Goal: Task Accomplishment & Management: Manage account settings

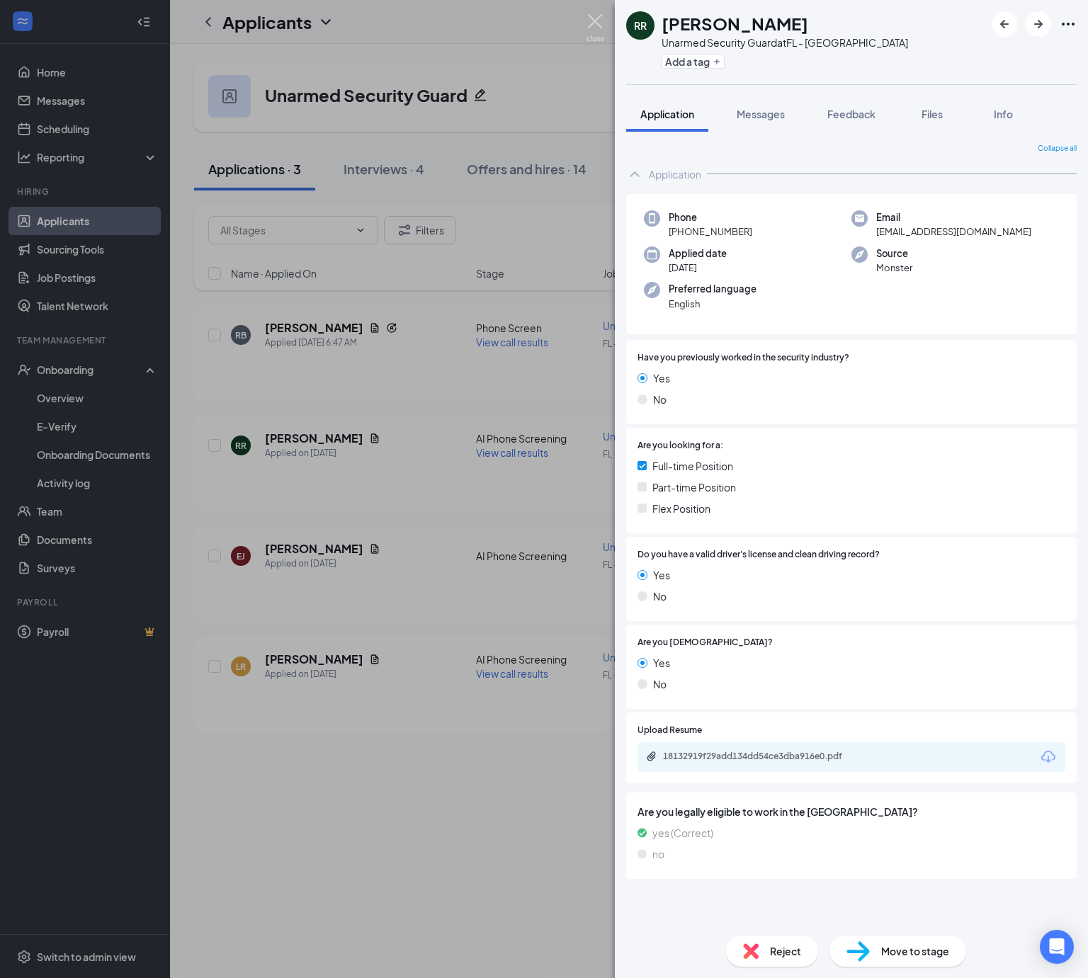
drag, startPoint x: 595, startPoint y: 23, endPoint x: 562, endPoint y: 89, distance: 74.4
click at [595, 21] on img at bounding box center [596, 28] width 18 height 28
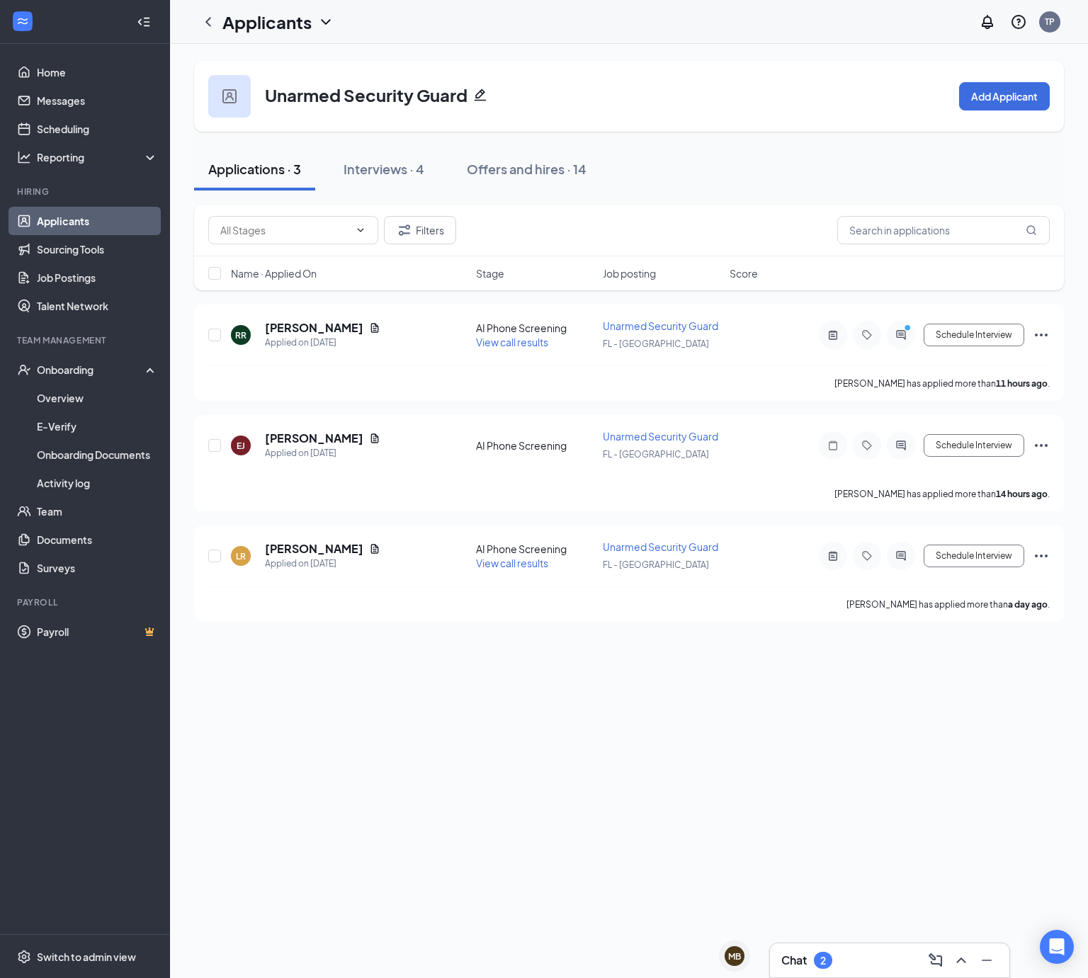
click at [953, 742] on div "Unarmed Security Guard Add Applicant Applications · 3 Interviews · 4 Offers and…" at bounding box center [629, 511] width 918 height 934
drag, startPoint x: 963, startPoint y: 720, endPoint x: 963, endPoint y: 681, distance: 38.3
click at [963, 681] on div "Unarmed Security Guard Add Applicant Applications · 3 Interviews · 4 Offers and…" at bounding box center [629, 511] width 918 height 934
click at [101, 281] on link "Job Postings" at bounding box center [97, 278] width 121 height 28
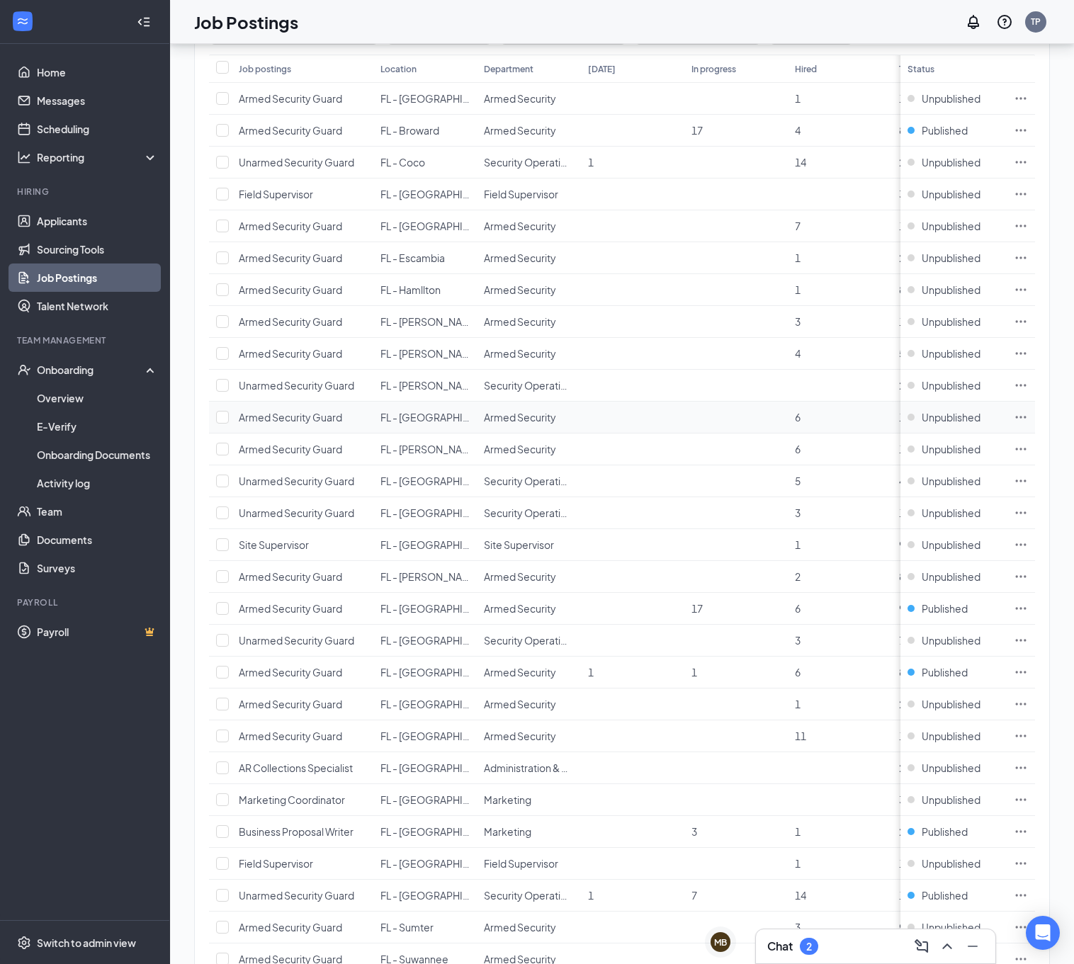
scroll to position [283, 0]
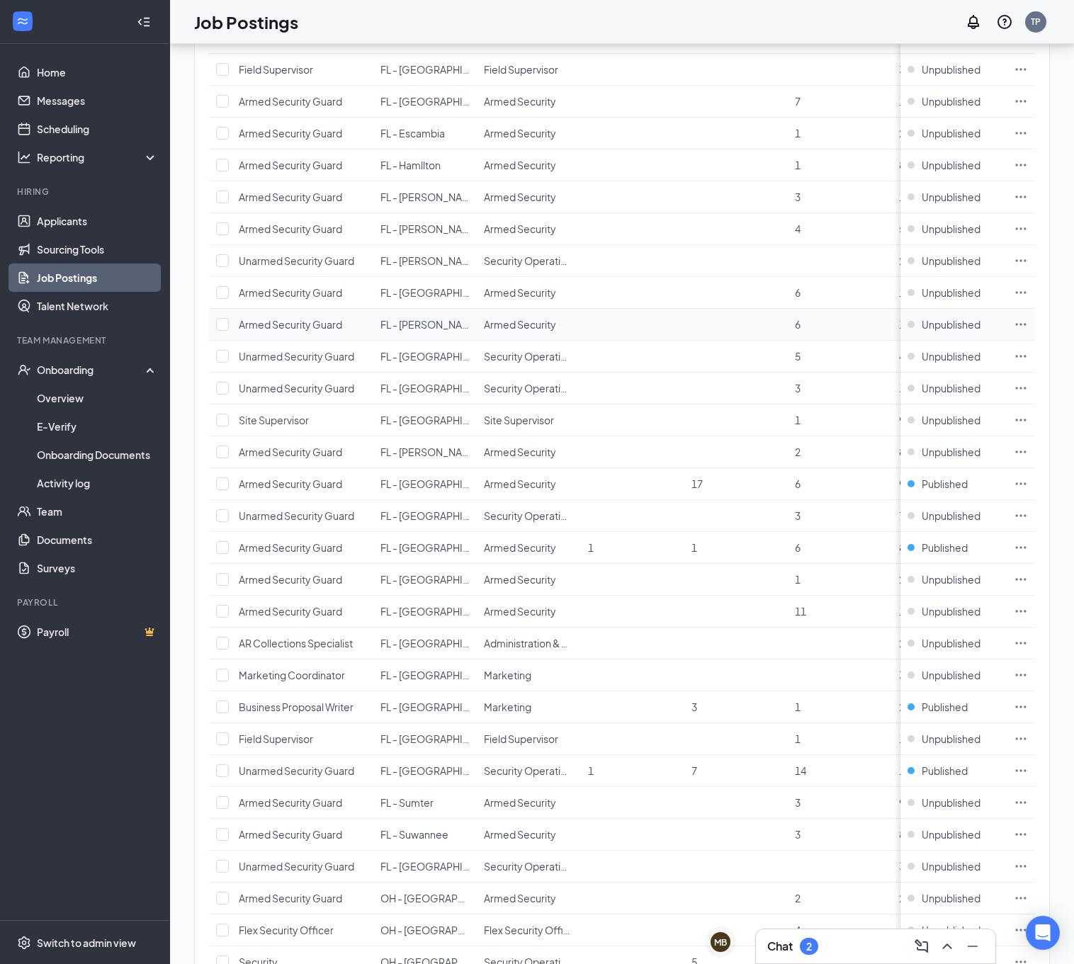
click at [1028, 327] on icon "Ellipses" at bounding box center [1021, 324] width 14 height 14
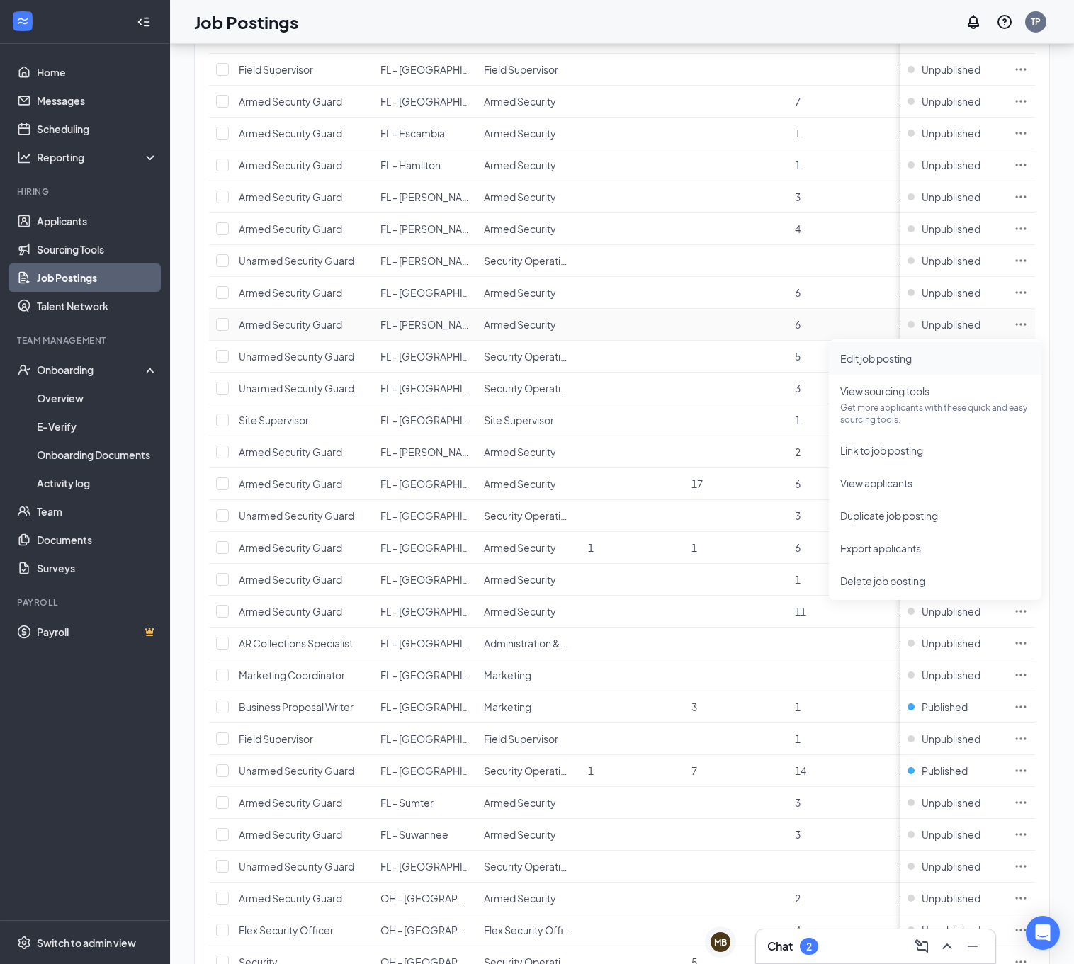
click at [877, 357] on span "Edit job posting" at bounding box center [876, 358] width 72 height 13
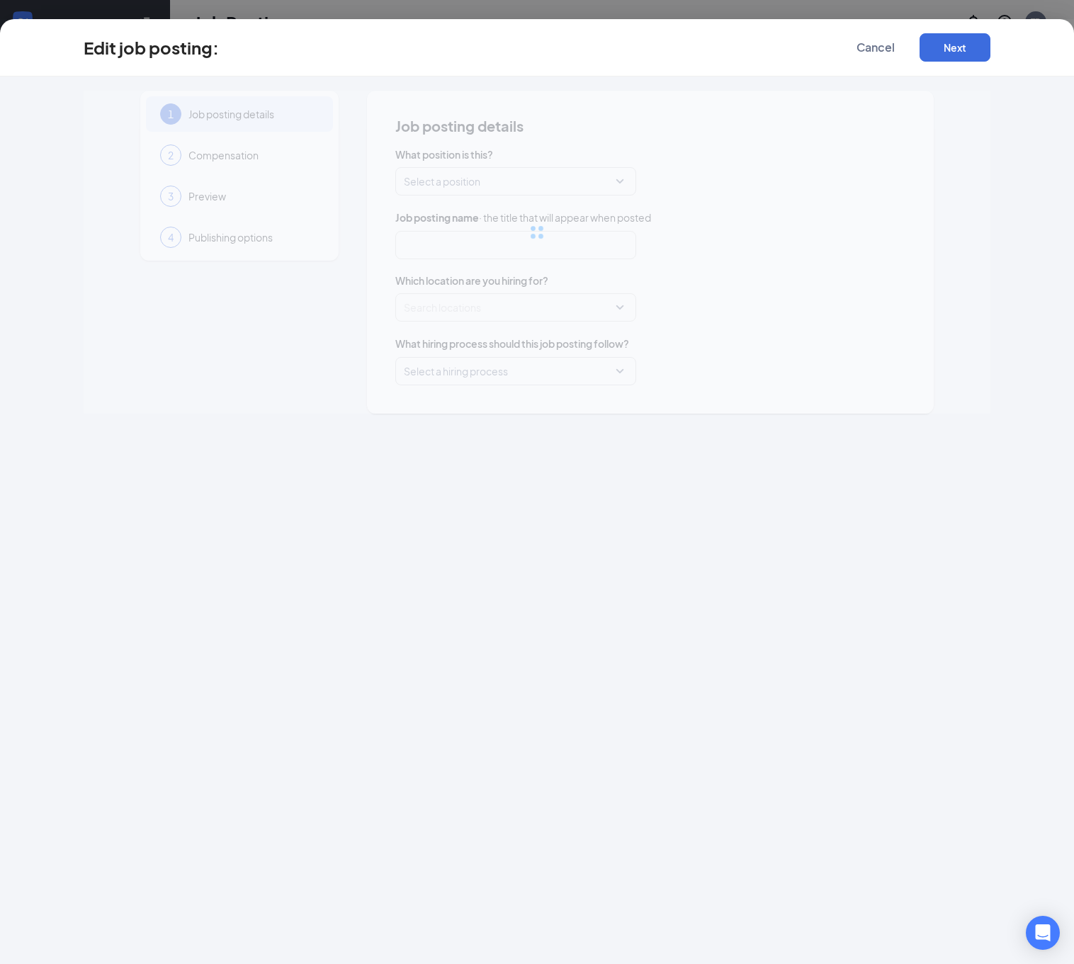
type input "Armed Security Guard"
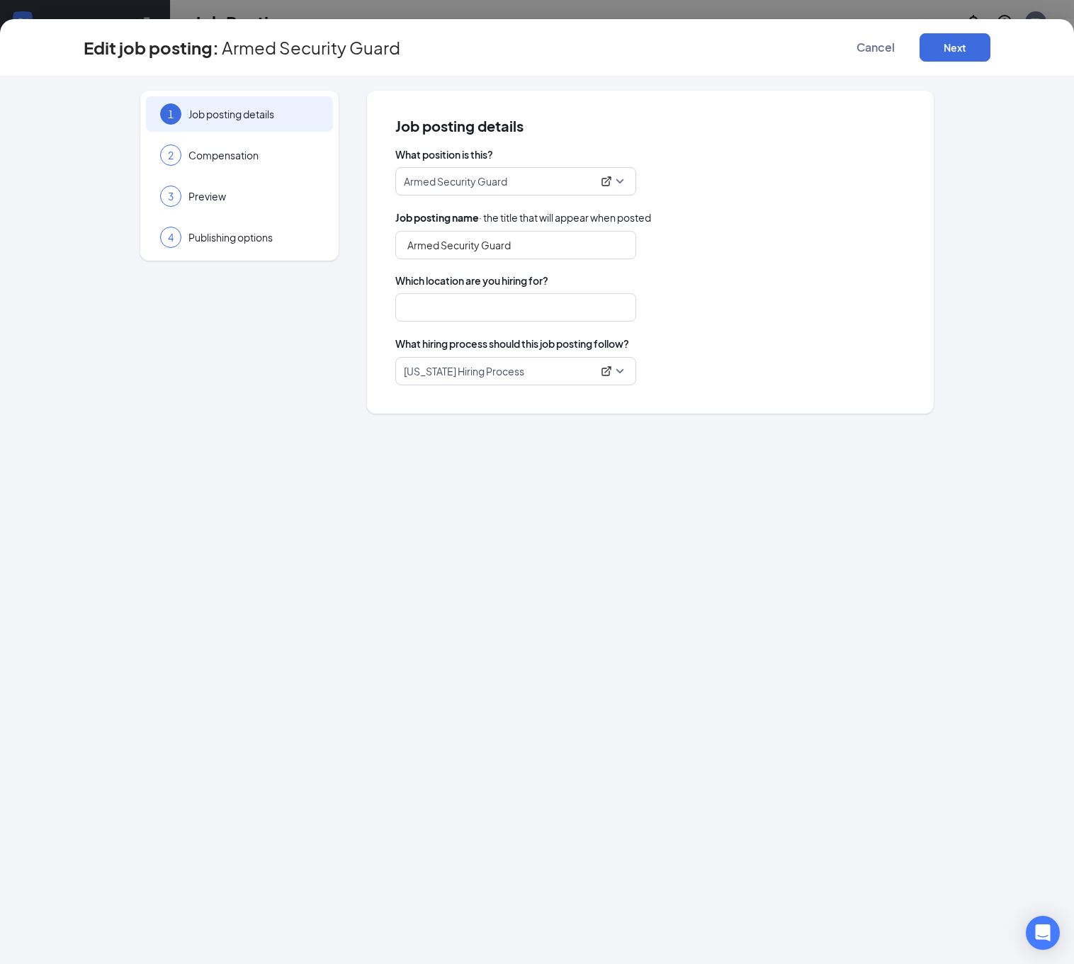
type input "FL - [PERSON_NAME]"
click at [990, 45] on button "Next" at bounding box center [954, 47] width 71 height 28
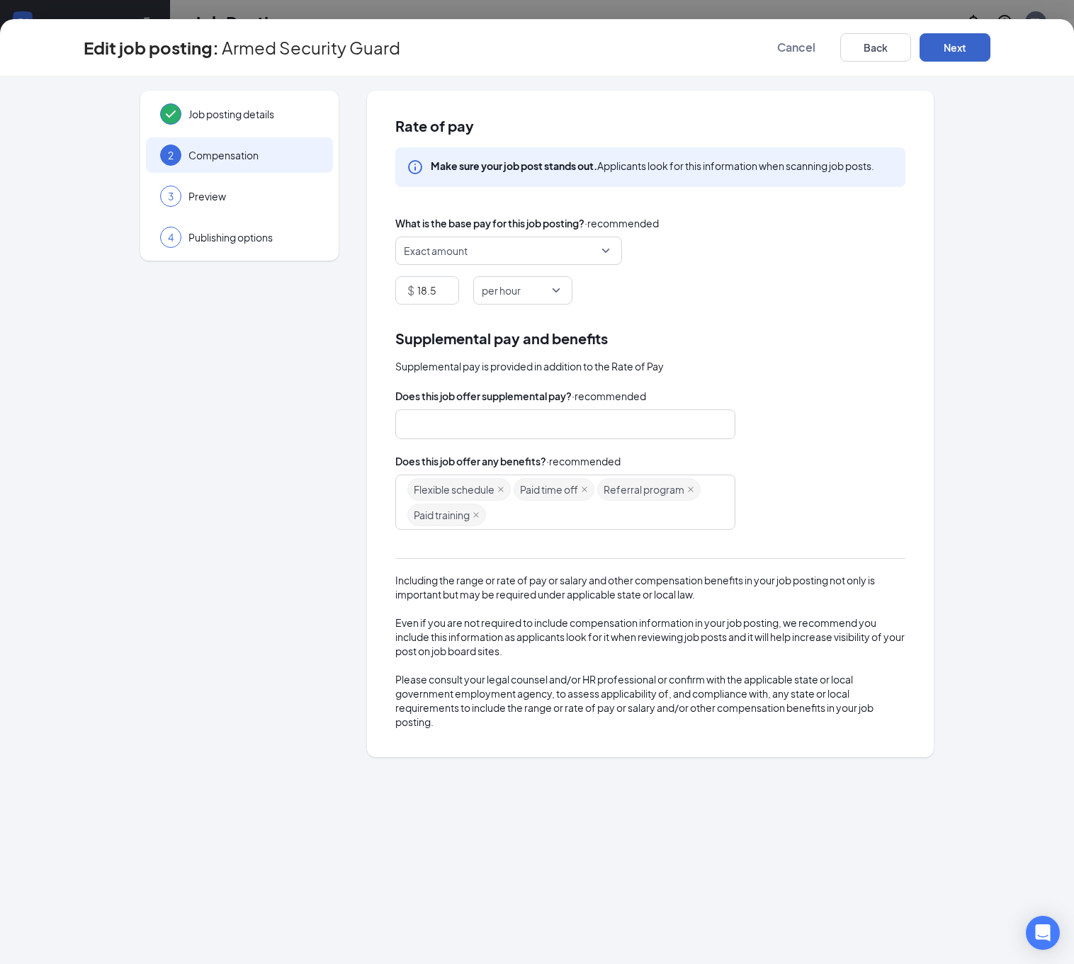
click at [990, 45] on button "Next" at bounding box center [954, 47] width 71 height 28
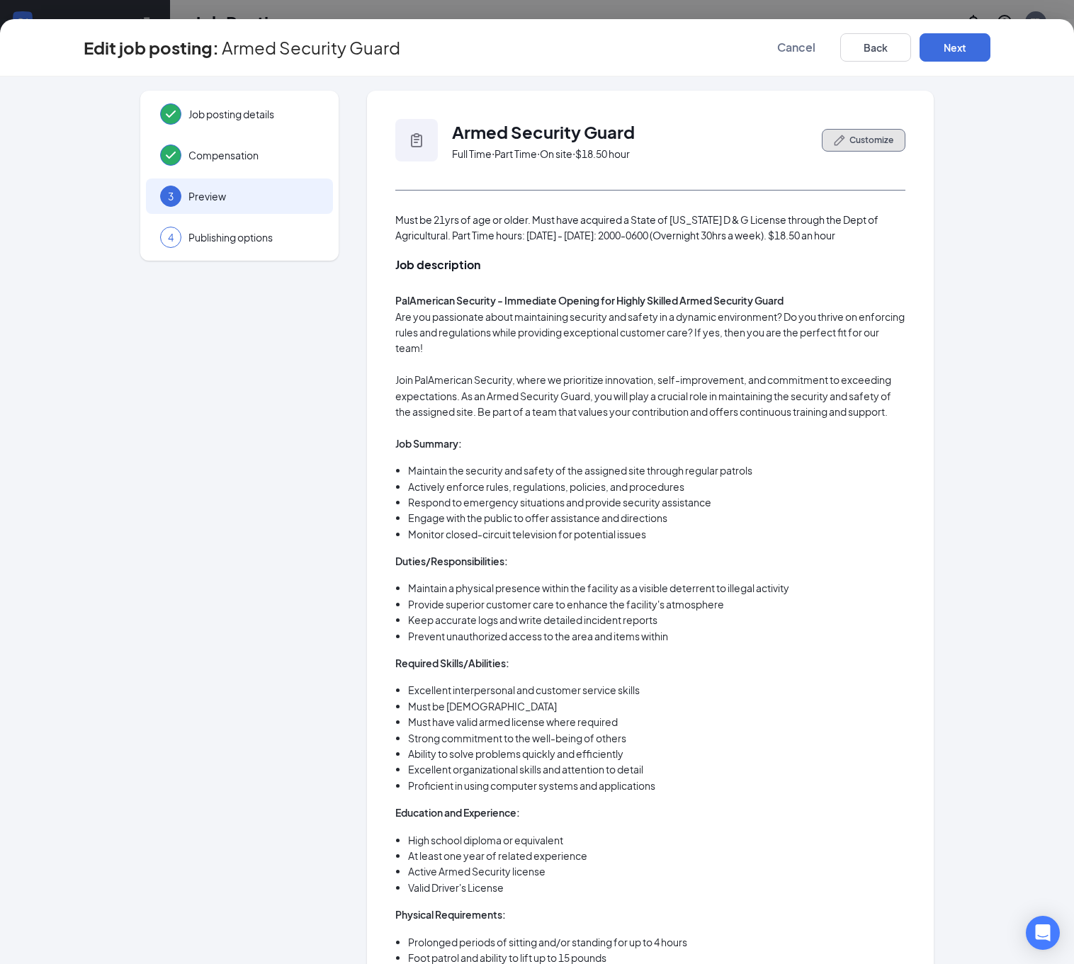
click at [867, 140] on span "Customize" at bounding box center [871, 140] width 44 height 13
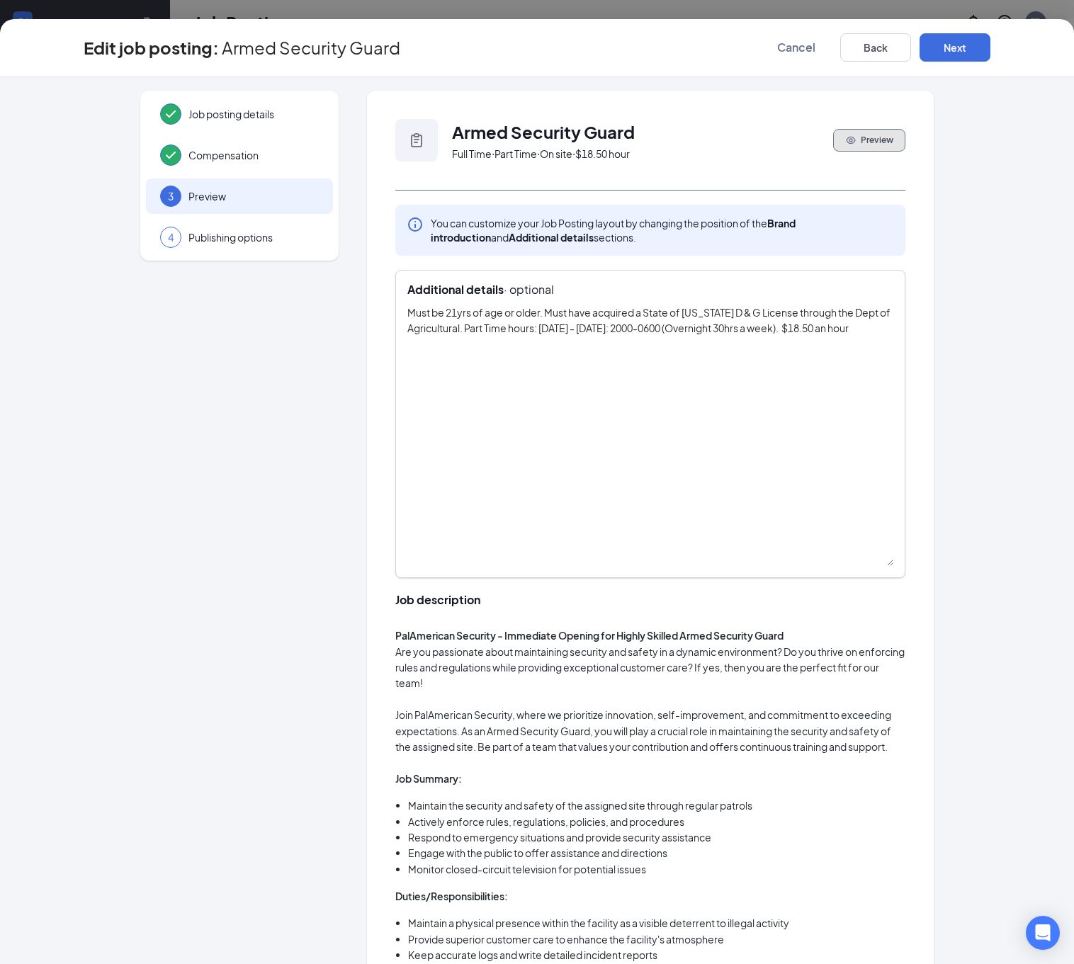
drag, startPoint x: 884, startPoint y: 329, endPoint x: 893, endPoint y: 560, distance: 230.4
click at [893, 560] on div "Additional details · optional Must be 21yrs of age or older. Must have acquired…" at bounding box center [650, 424] width 510 height 308
click at [465, 330] on textarea "Must be 21yrs of age or older. Must have acquired a State of [US_STATE] D & G L…" at bounding box center [650, 435] width 486 height 261
click at [536, 329] on textarea "Must be 21yrs of age or older. Must have acquired a State of [US_STATE] D & G L…" at bounding box center [650, 435] width 486 height 261
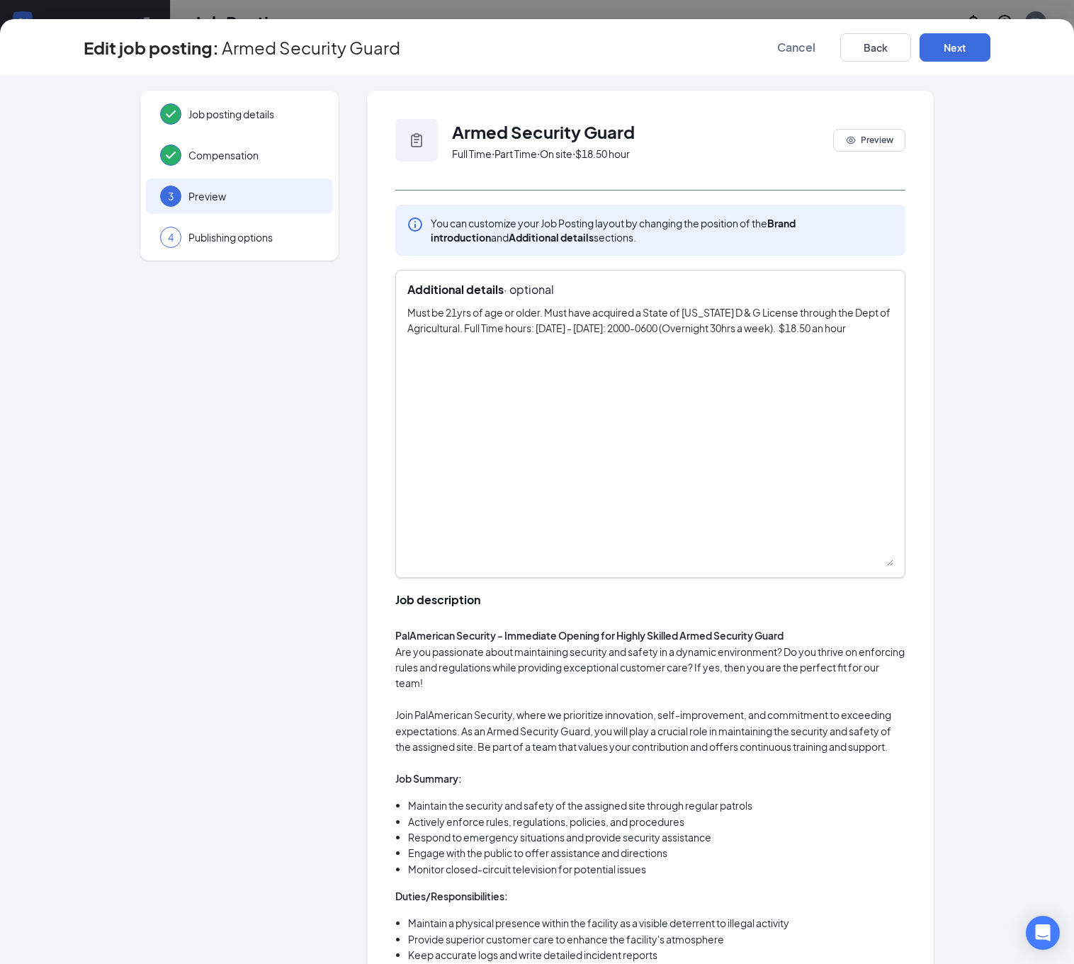
click at [536, 329] on textarea "Must be 21yrs of age or older. Must have acquired a State of [US_STATE] D & G L…" at bounding box center [650, 435] width 486 height 261
click at [577, 329] on textarea "Must be 21yrs of age or older. Must have acquired a State of [US_STATE] D & G L…" at bounding box center [650, 435] width 486 height 261
click at [690, 330] on textarea "Must be 21yrs of age or older. Must have acquired a State of [US_STATE] D & G L…" at bounding box center [650, 435] width 486 height 261
drag, startPoint x: 849, startPoint y: 333, endPoint x: 876, endPoint y: 287, distance: 53.3
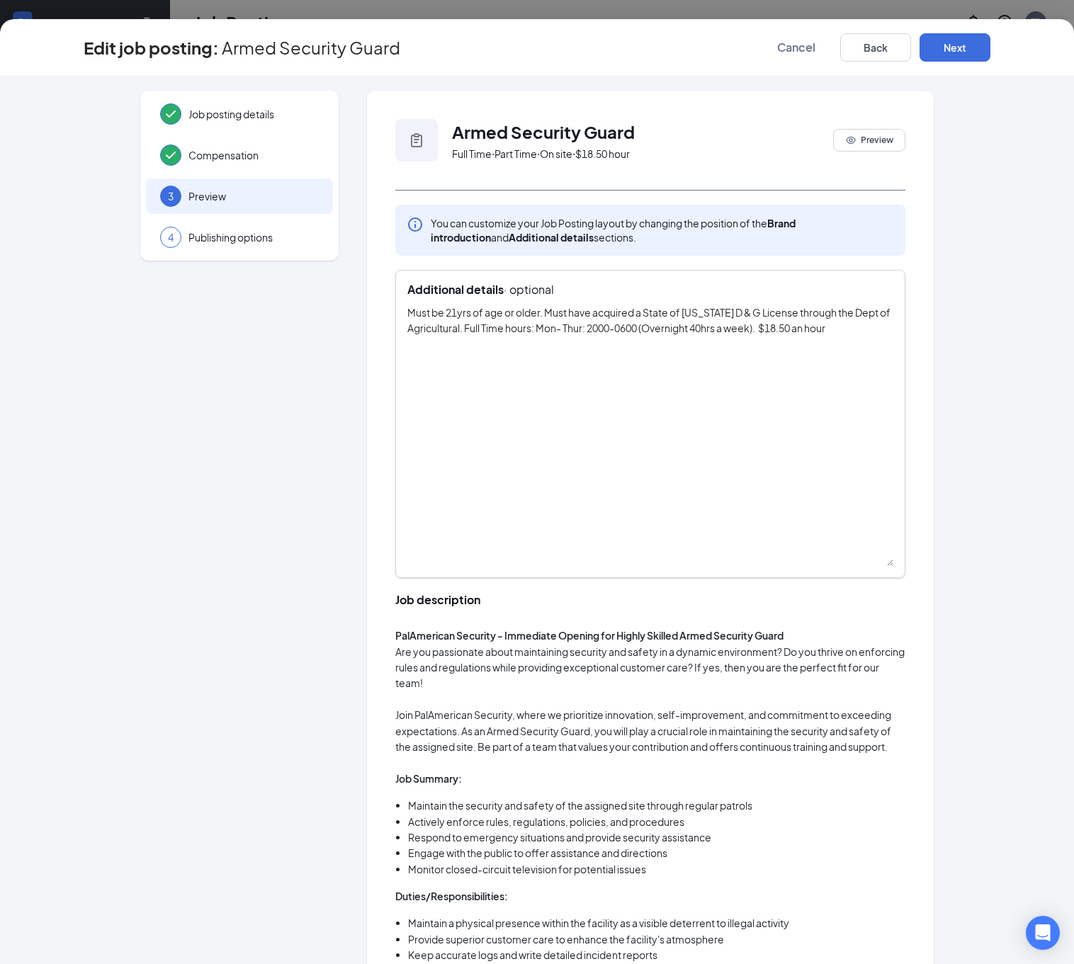
click at [851, 332] on textarea "Must be 21yrs of age or older. Must have acquired a State of [US_STATE] D & G L…" at bounding box center [650, 435] width 486 height 261
type textarea "Must be 21yrs of age or older. Must have acquired a State of [US_STATE] D & G L…"
click at [990, 43] on button "Next" at bounding box center [954, 47] width 71 height 28
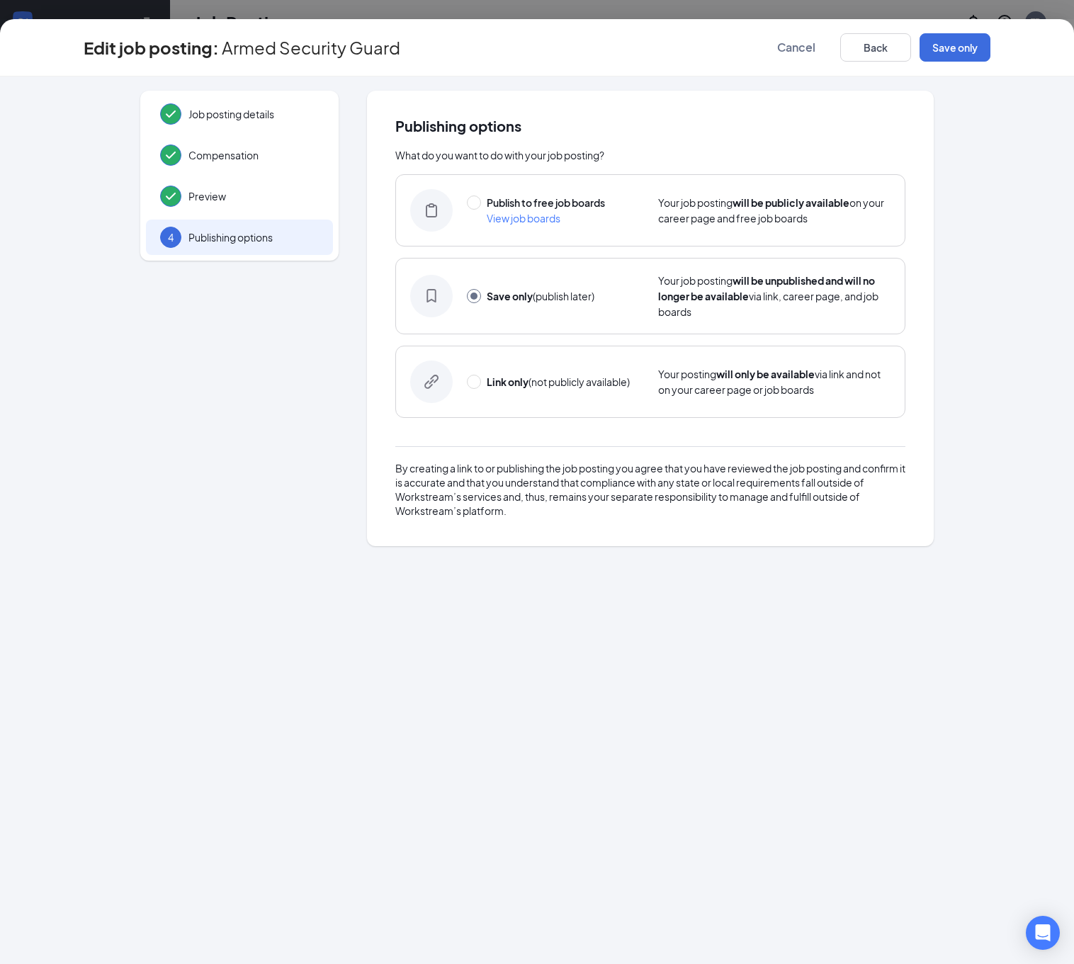
click at [570, 203] on span "Publish to free job boards" at bounding box center [546, 202] width 118 height 13
radio input "true"
radio input "false"
click at [990, 43] on button "Publish" at bounding box center [954, 47] width 71 height 28
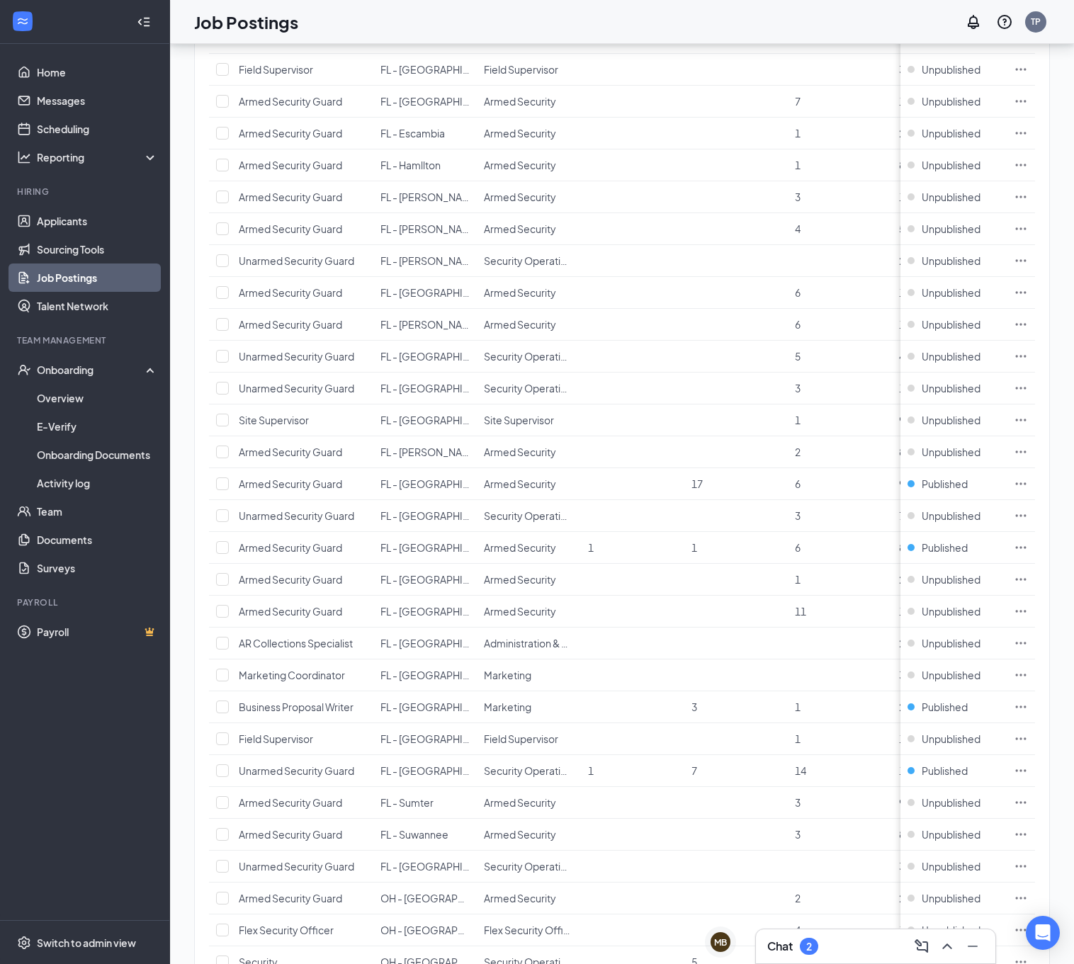
click at [72, 851] on ul "Home Messages Scheduling Reporting Hiring Applicants Sourcing Tools Job Posting…" at bounding box center [84, 482] width 169 height 876
click at [71, 231] on link "Applicants" at bounding box center [97, 221] width 121 height 28
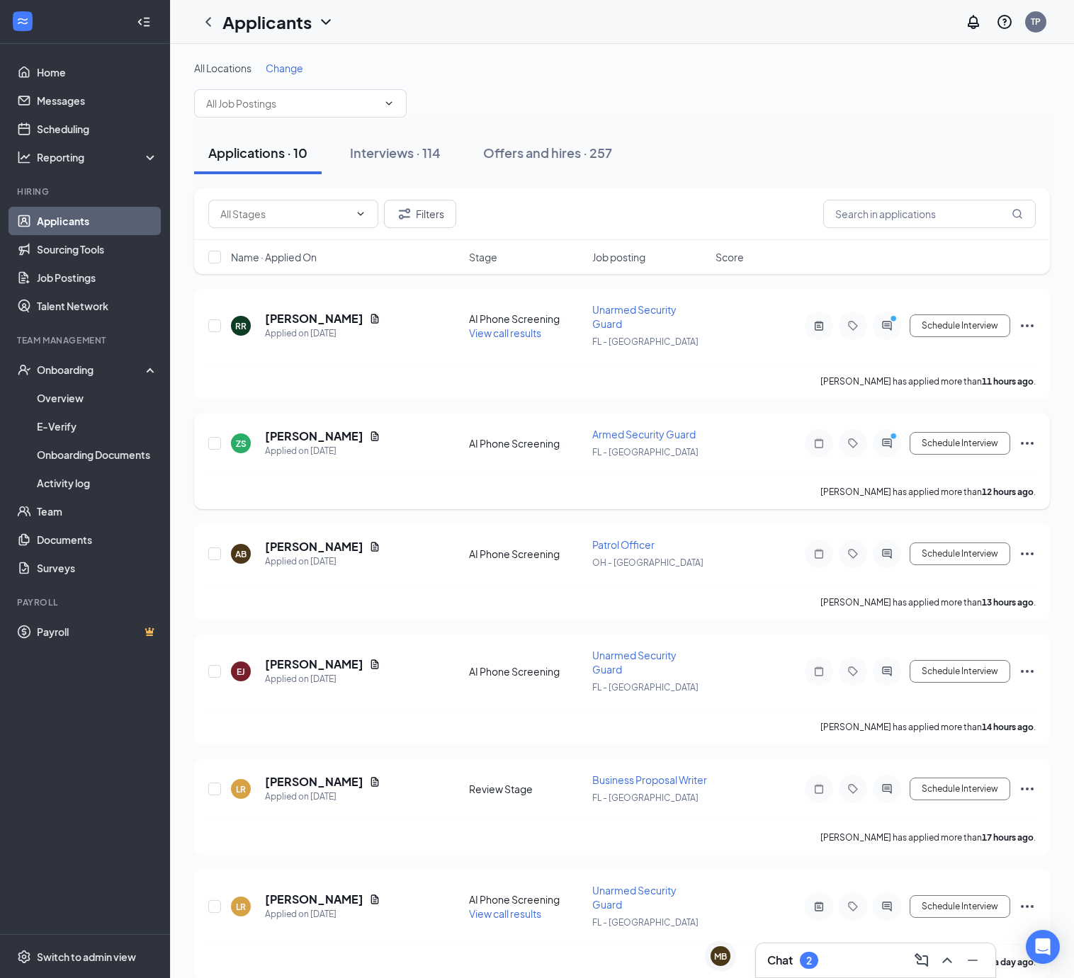
click at [659, 441] on span "Armed Security Guard" at bounding box center [643, 434] width 103 height 13
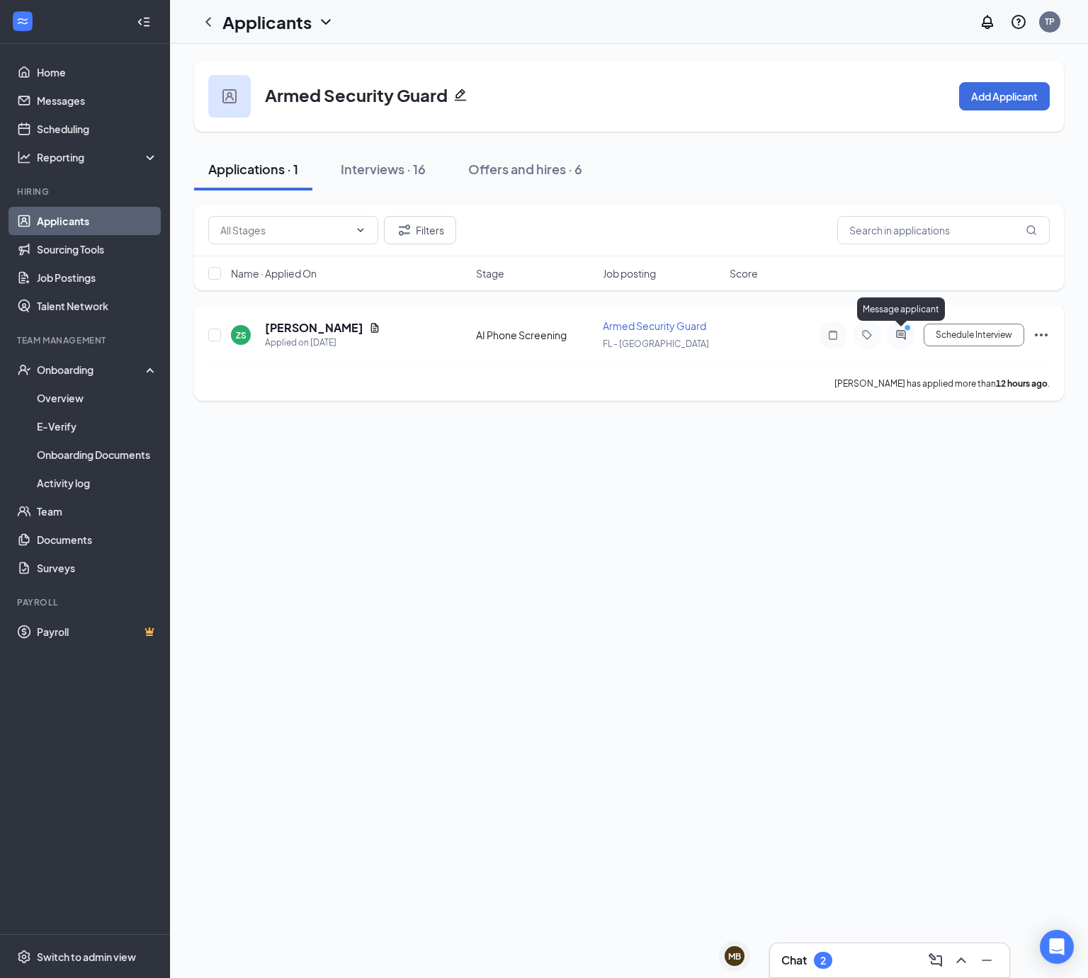
click at [898, 335] on icon "ActiveChat" at bounding box center [900, 334] width 9 height 9
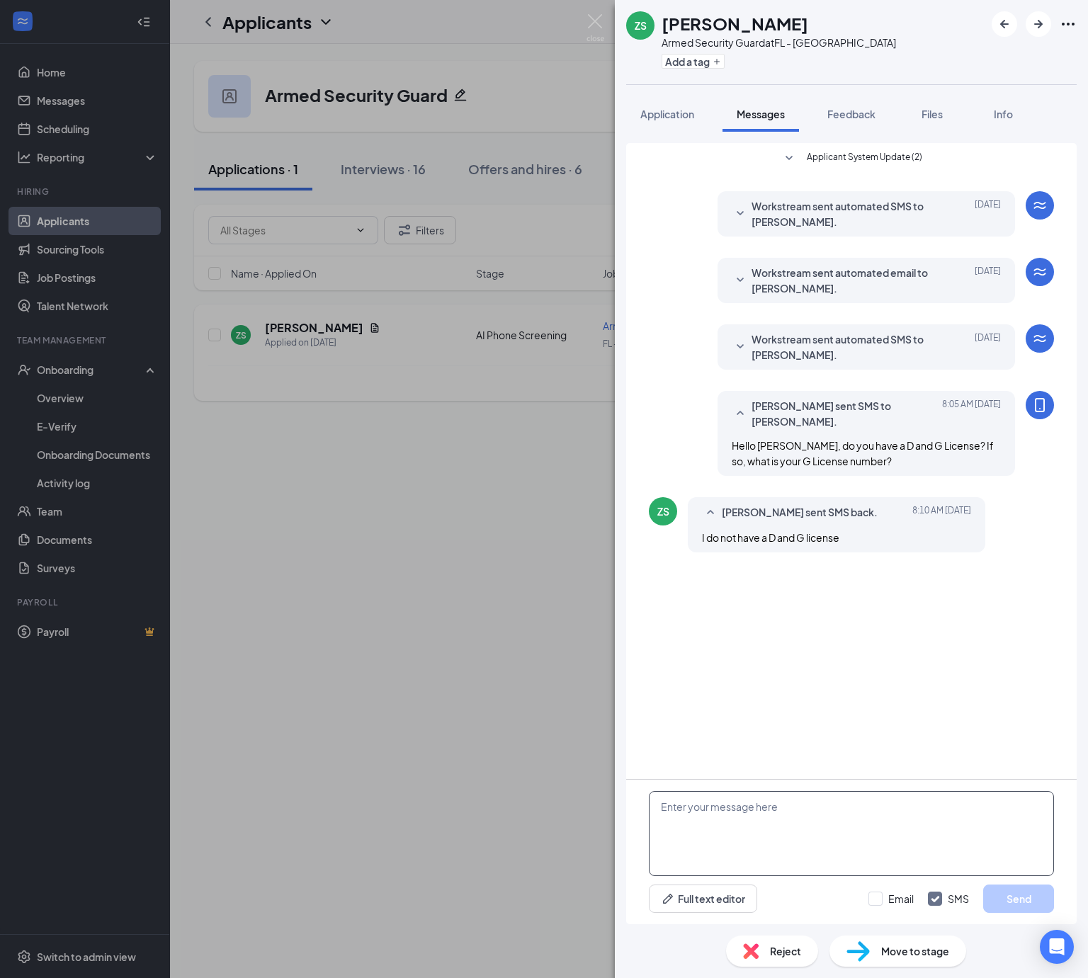
click at [681, 813] on textarea at bounding box center [851, 833] width 405 height 85
drag, startPoint x: 984, startPoint y: 830, endPoint x: 995, endPoint y: 830, distance: 10.6
click at [987, 830] on textarea "Unfontunaly, both are required for this position. If you obtain them, please re…" at bounding box center [851, 833] width 405 height 85
click at [1020, 808] on textarea "Unfontunaly, both are required for this position. If you obtain them, please re…" at bounding box center [851, 833] width 405 height 85
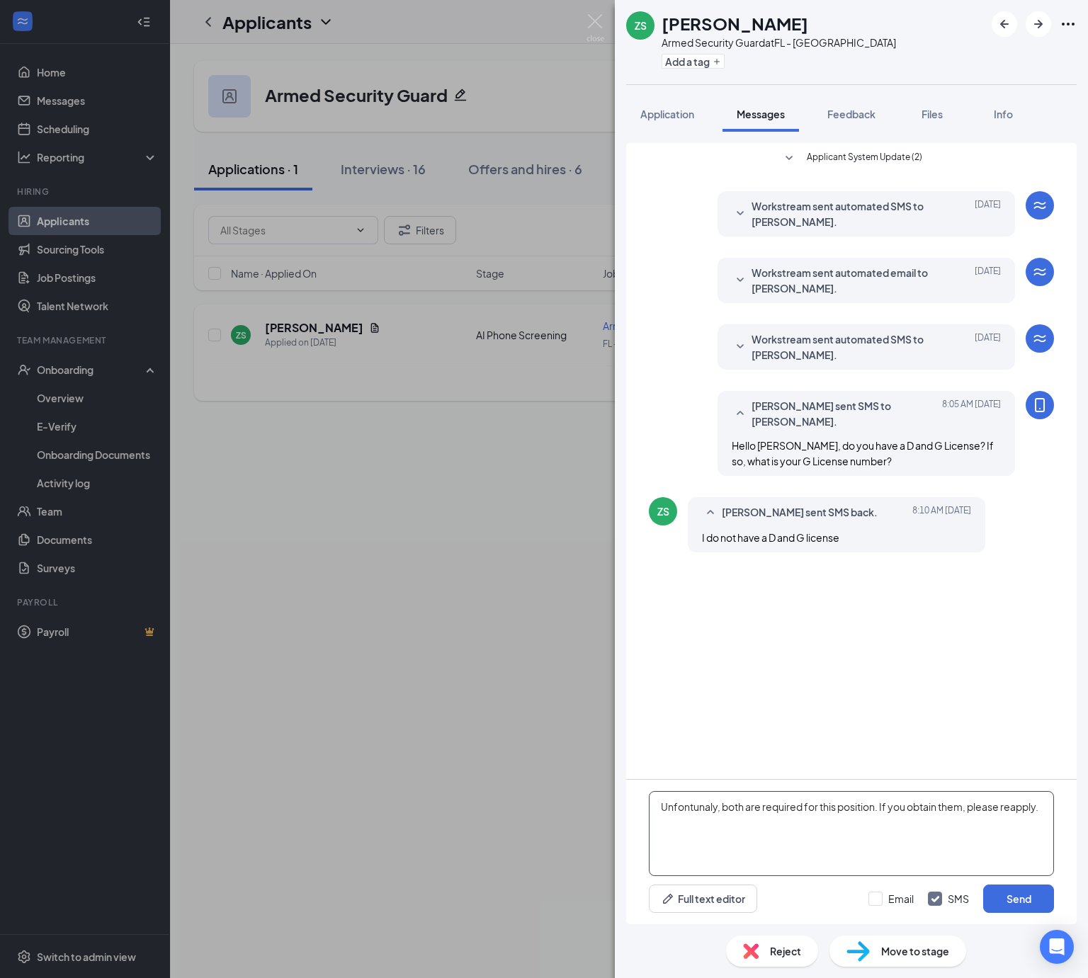
click at [800, 845] on textarea "Unfontunaly, both are required for this position. If you obtain them, please re…" at bounding box center [851, 833] width 405 height 85
drag, startPoint x: 732, startPoint y: 837, endPoint x: 723, endPoint y: 830, distance: 11.2
click at [732, 834] on textarea "Unfontunaly, both are required for this position. If you obtain them, please re…" at bounding box center [851, 833] width 405 height 85
click at [675, 813] on textarea "Unfontunaly, both are required for this position. If you obtain them, please re…" at bounding box center [851, 833] width 405 height 85
click at [848, 842] on textarea "Unfountuantlly , both are required for this position. If you obtain them, pleas…" at bounding box center [851, 833] width 405 height 85
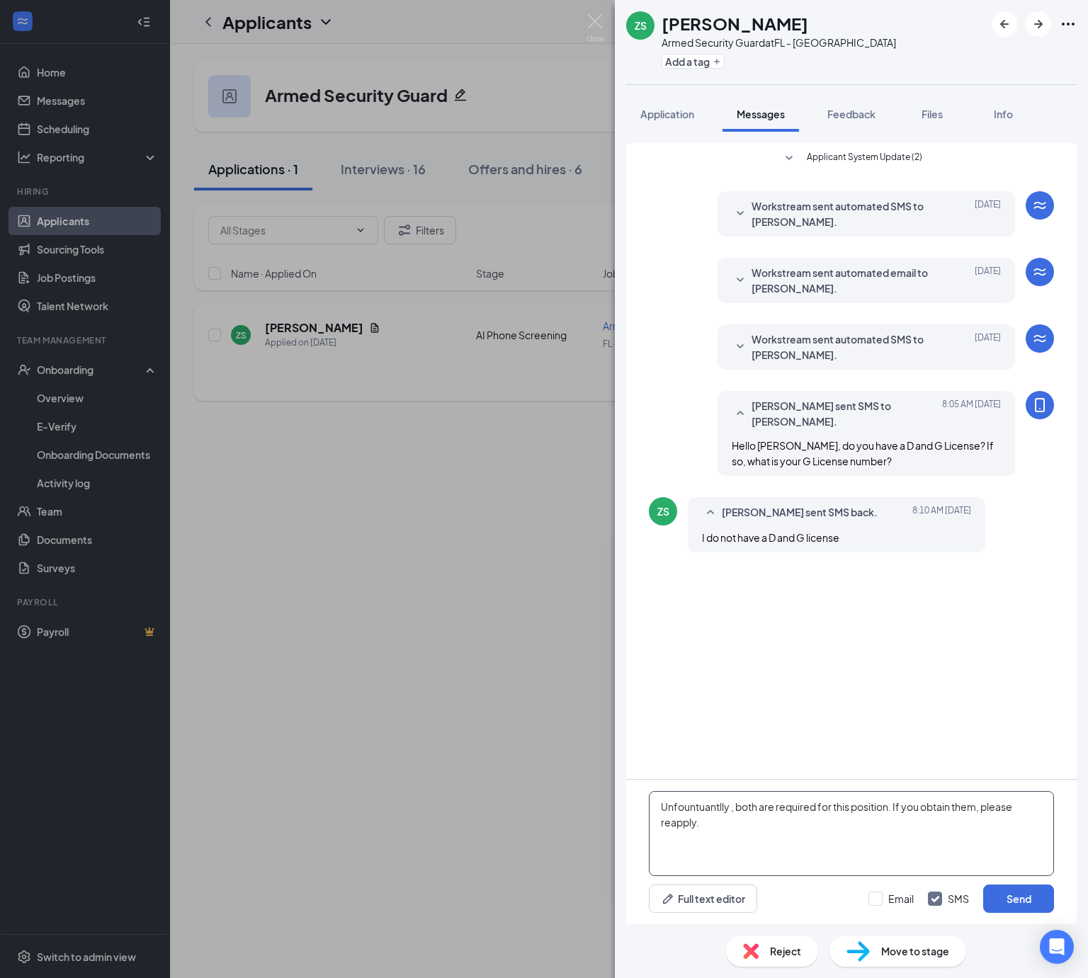
click at [701, 810] on textarea "Unfountuantlly , both are required for this position. If you obtain them, pleas…" at bounding box center [851, 833] width 405 height 85
click at [775, 848] on textarea "Unfortunately , both are required for this position. If you obtain them, please…" at bounding box center [851, 833] width 405 height 85
type textarea "Unfortunately , both are required for this position. If you obtain them, please…"
click at [1021, 902] on button "Send" at bounding box center [1018, 899] width 71 height 28
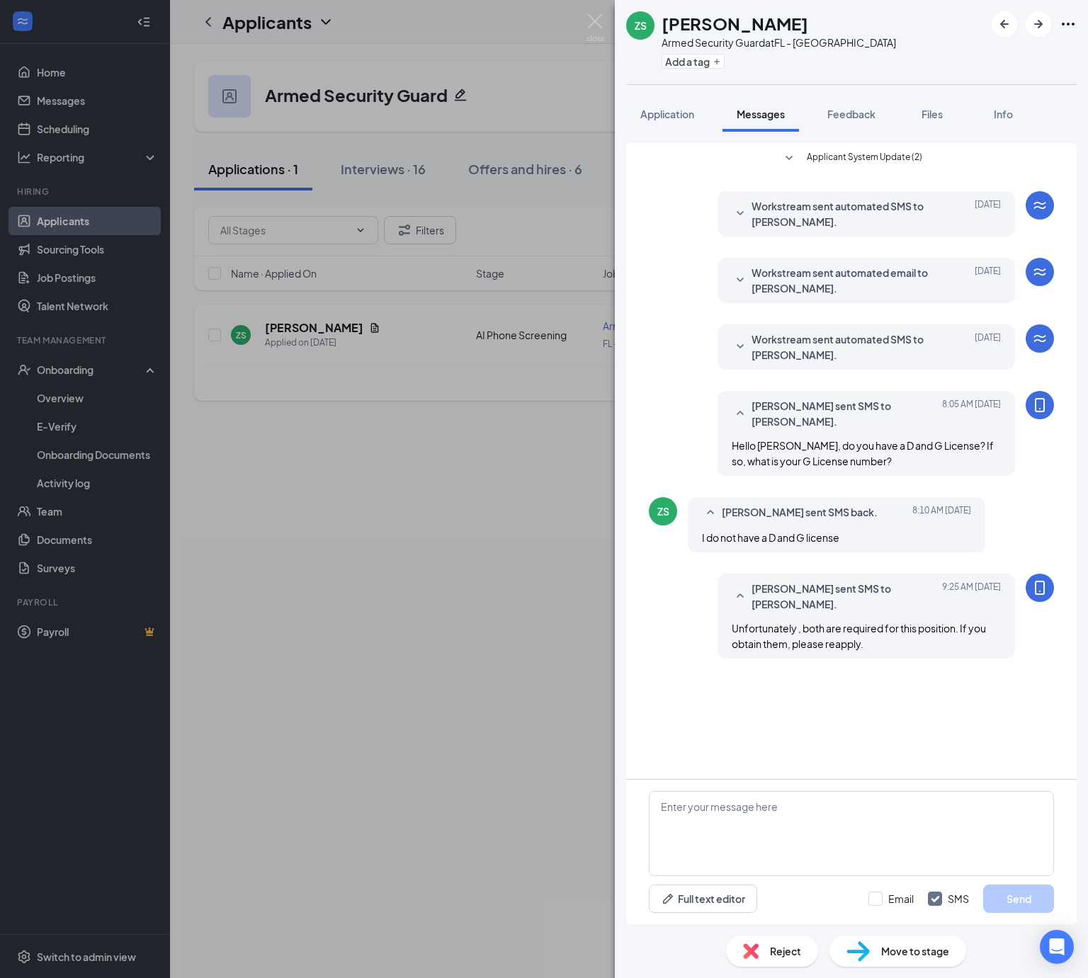
click at [766, 950] on div "Reject" at bounding box center [772, 951] width 92 height 31
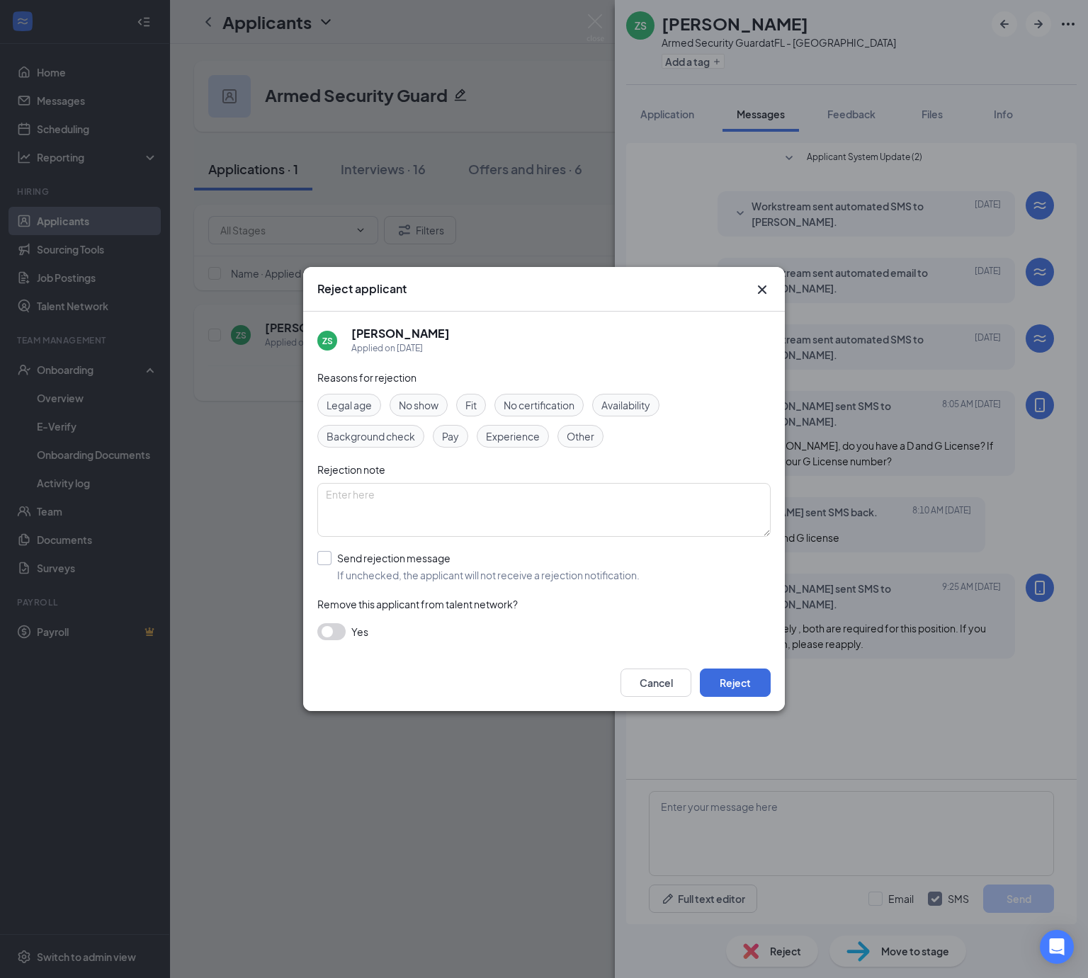
click at [388, 555] on input "Send rejection message If unchecked, the applicant will not receive a rejection…" at bounding box center [478, 566] width 322 height 31
checkbox input "true"
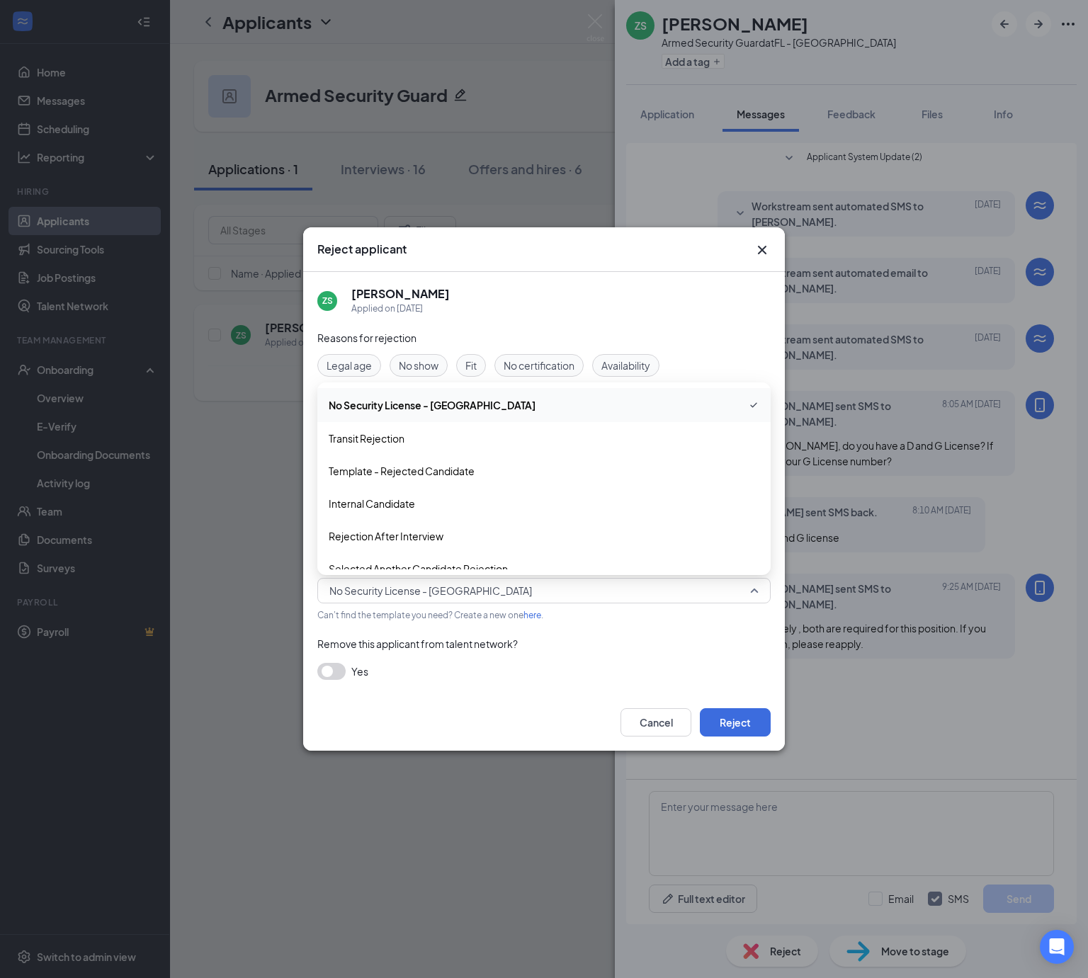
click at [553, 596] on span "No Security License - [GEOGRAPHIC_DATA]" at bounding box center [537, 590] width 417 height 21
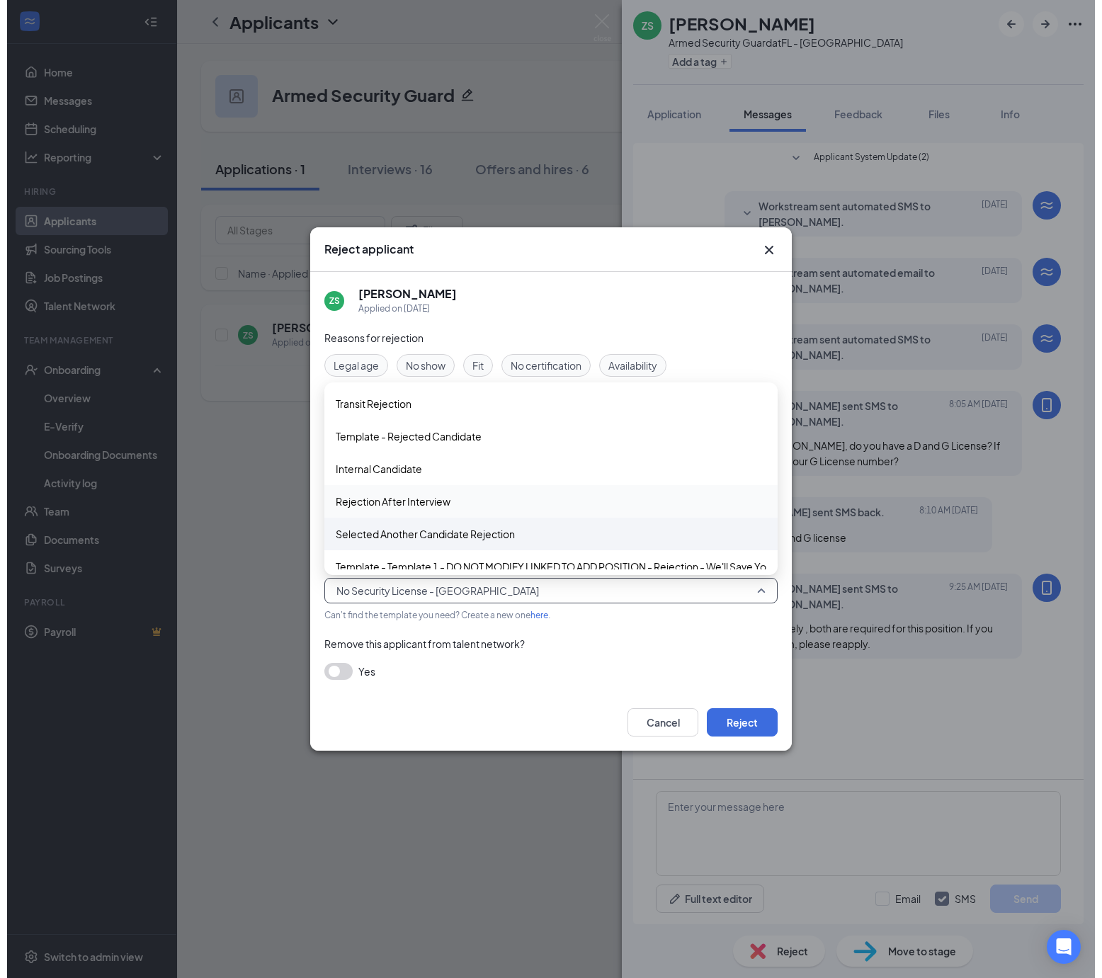
scroll to position [48, 0]
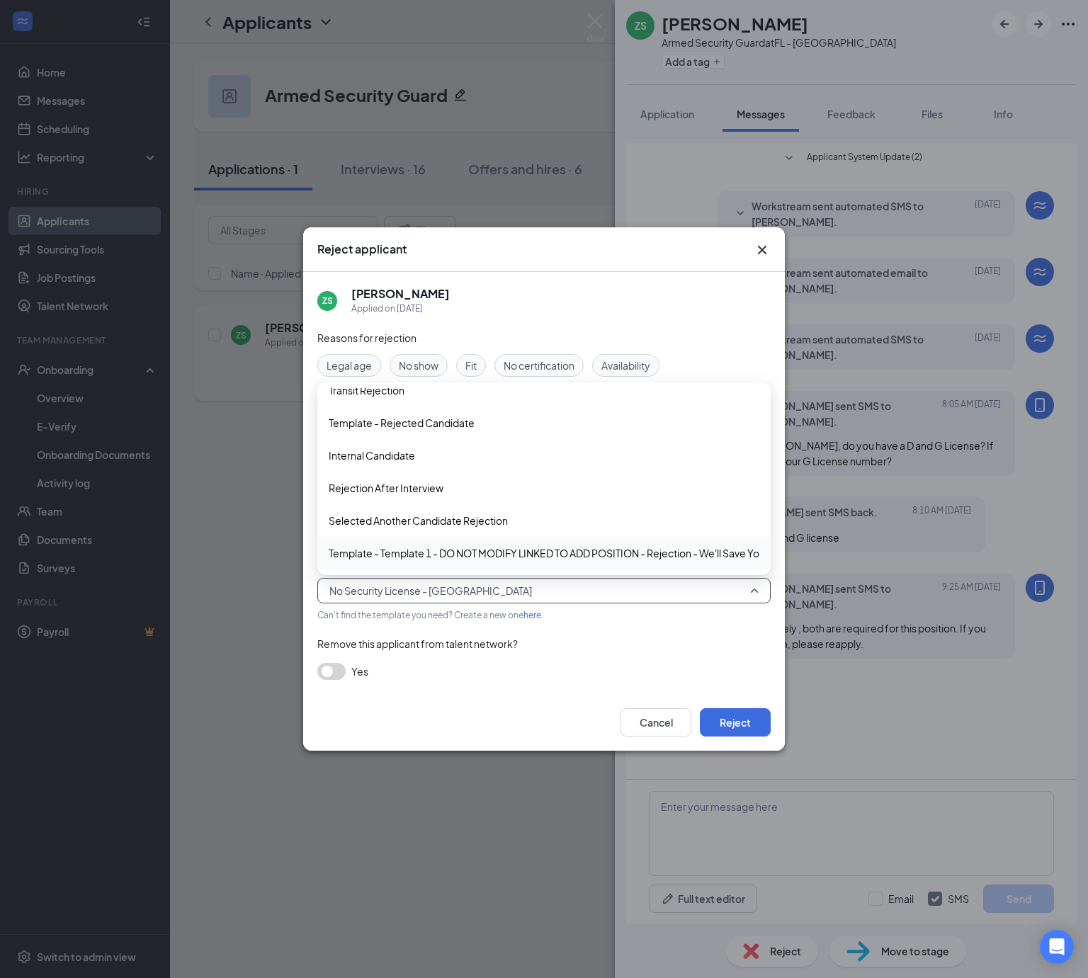
click at [533, 559] on span "Template - Template 1 - DO NOT MODIFY LINKED TO ADD POSITION - Rejection - We'l…" at bounding box center [576, 553] width 494 height 16
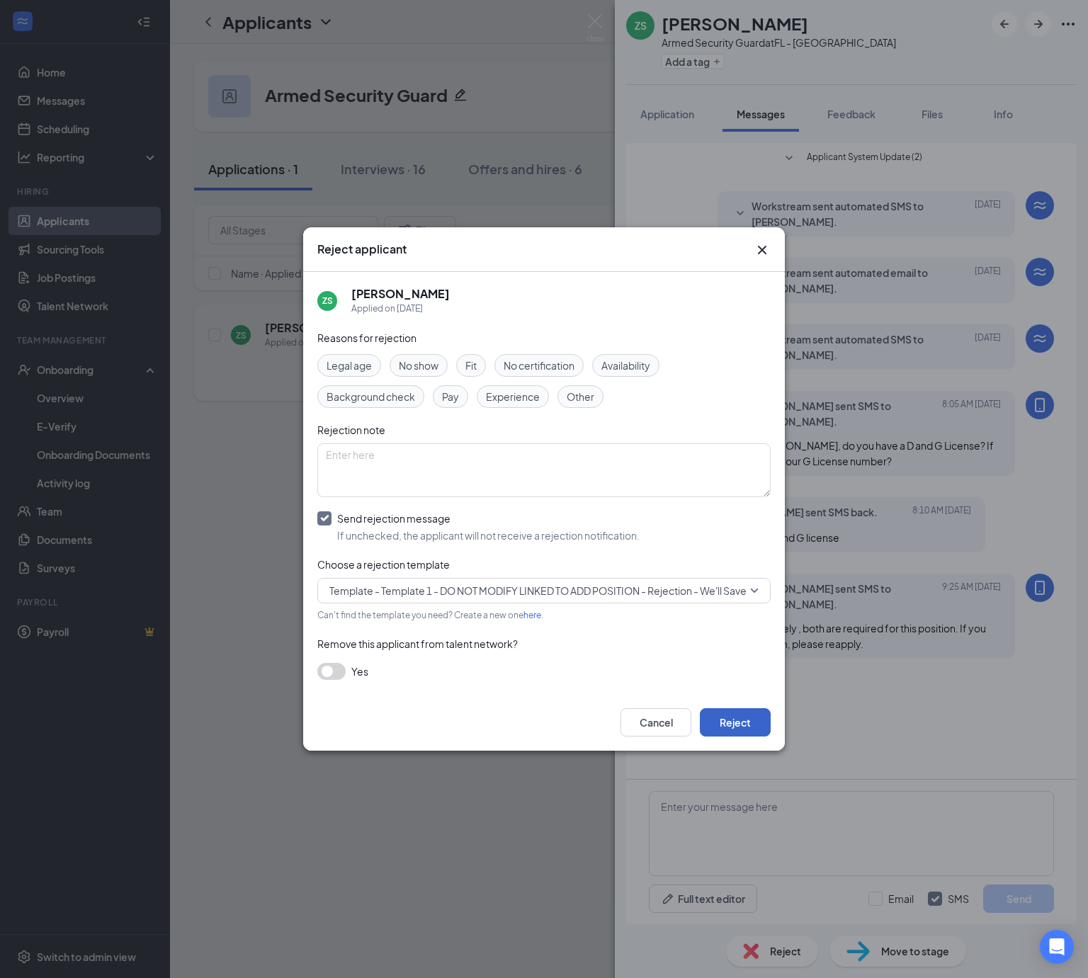
click at [738, 724] on button "Reject" at bounding box center [735, 722] width 71 height 28
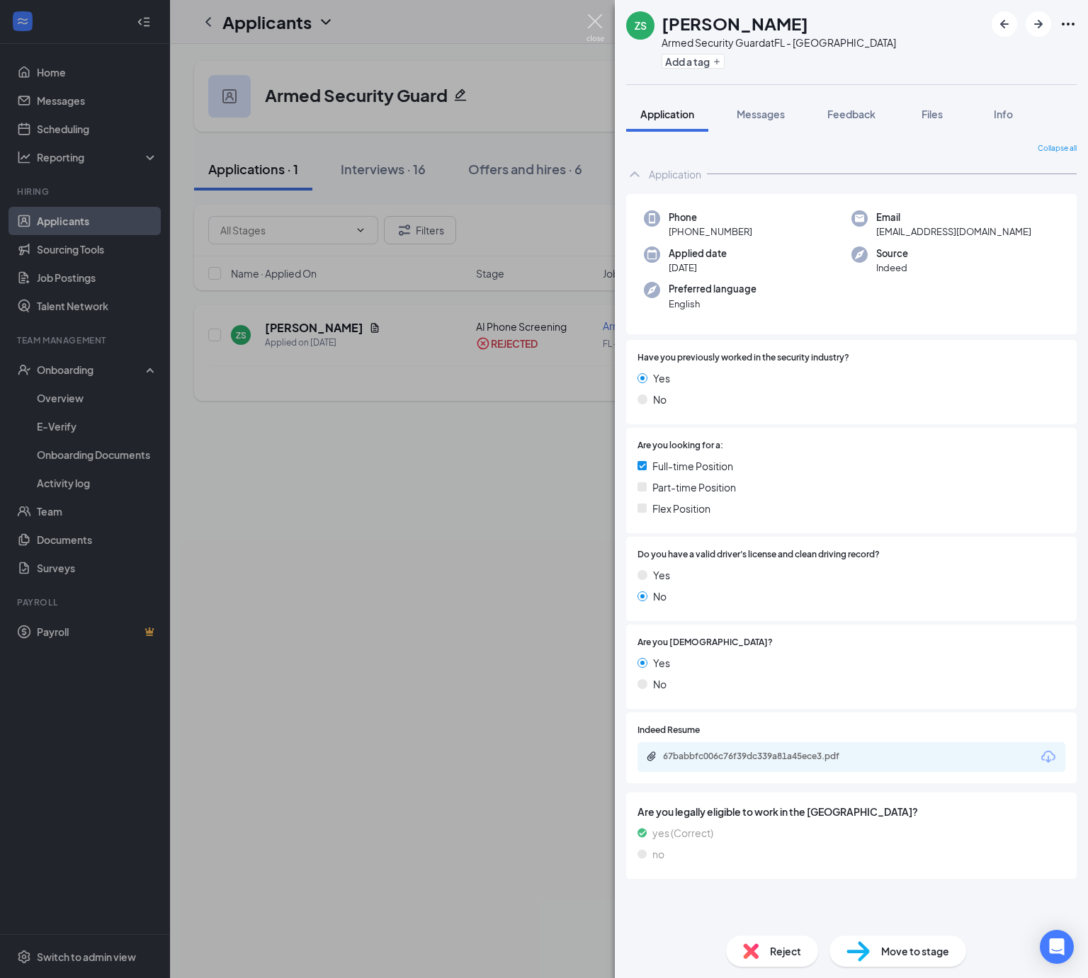
click at [599, 16] on img at bounding box center [596, 28] width 18 height 28
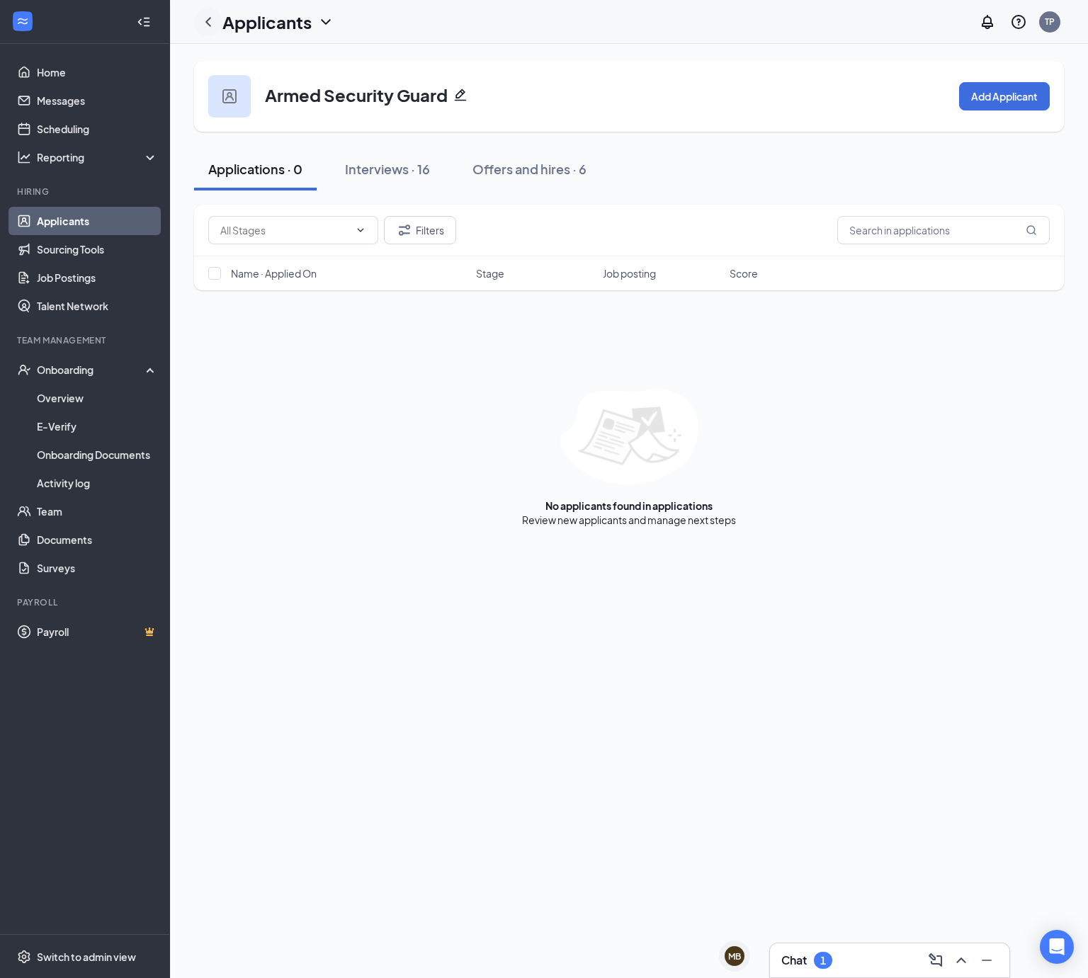
click at [213, 21] on icon "ChevronLeft" at bounding box center [208, 21] width 17 height 17
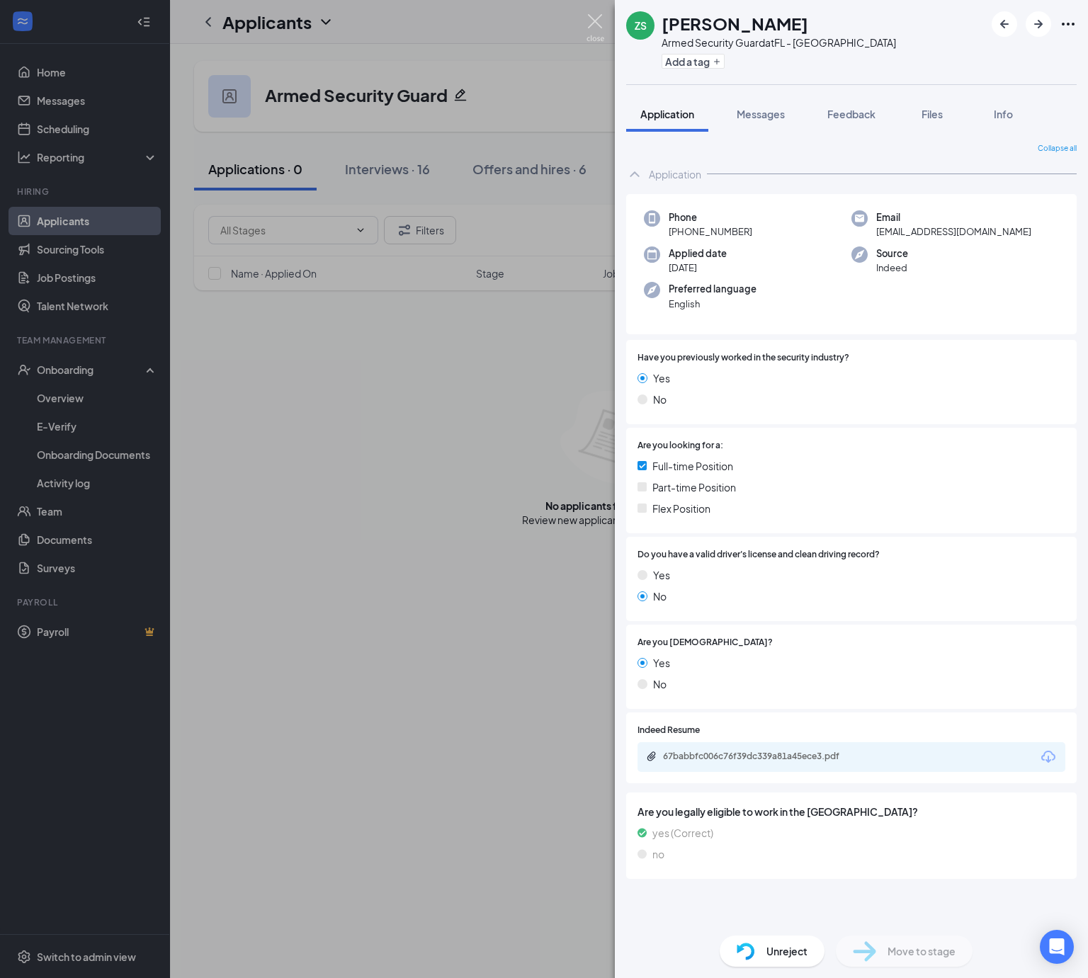
click at [590, 26] on img at bounding box center [596, 28] width 18 height 28
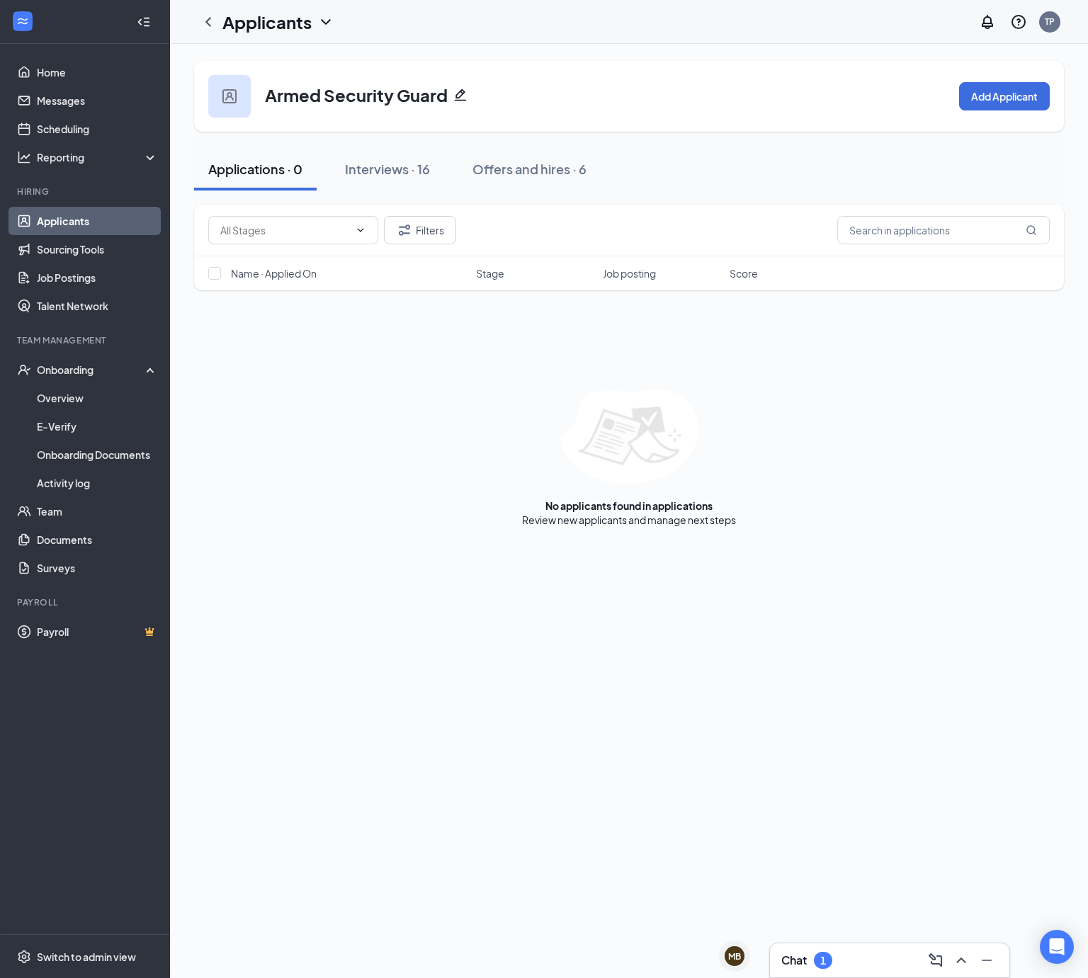
click at [80, 225] on link "Applicants" at bounding box center [97, 221] width 121 height 28
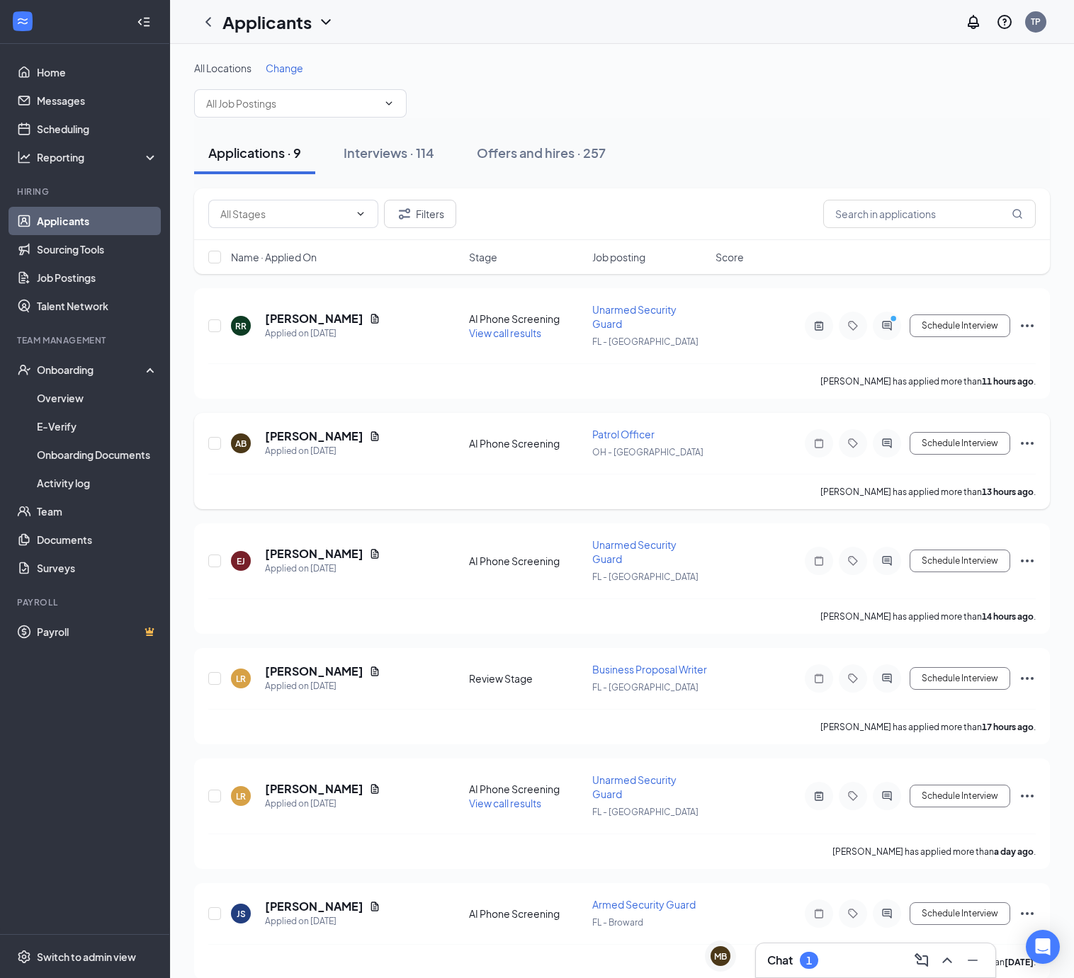
click at [635, 440] on span "Patrol Officer" at bounding box center [623, 434] width 62 height 13
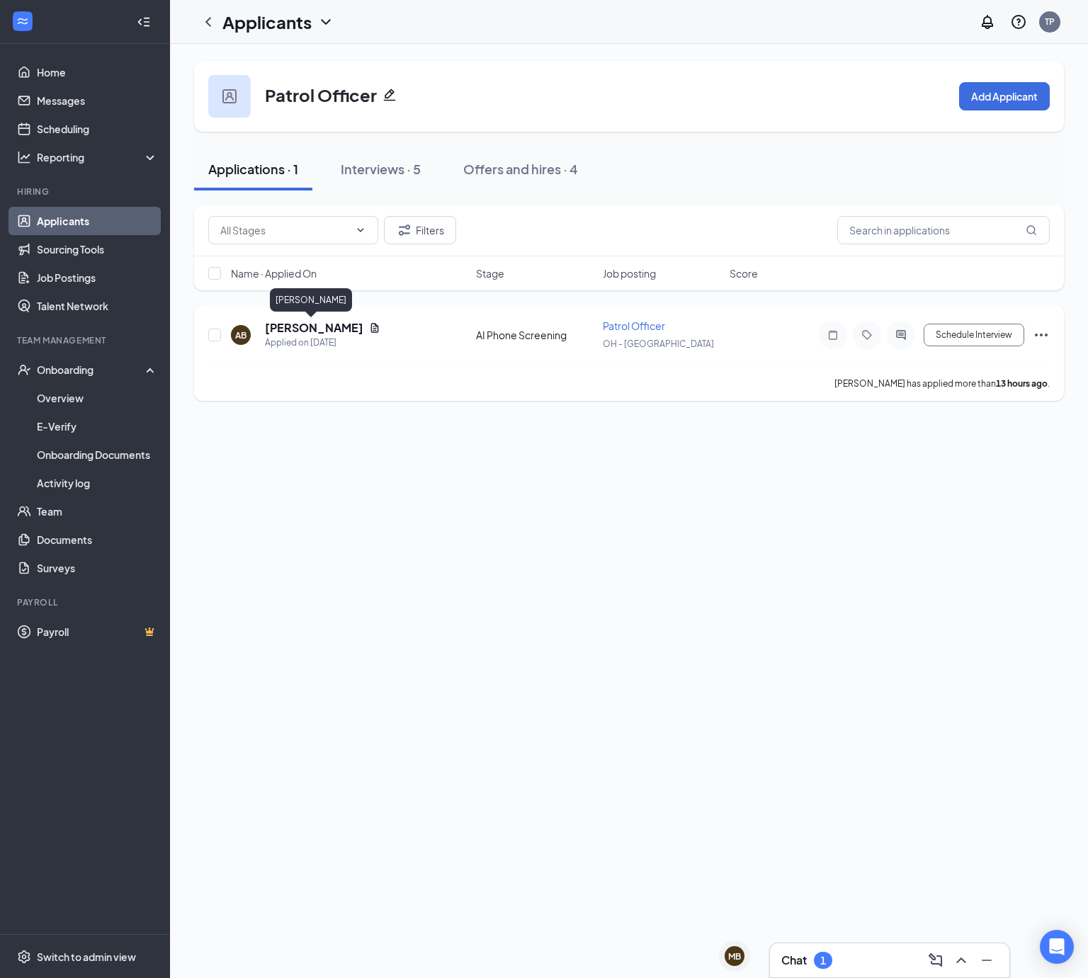
click at [307, 332] on h5 "[PERSON_NAME]" at bounding box center [314, 328] width 98 height 16
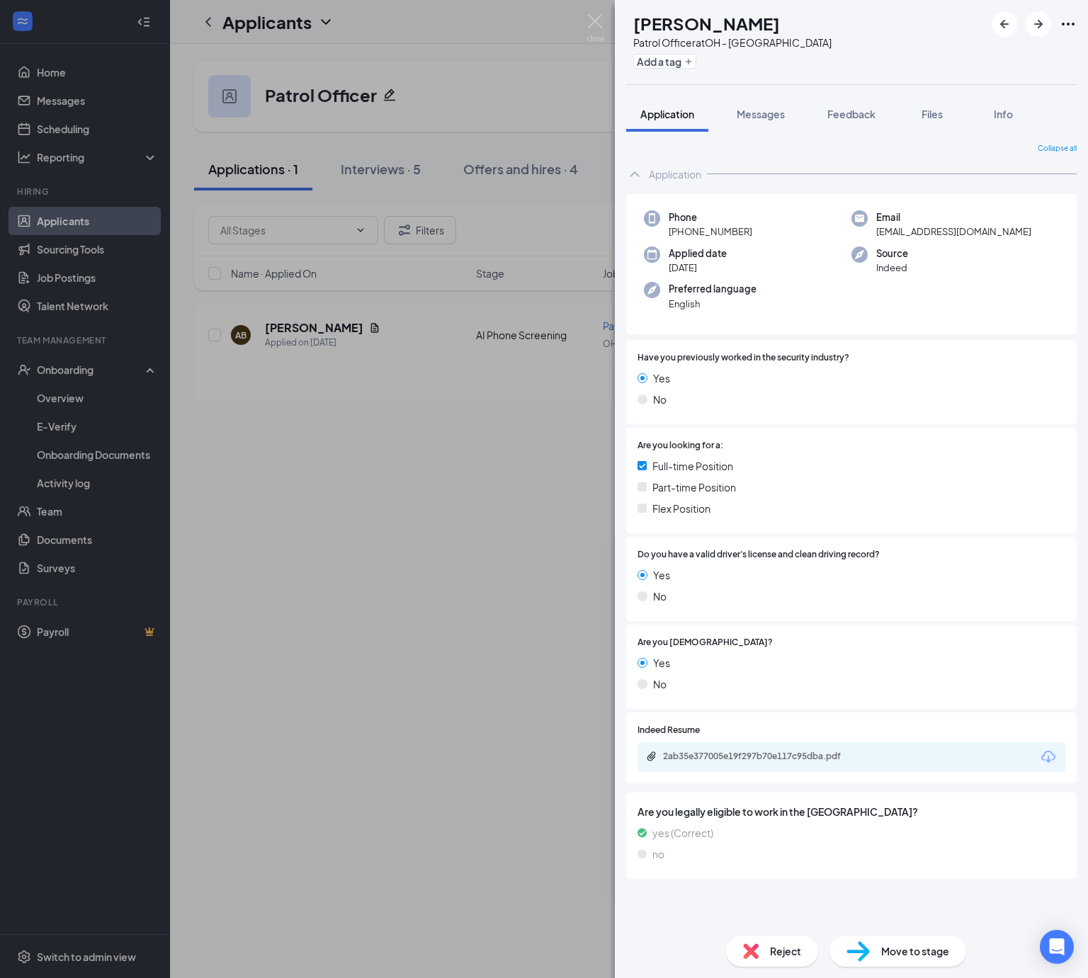
click at [765, 749] on div "2ab35e377005e19f297b70e117c95dba.pdf" at bounding box center [852, 757] width 428 height 30
click at [761, 759] on div "2ab35e377005e19f297b70e117c95dba.pdf" at bounding box center [762, 756] width 198 height 11
click at [924, 958] on span "Move to stage" at bounding box center [915, 952] width 68 height 16
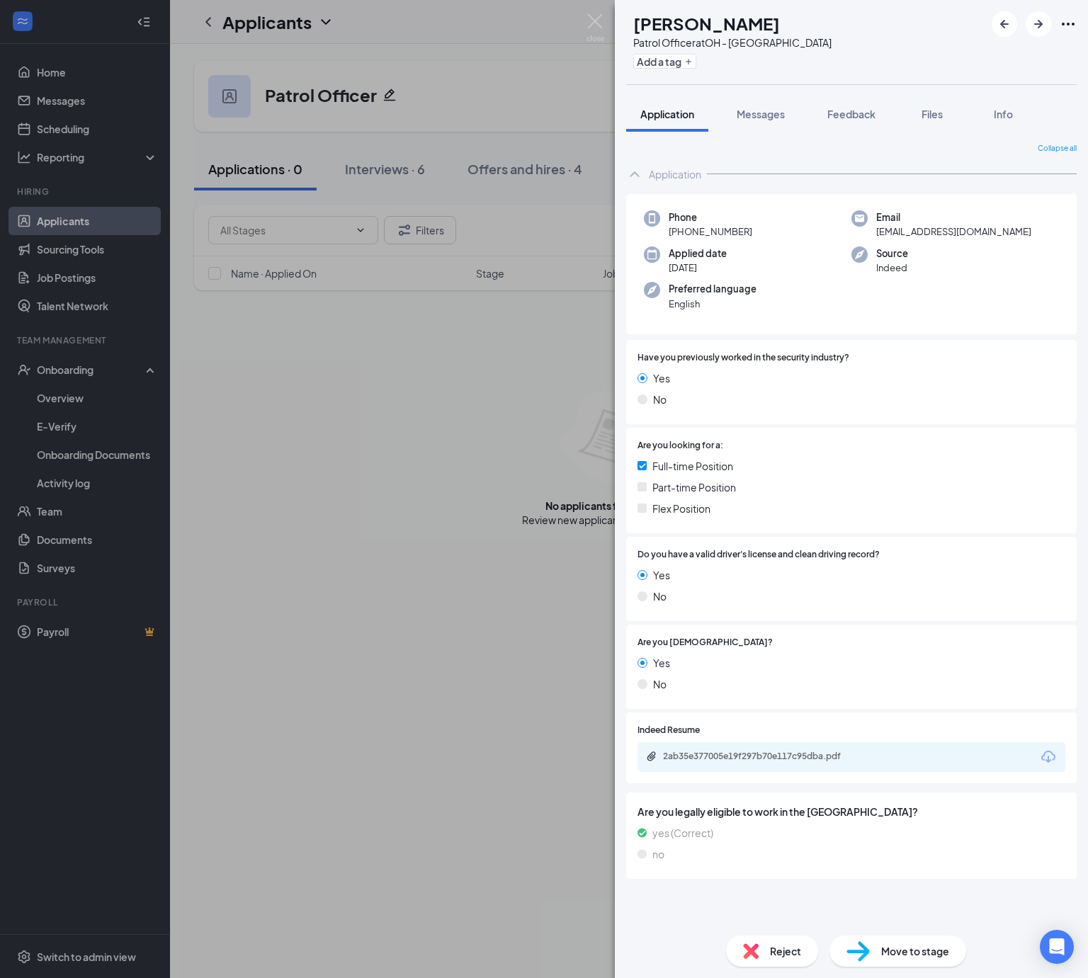
drag, startPoint x: 900, startPoint y: 418, endPoint x: 1087, endPoint y: 418, distance: 187.0
click at [900, 418] on div "Have you previously worked in the security industry? Yes No" at bounding box center [851, 382] width 451 height 84
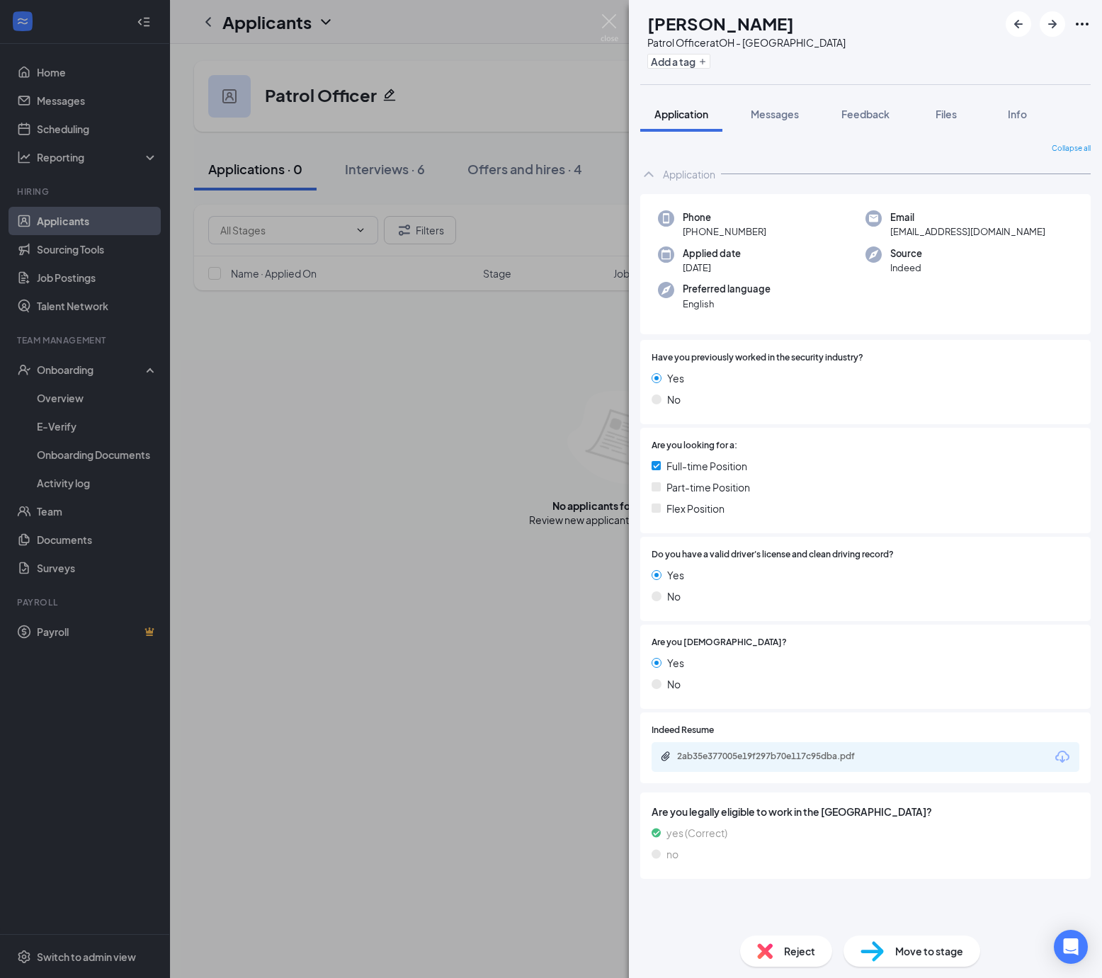
click at [78, 128] on div "AB [PERSON_NAME] Patrol Officer at OH - Cleveland Add a tag Application Message…" at bounding box center [551, 489] width 1102 height 978
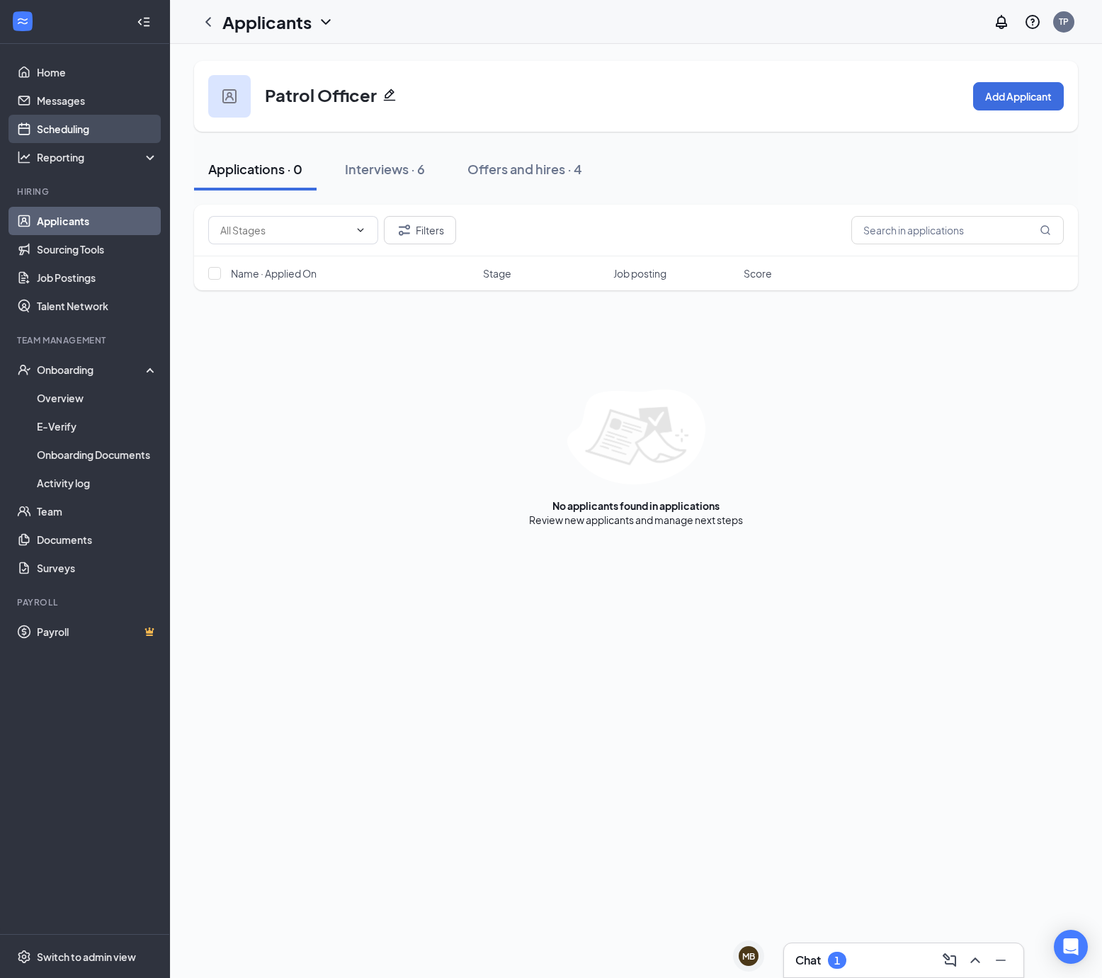
click at [78, 128] on link "Scheduling" at bounding box center [97, 129] width 121 height 28
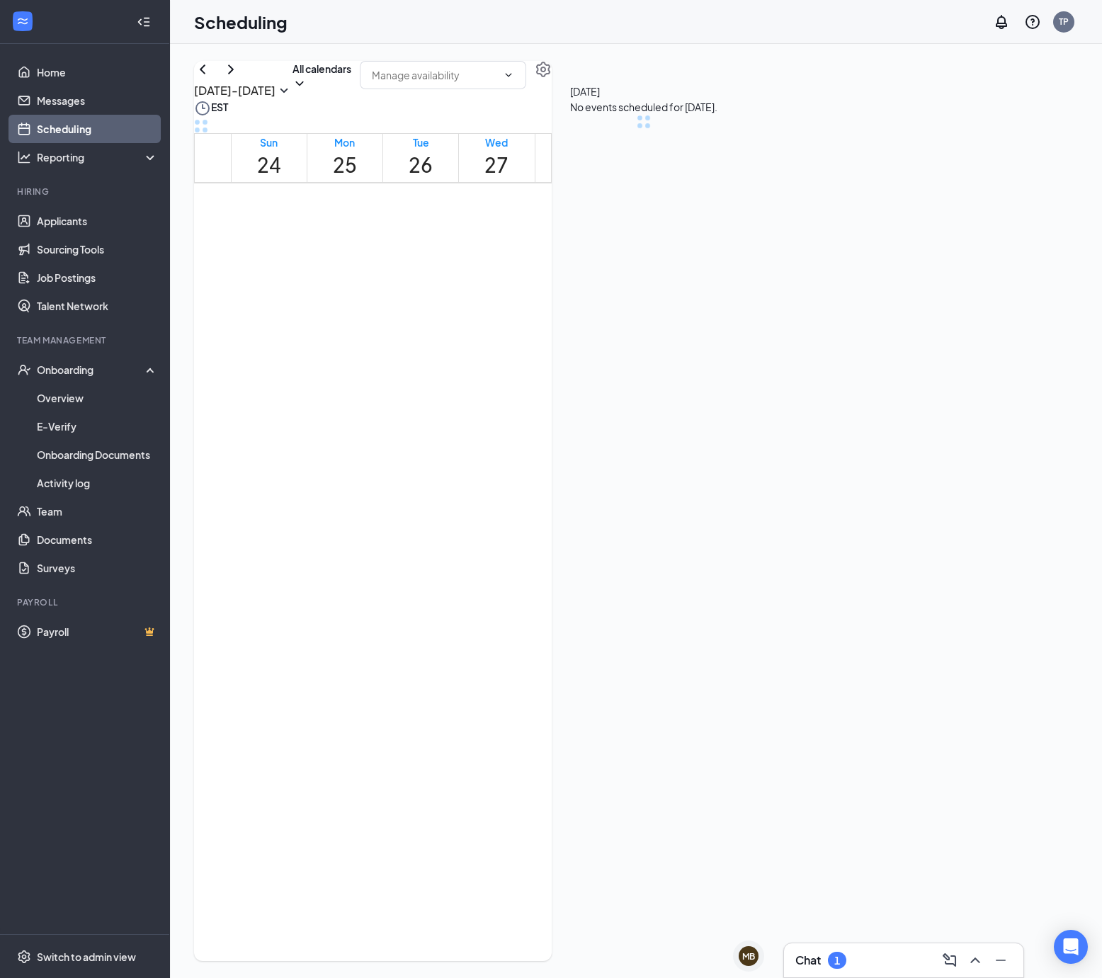
scroll to position [696, 0]
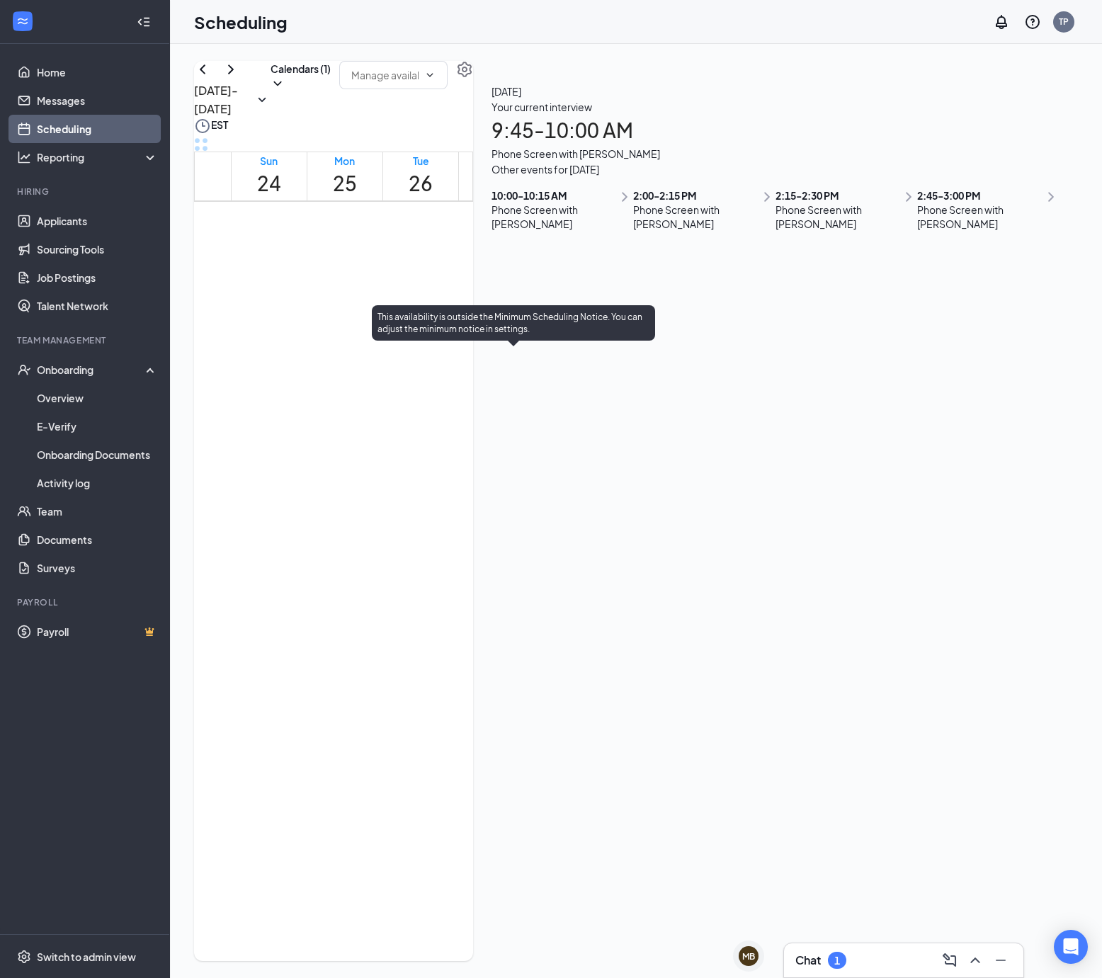
click at [508, 375] on span "9:45-10:00 AM" at bounding box center [496, 386] width 24 height 41
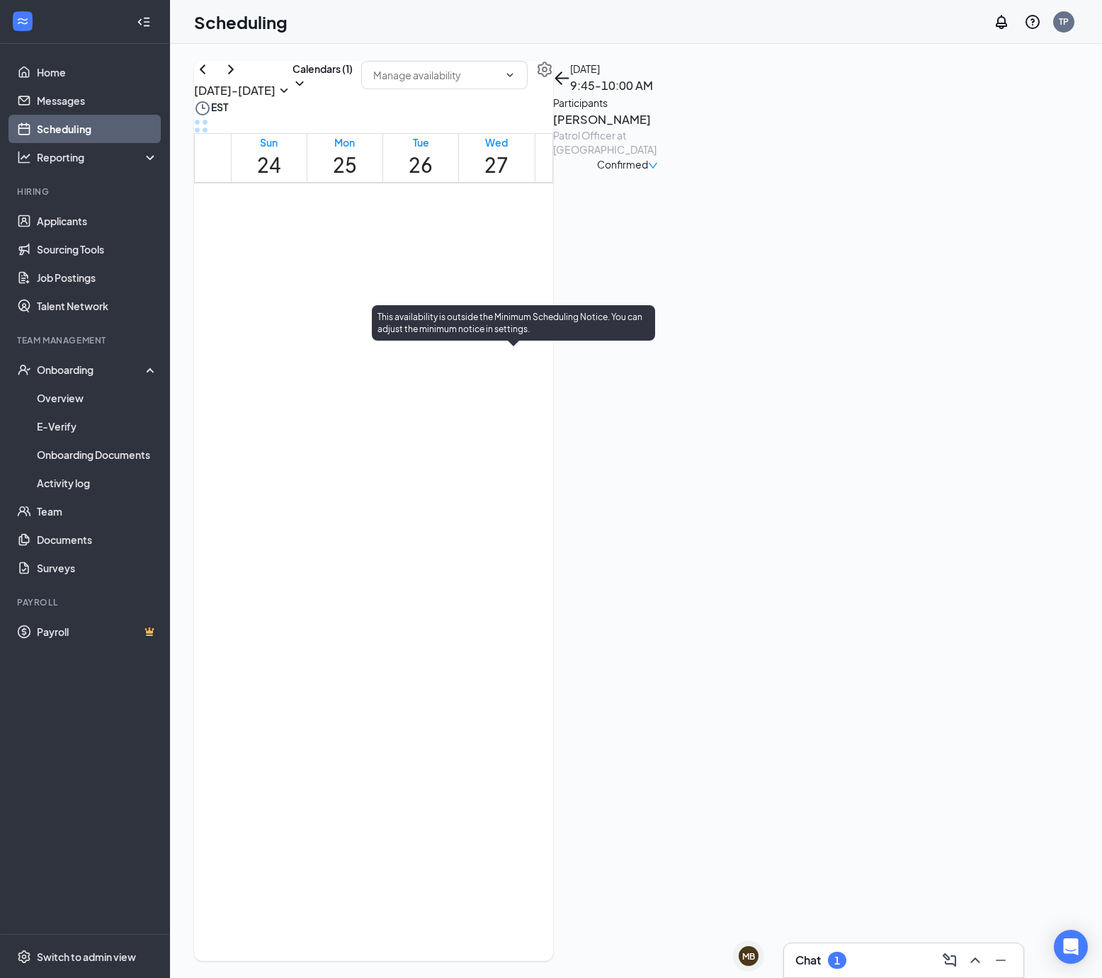
drag, startPoint x: 511, startPoint y: 405, endPoint x: 587, endPoint y: 360, distance: 87.7
click at [511, 389] on span "10:00-10:15 AM" at bounding box center [522, 368] width 29 height 41
click at [702, 129] on h3 "[PERSON_NAME]" at bounding box center [627, 120] width 149 height 18
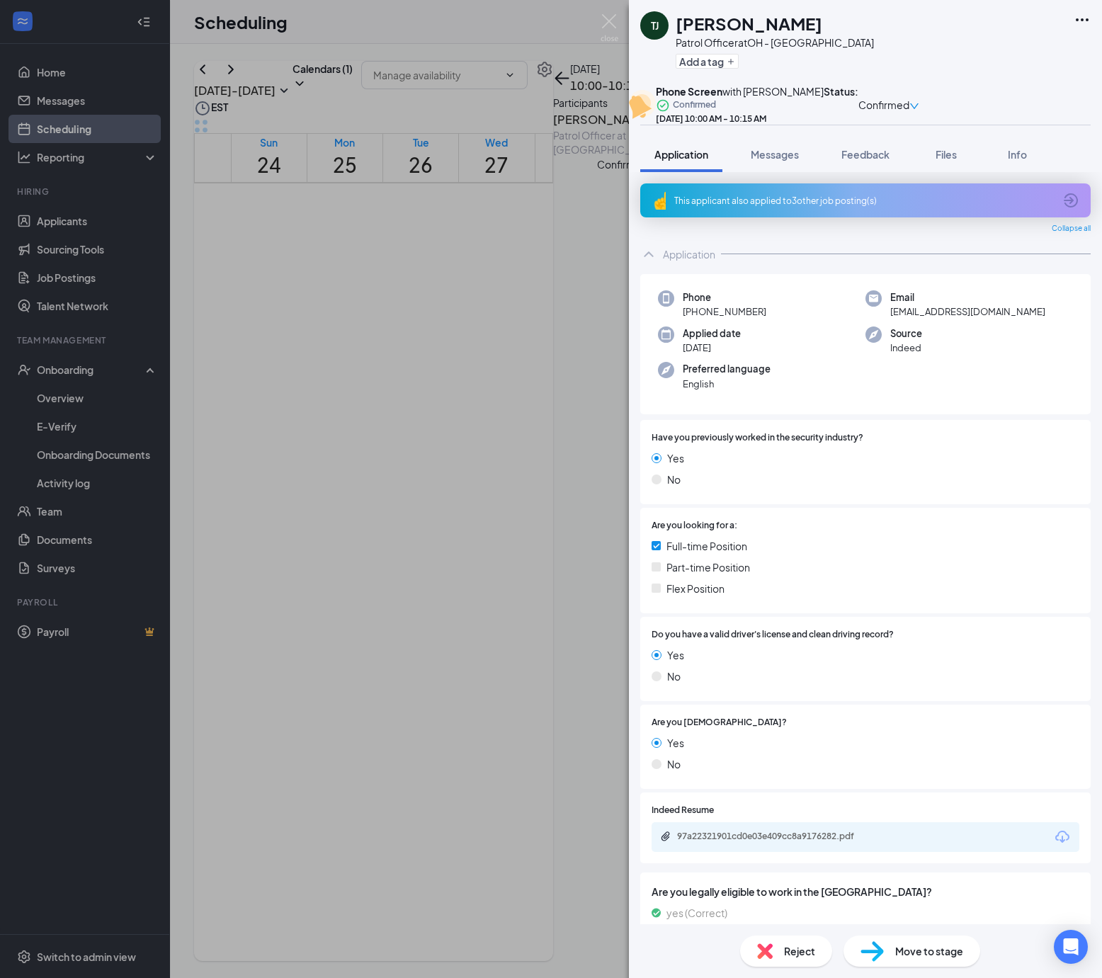
drag, startPoint x: 774, startPoint y: 346, endPoint x: 694, endPoint y: 346, distance: 80.0
click at [694, 319] on div "Phone [PHONE_NUMBER]" at bounding box center [762, 304] width 208 height 29
copy span "[PHONE_NUMBER]"
click at [955, 493] on div "Yes No" at bounding box center [866, 472] width 428 height 43
click at [819, 852] on div "97a22321901cd0e03e409cc8a9176282.pdf" at bounding box center [866, 837] width 428 height 30
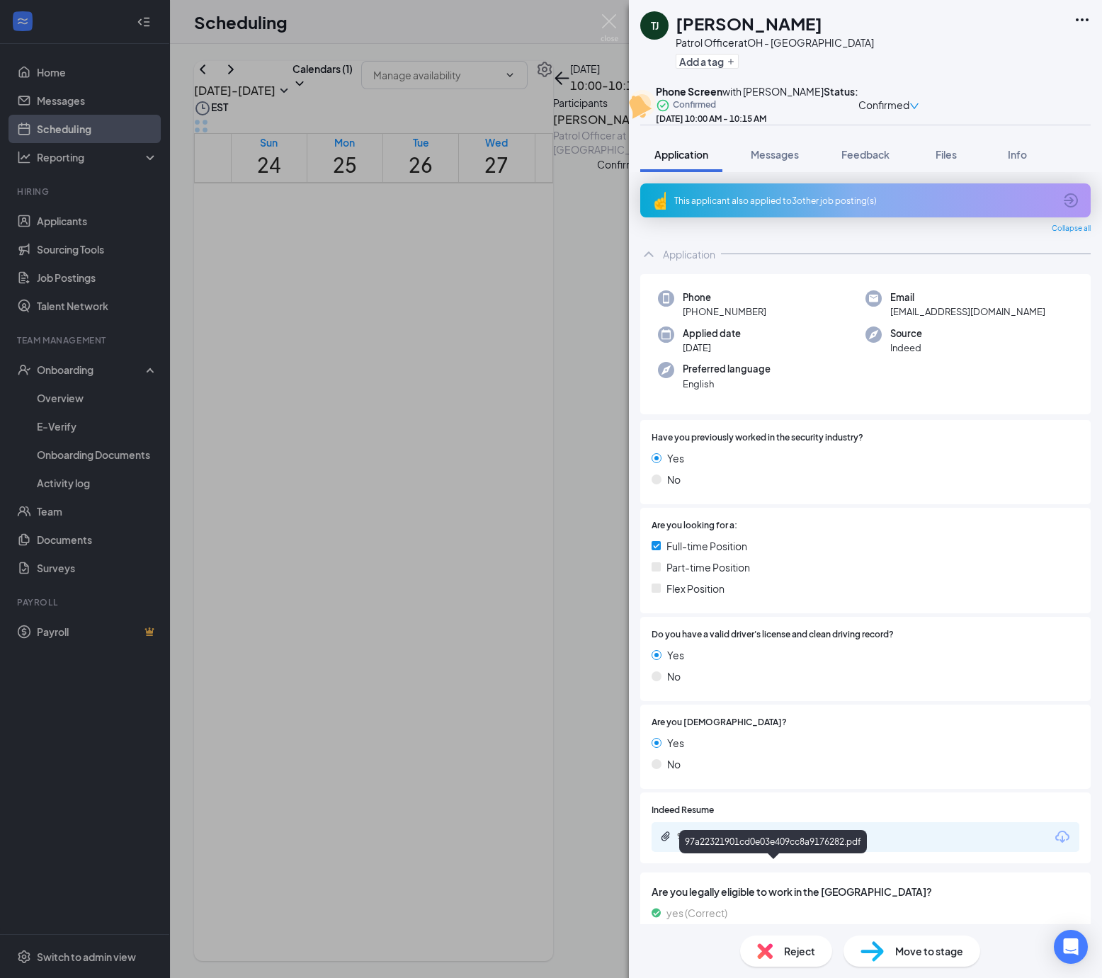
click at [817, 842] on div "97a22321901cd0e03e409cc8a9176282.pdf" at bounding box center [776, 836] width 198 height 11
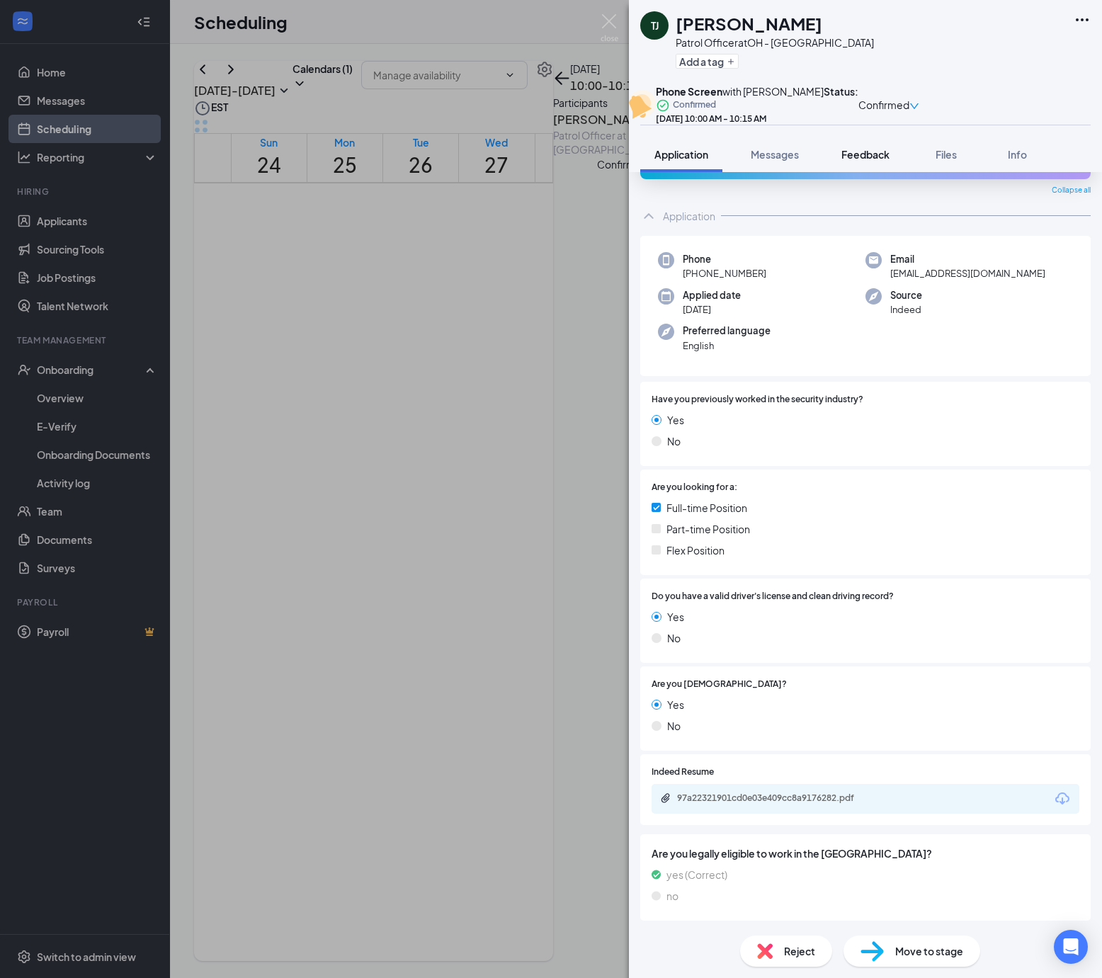
click at [868, 172] on button "Feedback" at bounding box center [865, 154] width 77 height 35
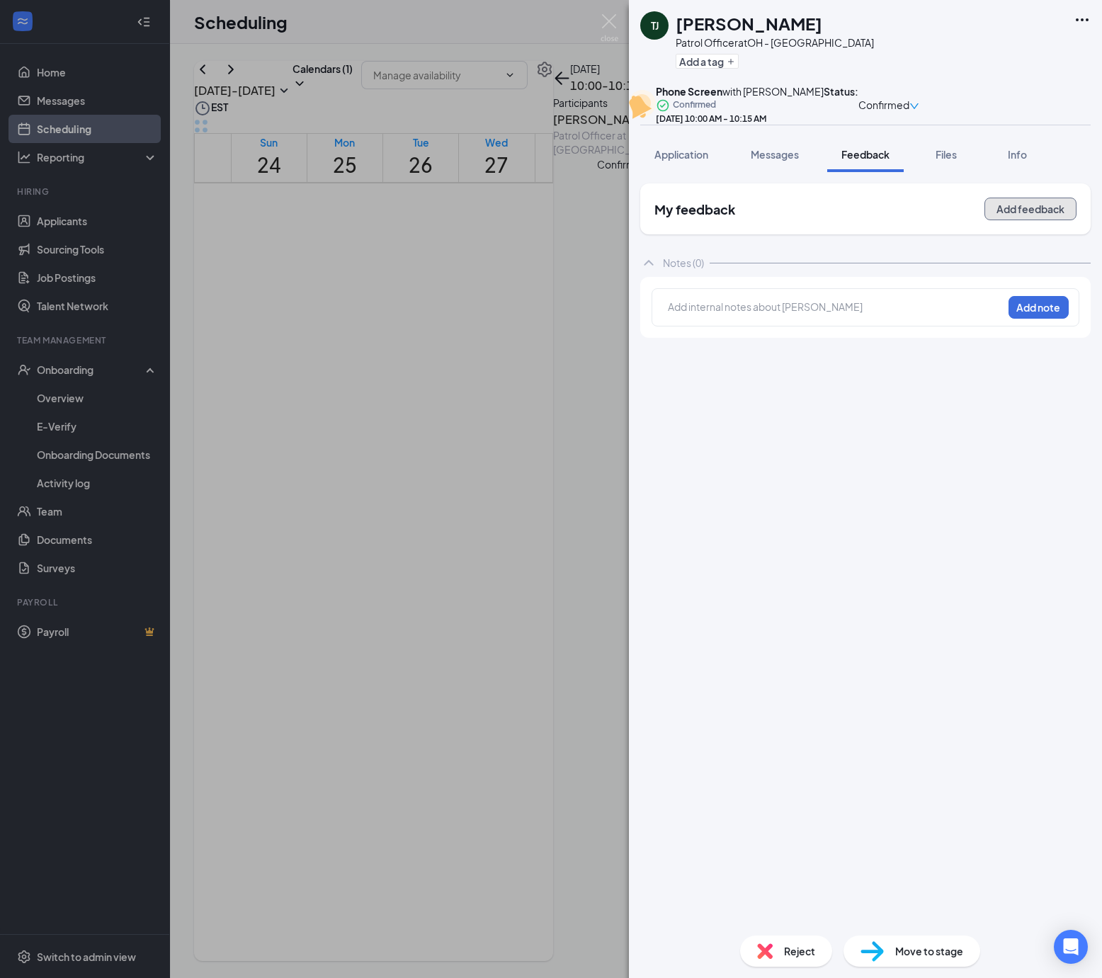
click at [1021, 220] on button "Add feedback" at bounding box center [1031, 209] width 92 height 23
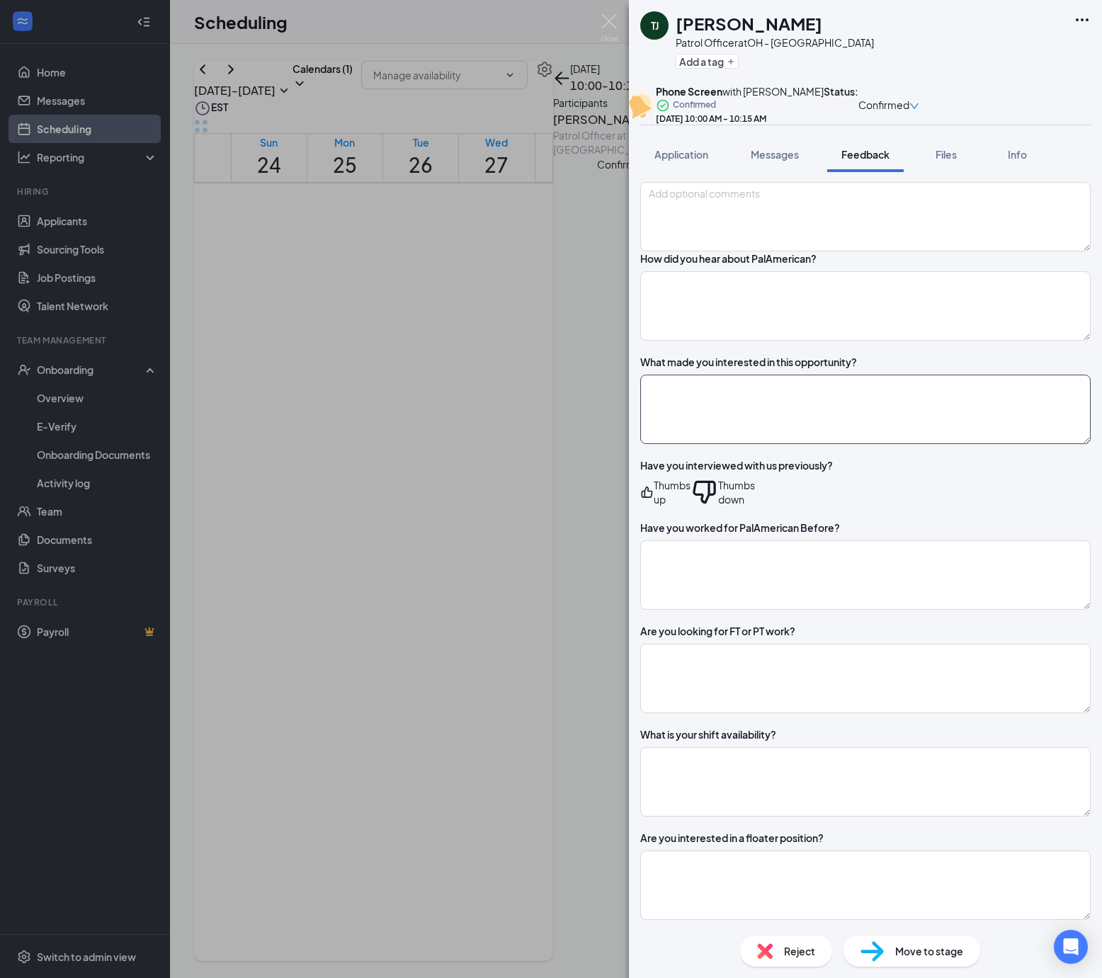
scroll to position [188, 0]
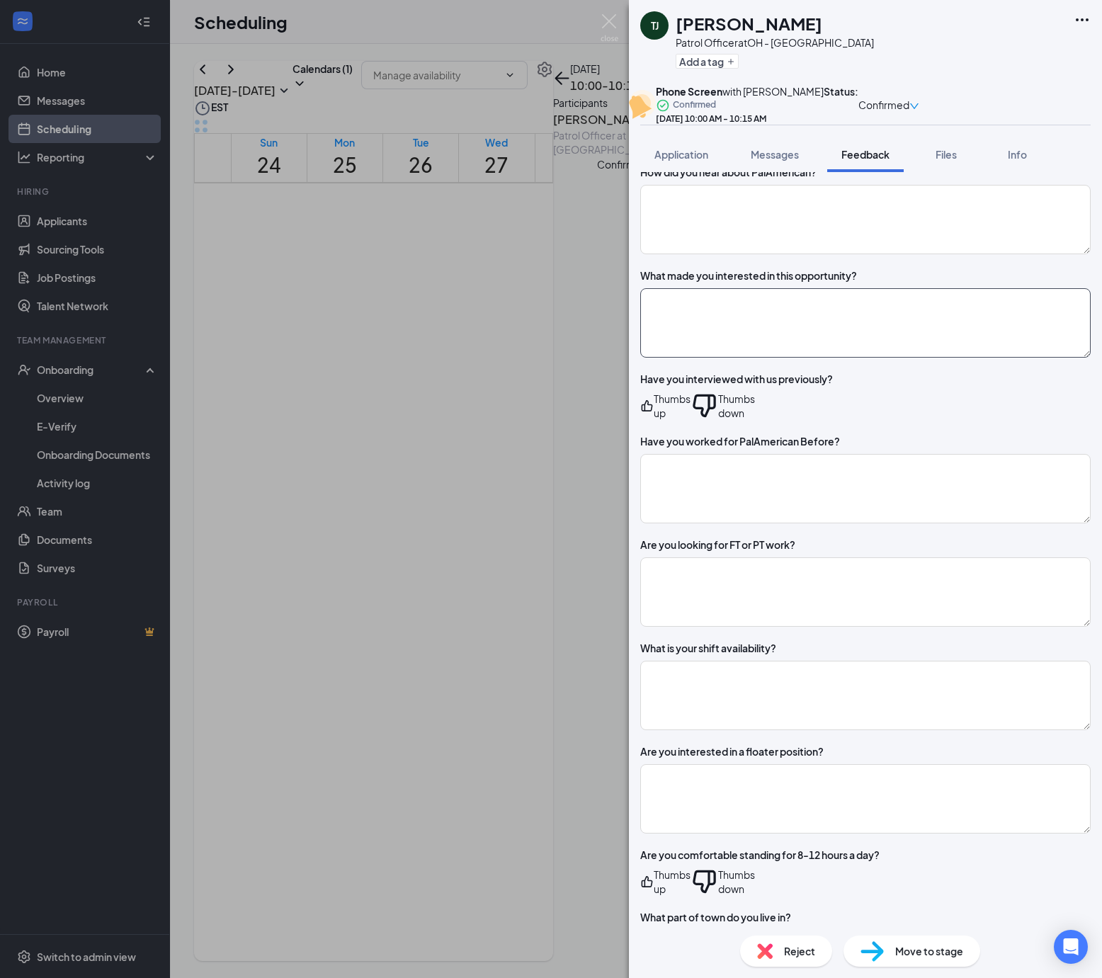
click at [863, 358] on textarea at bounding box center [865, 322] width 451 height 69
click at [783, 358] on textarea at bounding box center [865, 322] width 451 height 69
click at [678, 358] on textarea at bounding box center [865, 322] width 451 height 69
drag, startPoint x: 766, startPoint y: 405, endPoint x: 652, endPoint y: 409, distance: 114.1
click at [652, 409] on div "How did you hear about PalAmerican? What made you interested in this opportunit…" at bounding box center [865, 952] width 451 height 1574
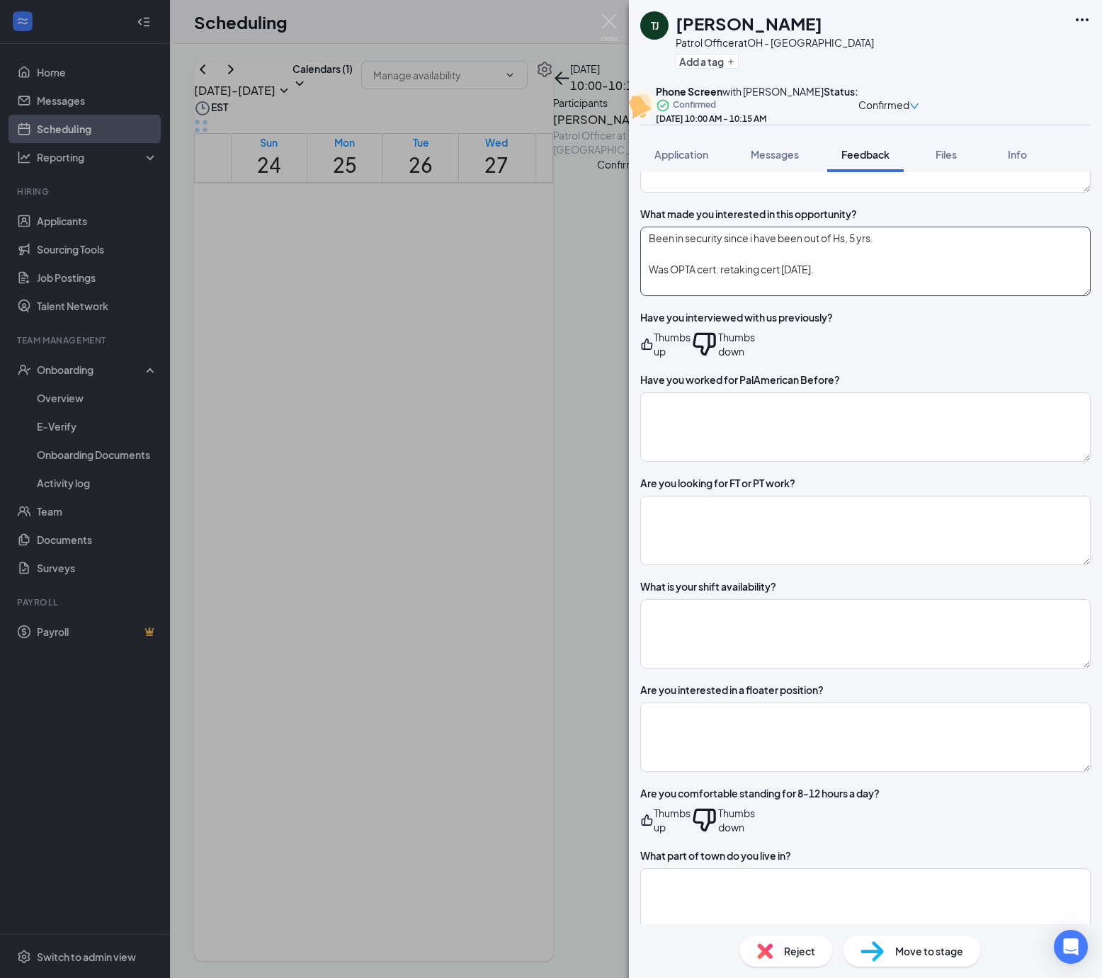
scroll to position [283, 0]
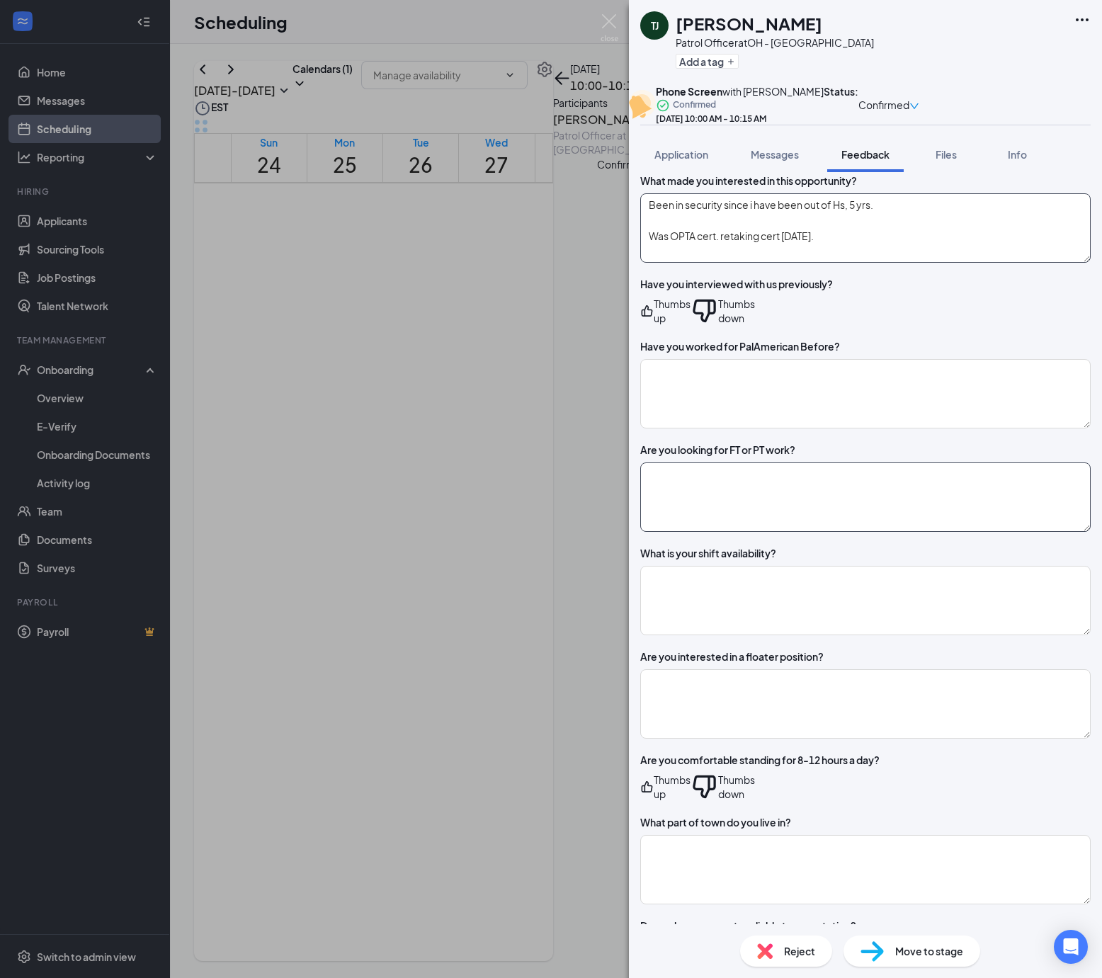
type textarea "Been in security since i have been out of Hs, 5 yrs. Was OPTA cert. retaking ce…"
click at [833, 532] on textarea at bounding box center [865, 497] width 451 height 69
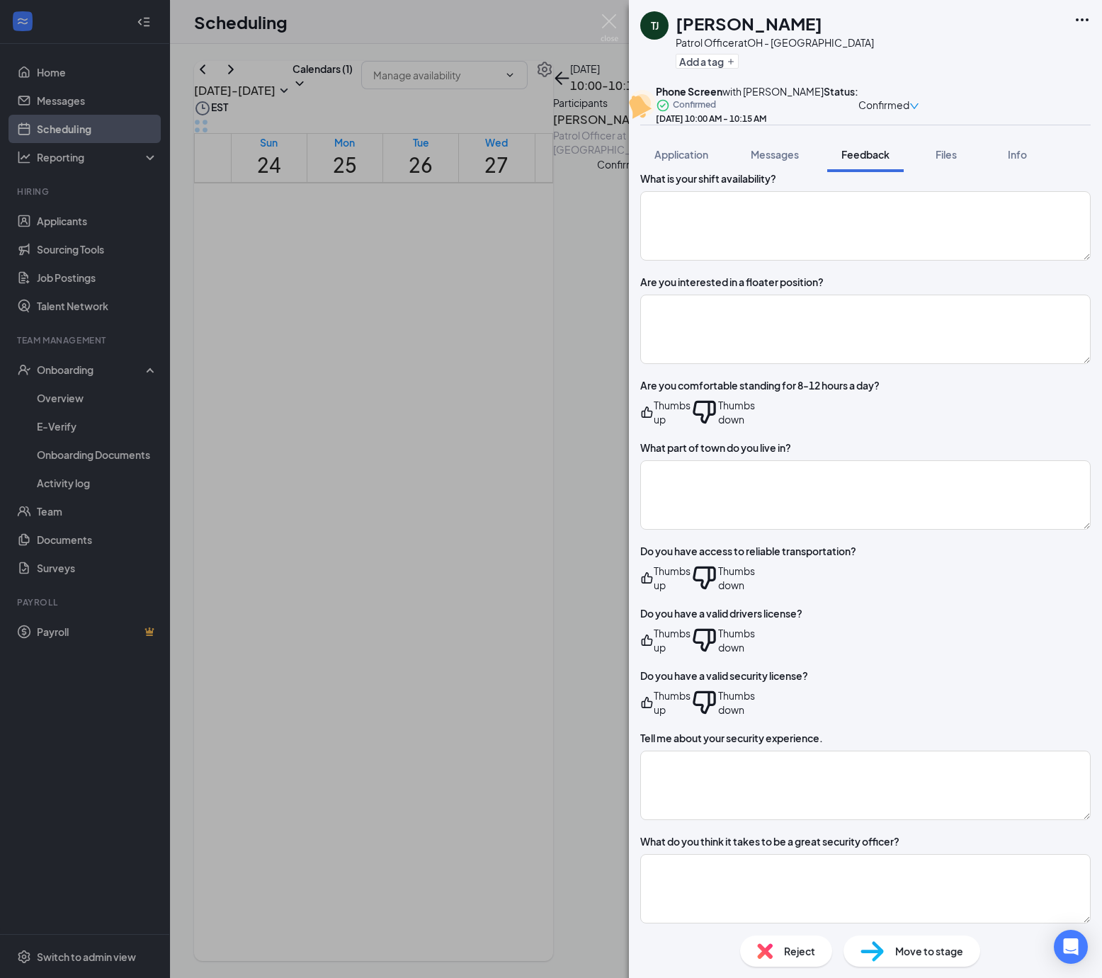
scroll to position [661, 0]
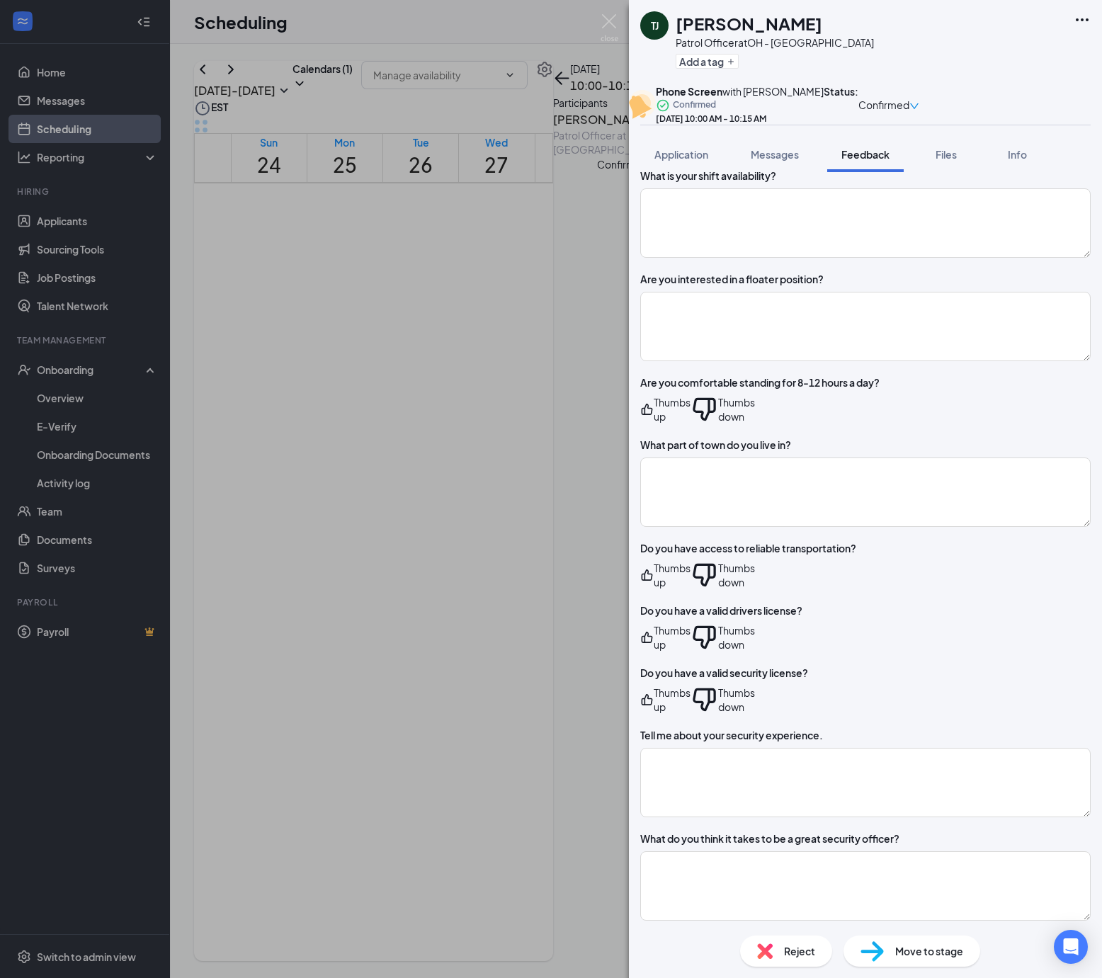
type textarea "FT"
click at [691, 424] on div "Thumbs up" at bounding box center [665, 409] width 50 height 28
click at [691, 424] on div "Thumbs up" at bounding box center [672, 409] width 37 height 28
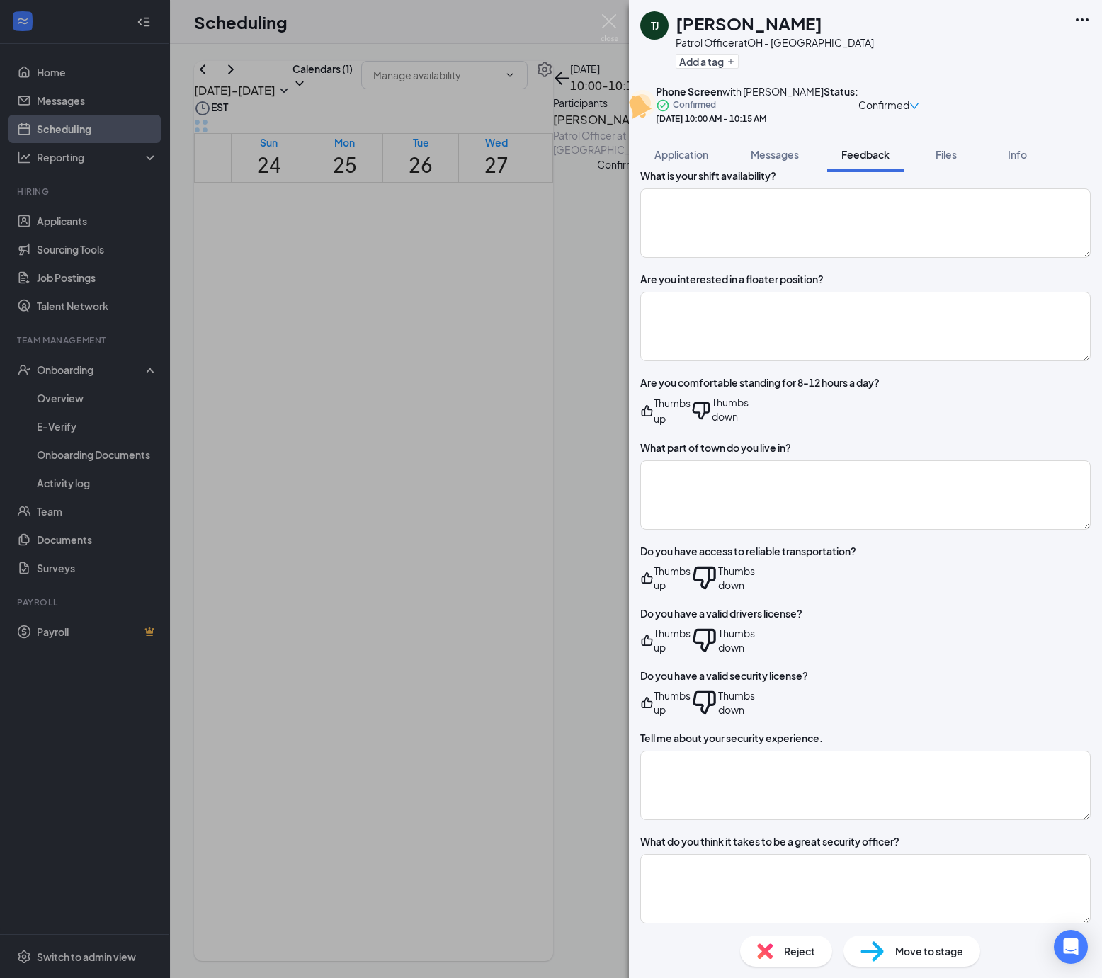
drag, startPoint x: 684, startPoint y: 629, endPoint x: 683, endPoint y: 672, distance: 42.5
click at [683, 592] on div "Thumbs up" at bounding box center [672, 578] width 37 height 28
click at [683, 657] on div "Thumbs up" at bounding box center [672, 643] width 37 height 28
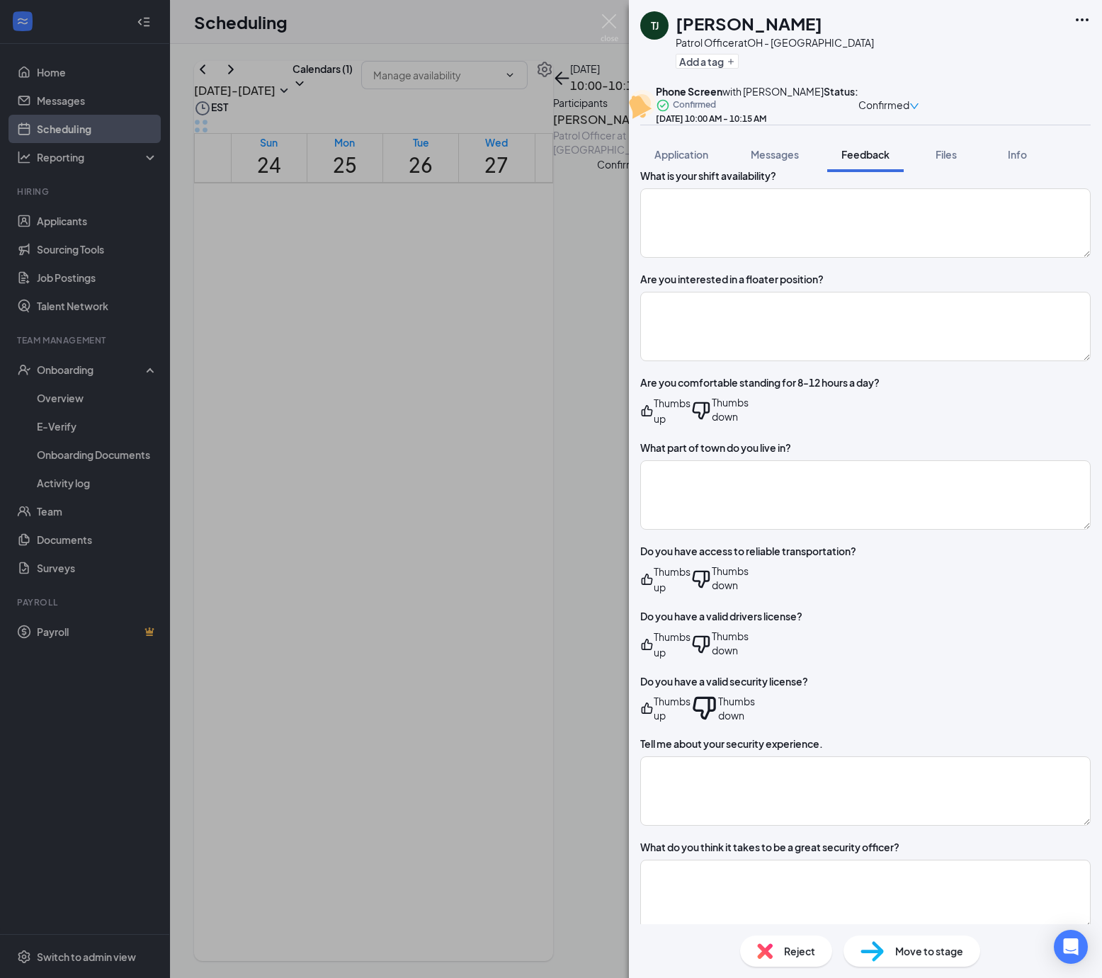
click at [691, 723] on div "Thumbs up" at bounding box center [672, 708] width 37 height 28
click at [755, 725] on div "Thumbs down" at bounding box center [733, 709] width 43 height 31
click at [882, 487] on div "How did you hear about PalAmerican? What made you interested in this opportunit…" at bounding box center [865, 485] width 451 height 1585
drag, startPoint x: 854, startPoint y: 550, endPoint x: 834, endPoint y: 539, distance: 22.5
click at [854, 530] on textarea at bounding box center [865, 494] width 451 height 69
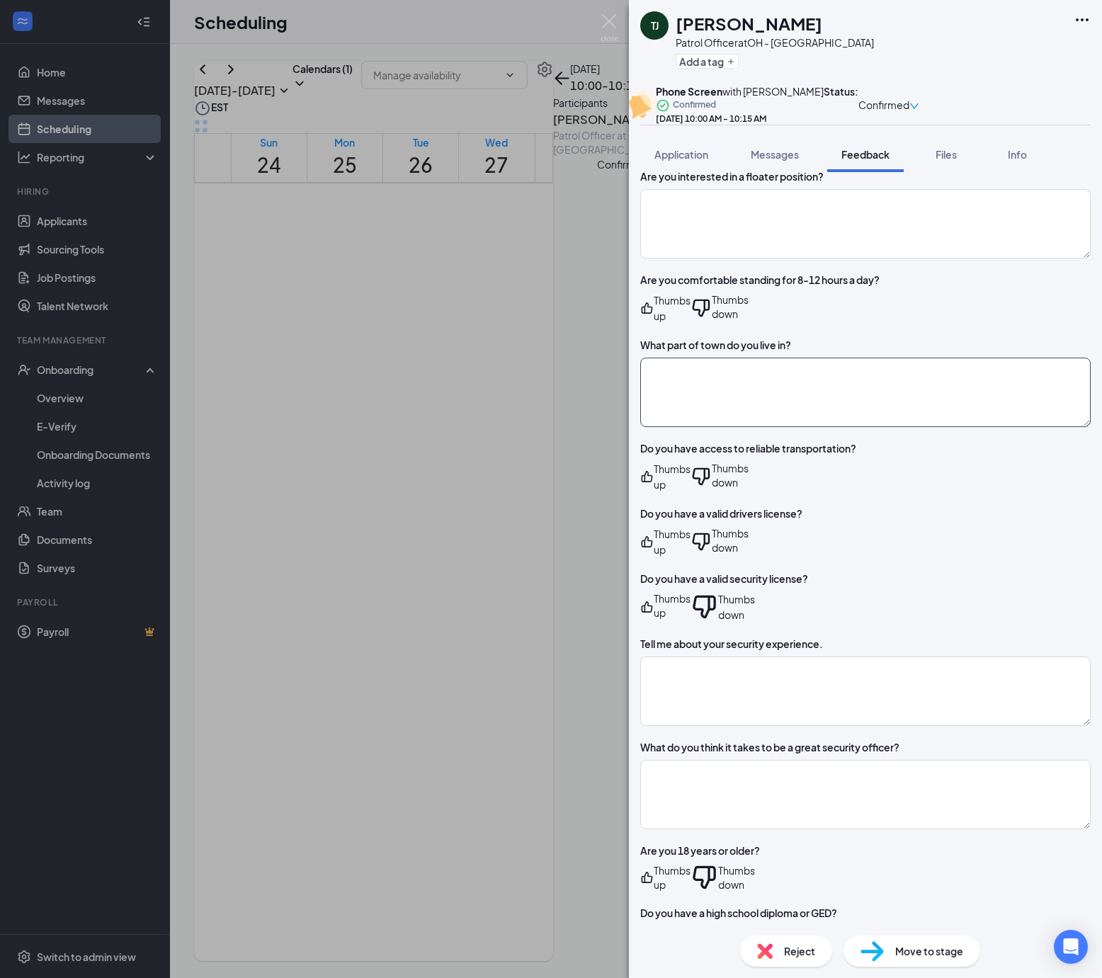
scroll to position [944, 0]
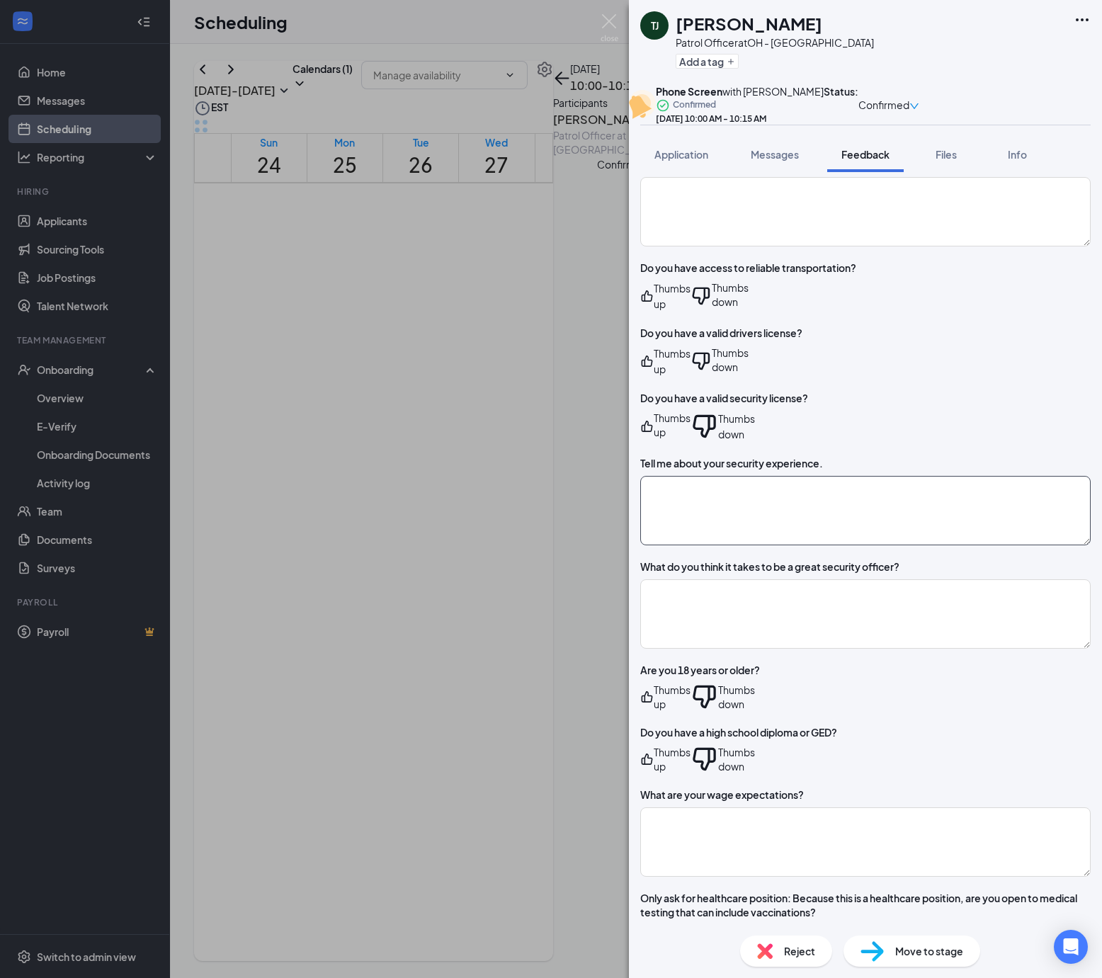
click at [928, 497] on textarea at bounding box center [865, 510] width 451 height 69
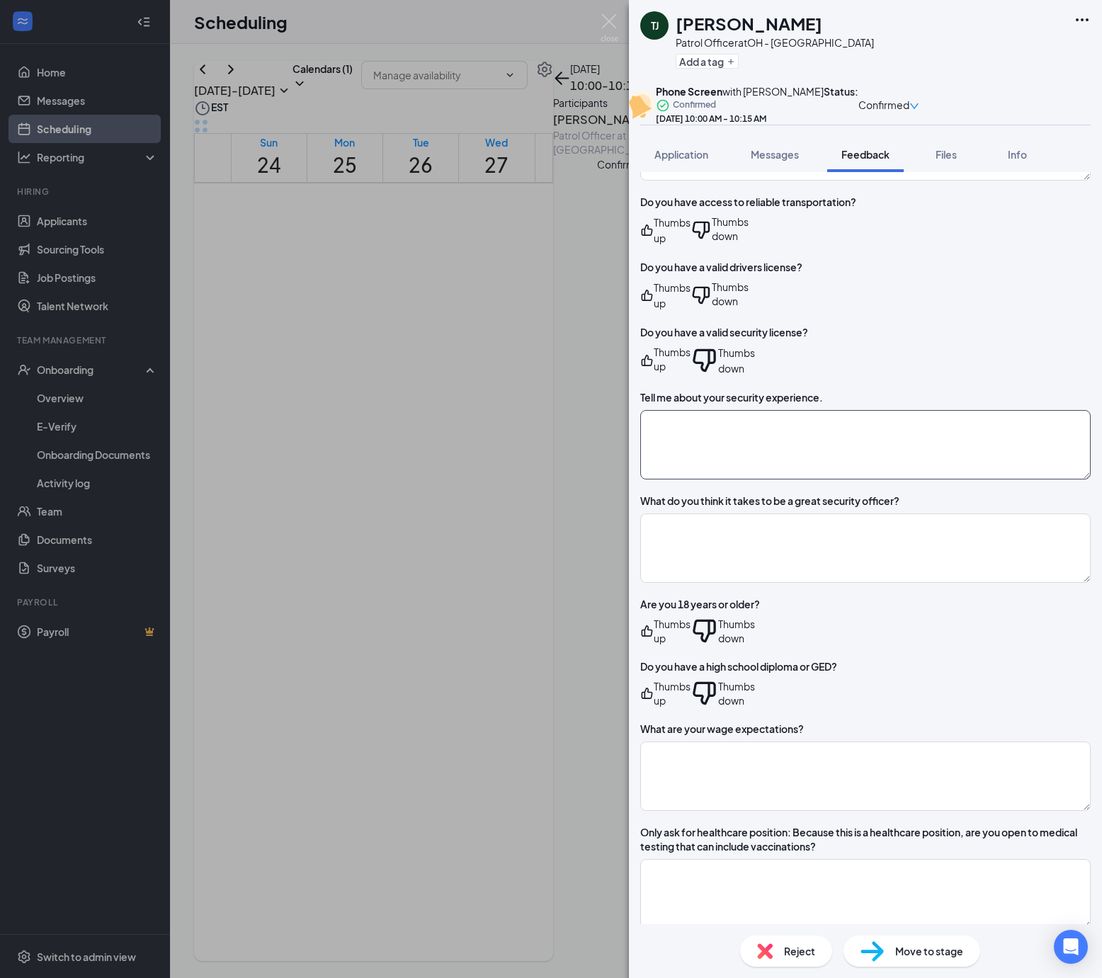
scroll to position [1136, 0]
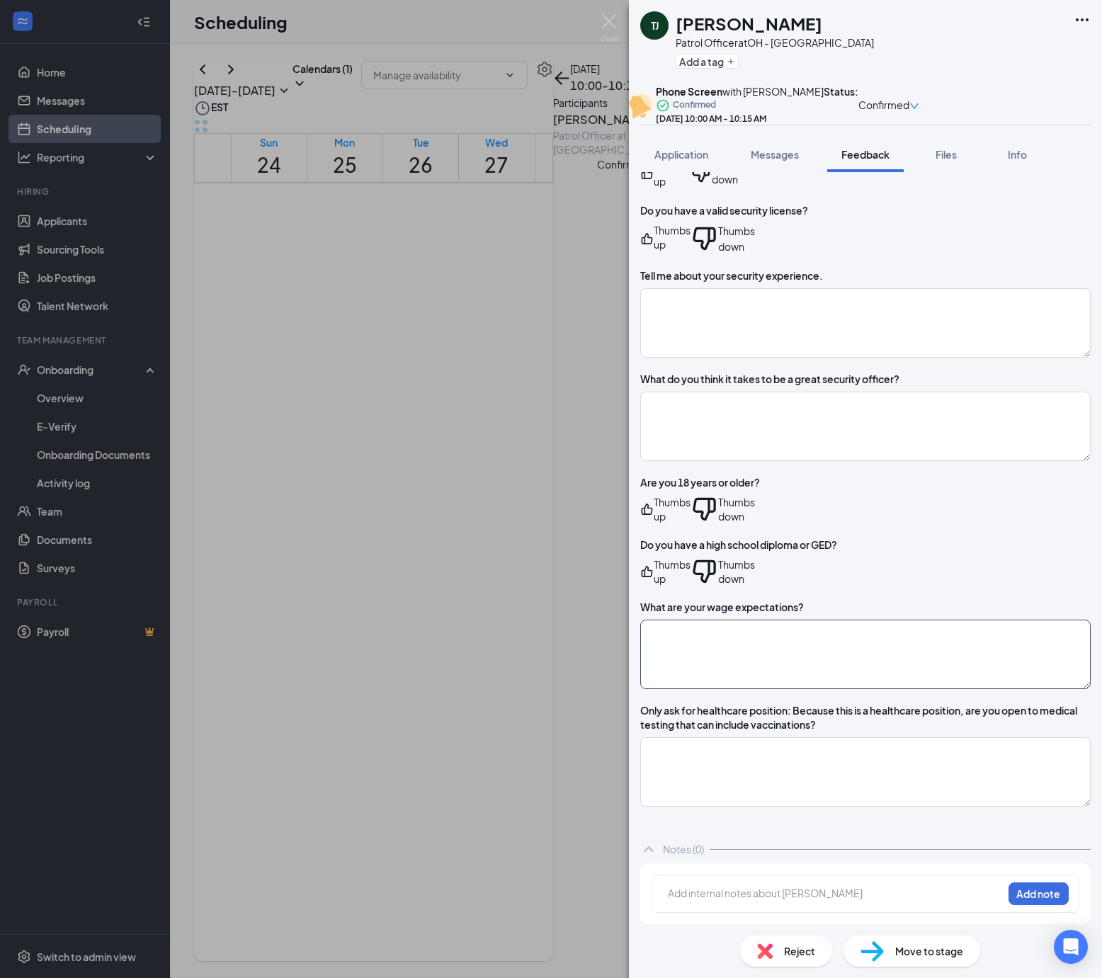
drag, startPoint x: 928, startPoint y: 608, endPoint x: 934, endPoint y: 618, distance: 11.4
click at [934, 620] on textarea at bounding box center [865, 654] width 451 height 69
type textarea "18.00"
click at [846, 417] on textarea at bounding box center [865, 426] width 451 height 69
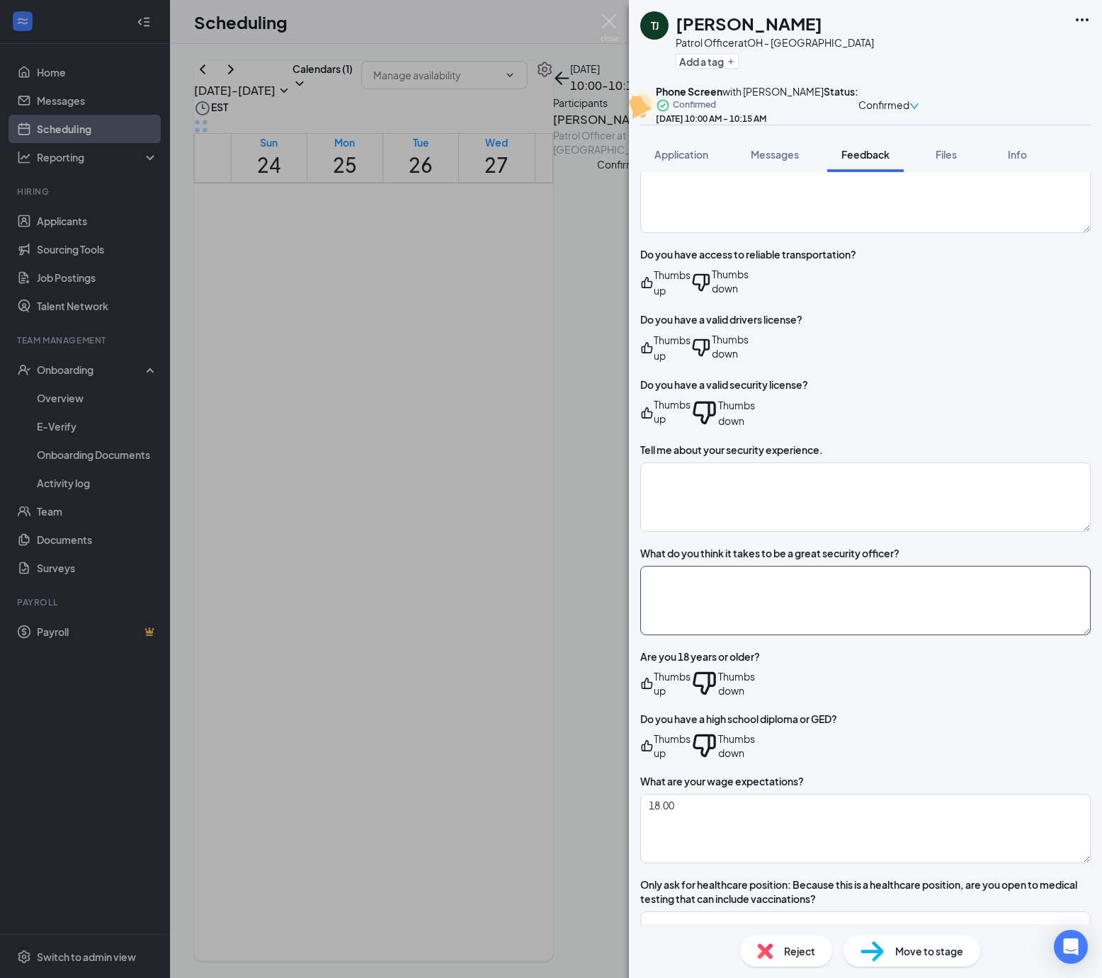
scroll to position [947, 0]
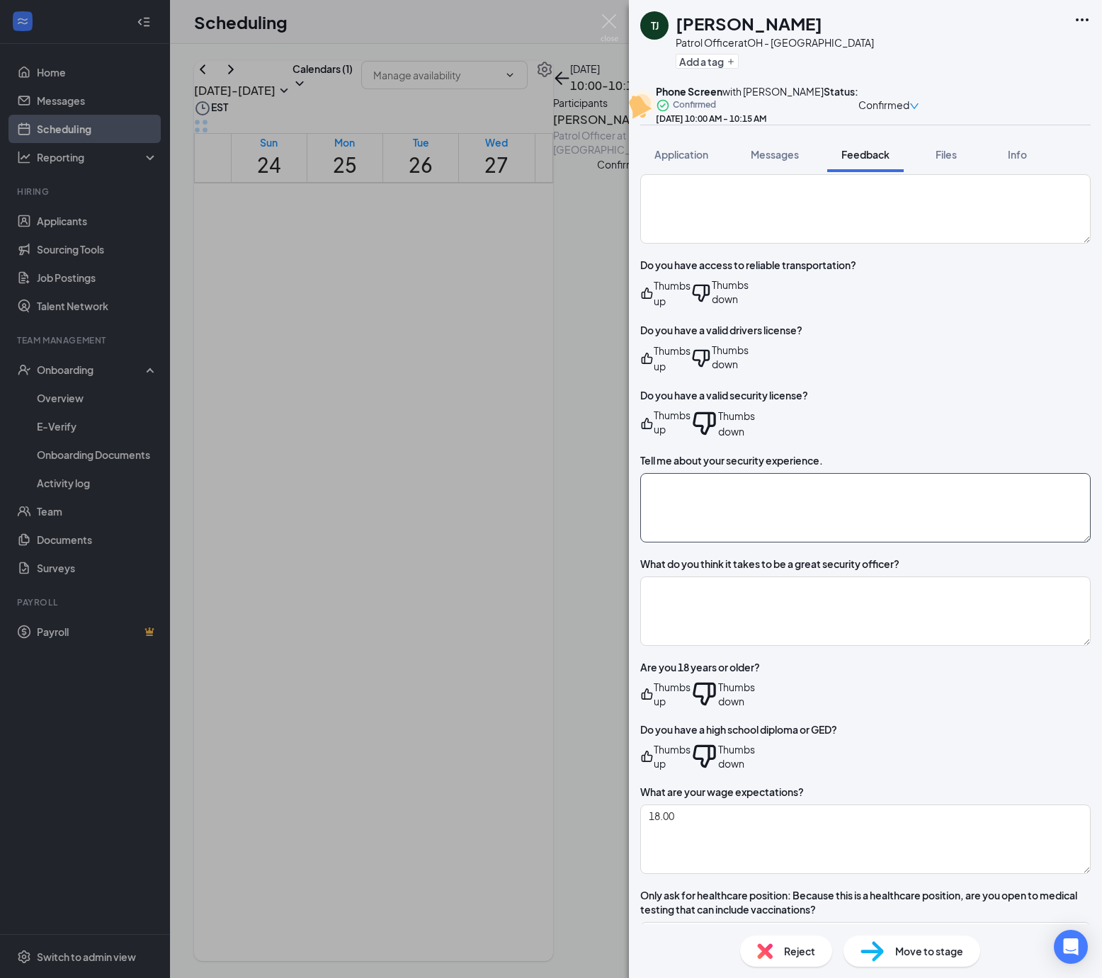
click at [701, 513] on textarea at bounding box center [865, 507] width 451 height 69
paste textarea "Allied"
click at [760, 497] on textarea "Allied" at bounding box center [865, 507] width 451 height 69
paste textarea "Whittguard"
click at [757, 500] on textarea "Allied Whittguard" at bounding box center [865, 507] width 451 height 69
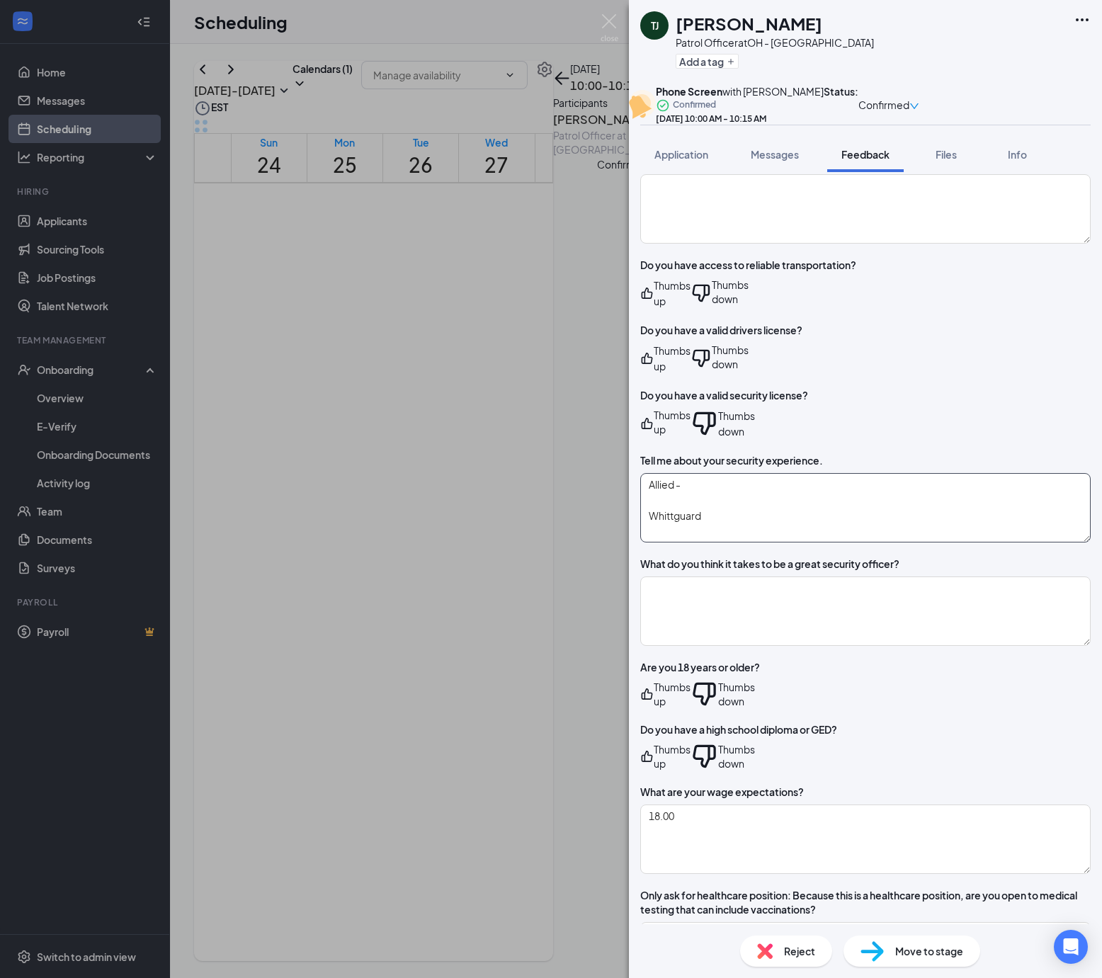
click at [749, 502] on textarea "Allied - Whittguard" at bounding box center [865, 507] width 451 height 69
drag, startPoint x: 743, startPoint y: 519, endPoint x: 630, endPoint y: 528, distance: 113.7
click at [630, 528] on div "Evaluation Plan Cancel Add Overall score How did you hear about PalAmerican? Wh…" at bounding box center [865, 548] width 473 height 752
click at [744, 508] on textarea "Allied - Whittguard" at bounding box center [865, 507] width 451 height 69
click at [721, 492] on textarea "Allied - Whittguard" at bounding box center [865, 507] width 451 height 69
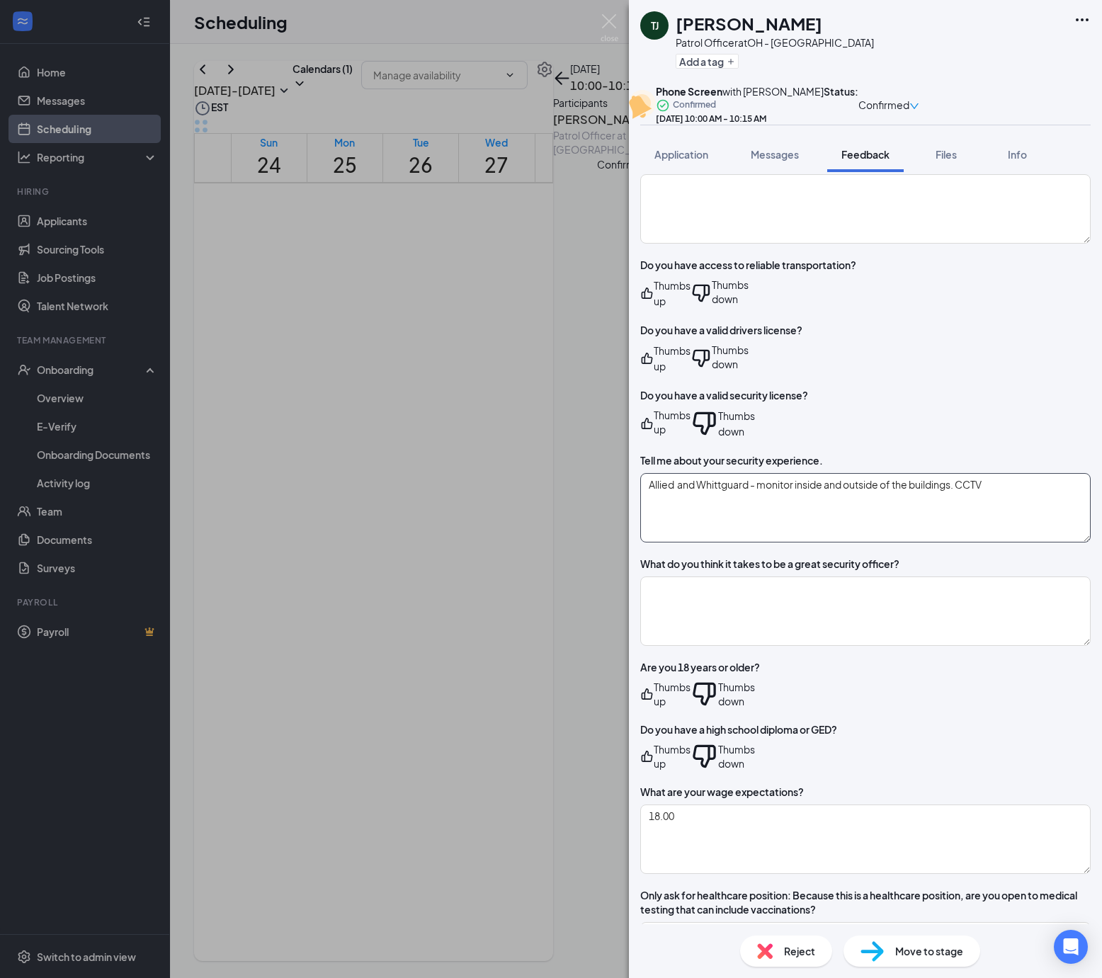
click at [1046, 493] on textarea "Allied and Whittguard - monitor inside and outside of the buildings. CCTV" at bounding box center [865, 507] width 451 height 69
type textarea "Allied and Whittguard - monitor inside and outside of the buildings. CCTV . For…"
drag, startPoint x: 896, startPoint y: 622, endPoint x: 901, endPoint y: 613, distance: 9.8
click at [896, 621] on textarea at bounding box center [865, 611] width 451 height 69
click at [715, 708] on div "How did you hear about PalAmerican? What made you interested in this opportunit…" at bounding box center [865, 198] width 451 height 1585
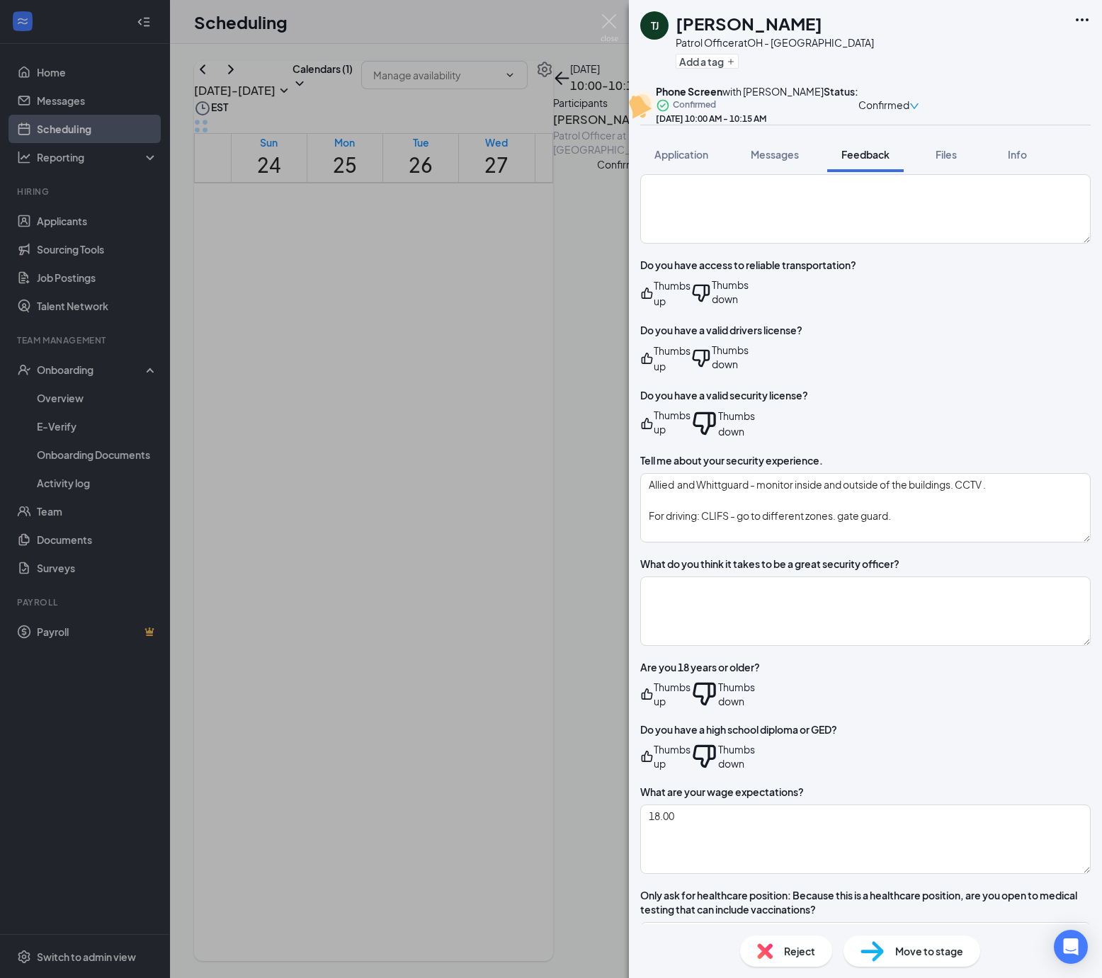
click at [691, 690] on div "Thumbs up" at bounding box center [665, 694] width 50 height 28
drag, startPoint x: 701, startPoint y: 695, endPoint x: 701, endPoint y: 735, distance: 40.4
click at [691, 701] on div "Thumbs up" at bounding box center [672, 694] width 37 height 28
click at [704, 749] on div "How did you hear about PalAmerican? What made you interested in this opportunit…" at bounding box center [865, 200] width 451 height 1588
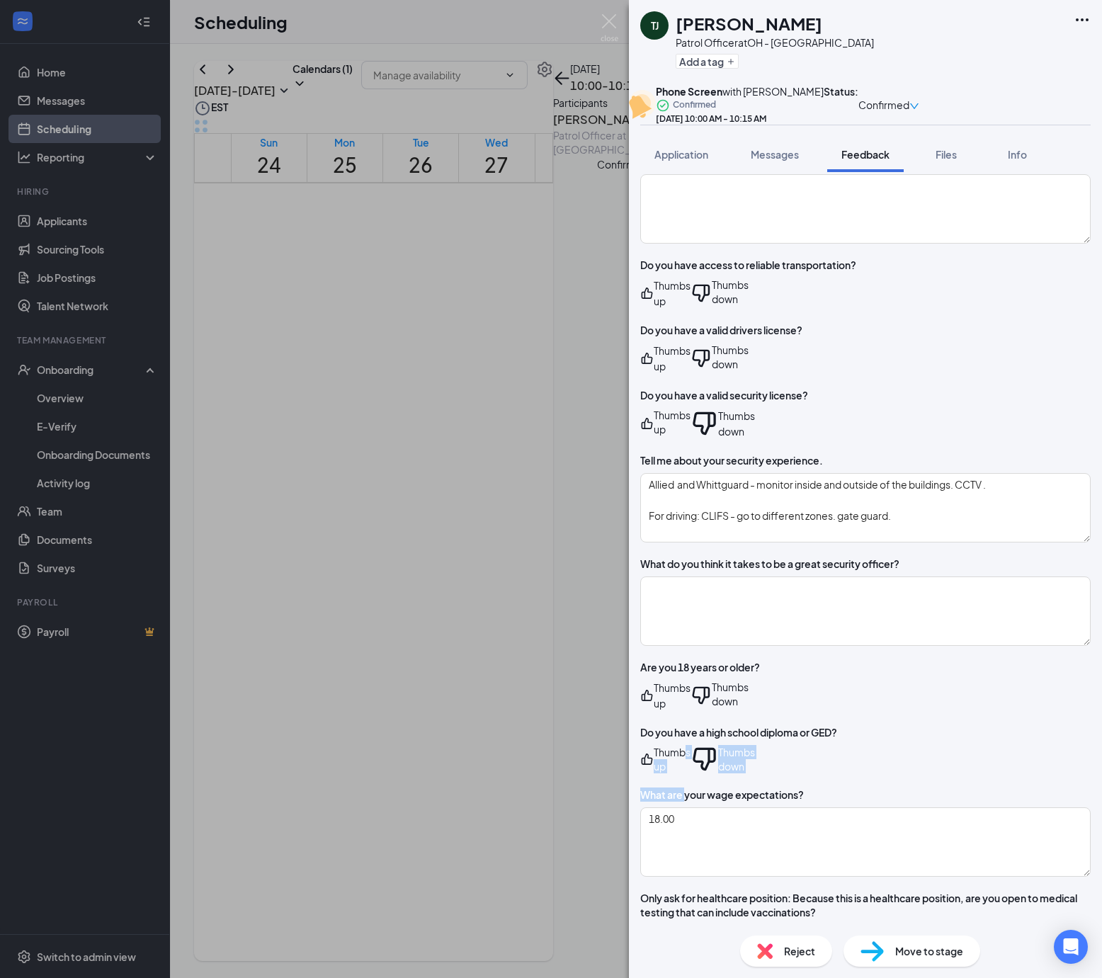
click at [691, 748] on div "Thumbs up" at bounding box center [672, 759] width 37 height 28
click at [731, 618] on textarea at bounding box center [865, 611] width 451 height 69
click at [939, 604] on div "[PERSON_NAME] Patrol Officer at OH - Cleveland Add a tag Phone Screen with [PER…" at bounding box center [865, 489] width 473 height 978
drag, startPoint x: 946, startPoint y: 618, endPoint x: 952, endPoint y: 611, distance: 9.1
click at [948, 613] on div "[PERSON_NAME] Patrol Officer at OH - Cleveland Add a tag Phone Screen with [PER…" at bounding box center [865, 489] width 473 height 978
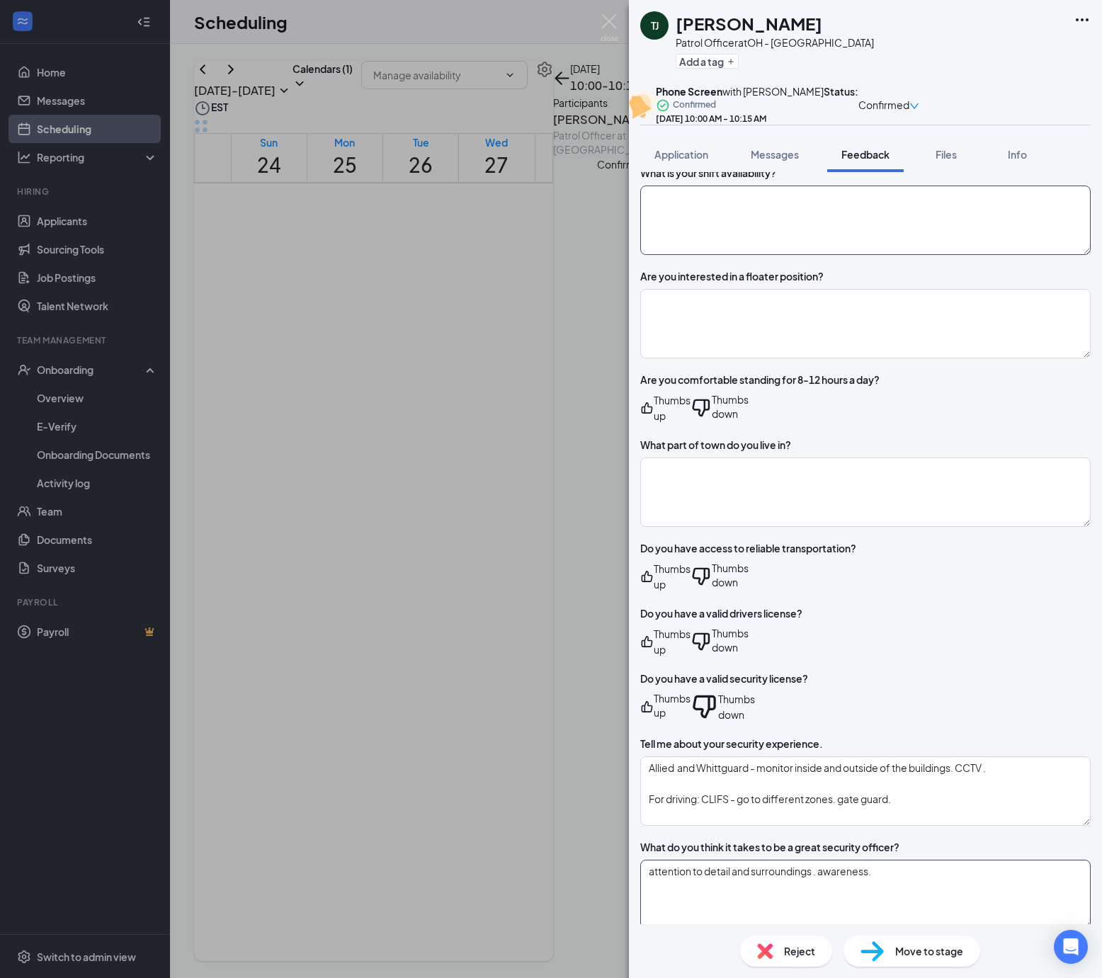
scroll to position [97, 0]
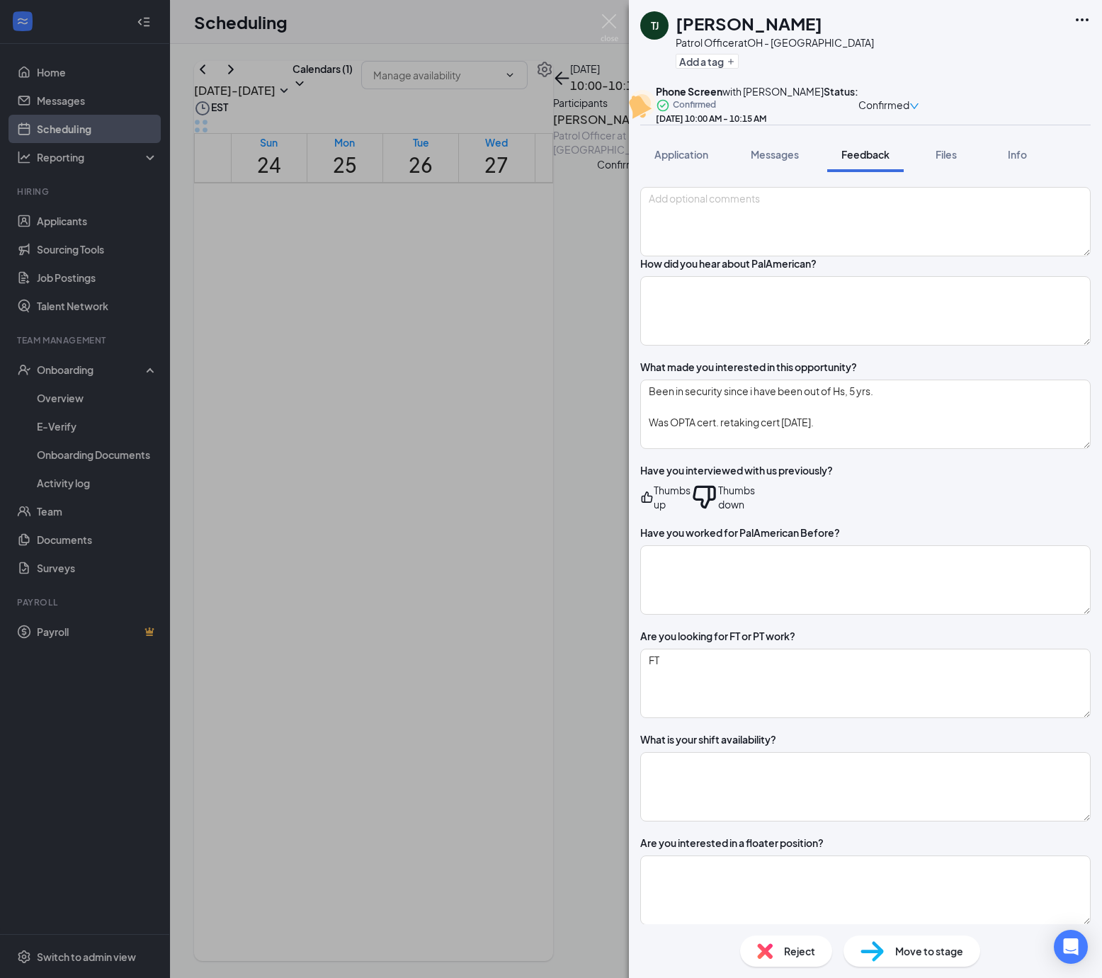
type textarea "attention to detail and surroundings . awareness."
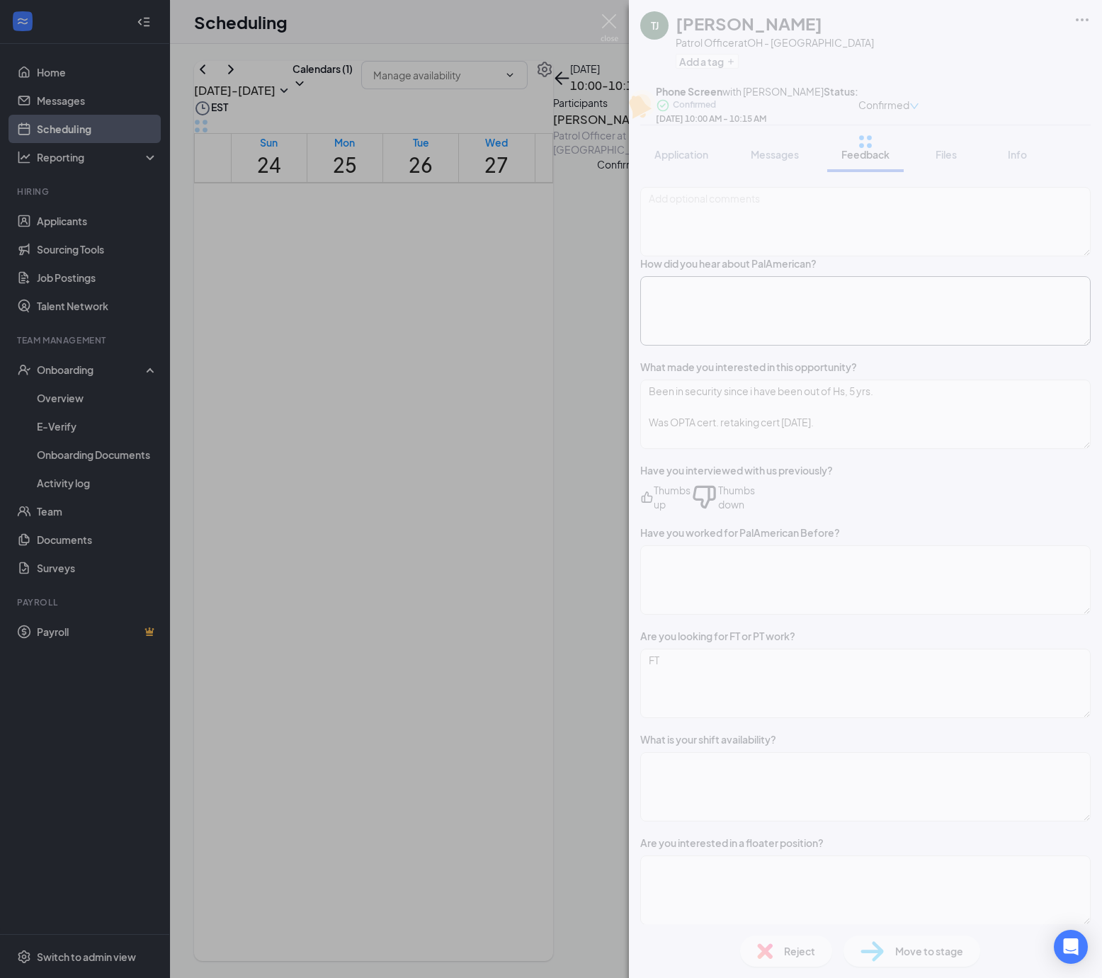
click at [890, 346] on textarea at bounding box center [865, 310] width 451 height 69
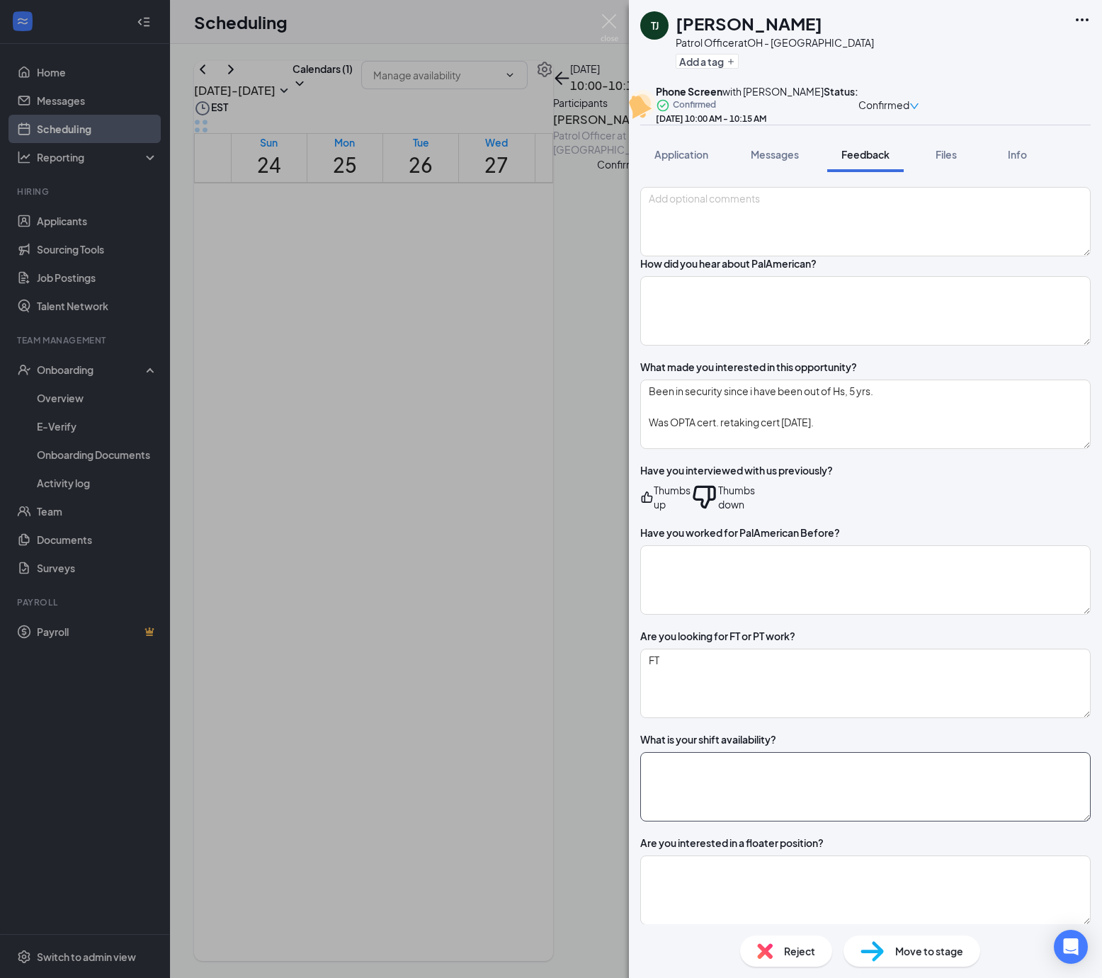
click at [763, 822] on textarea at bounding box center [865, 786] width 451 height 69
paste textarea "[DATE] through [DATE] 8:00pm to 4:00am"
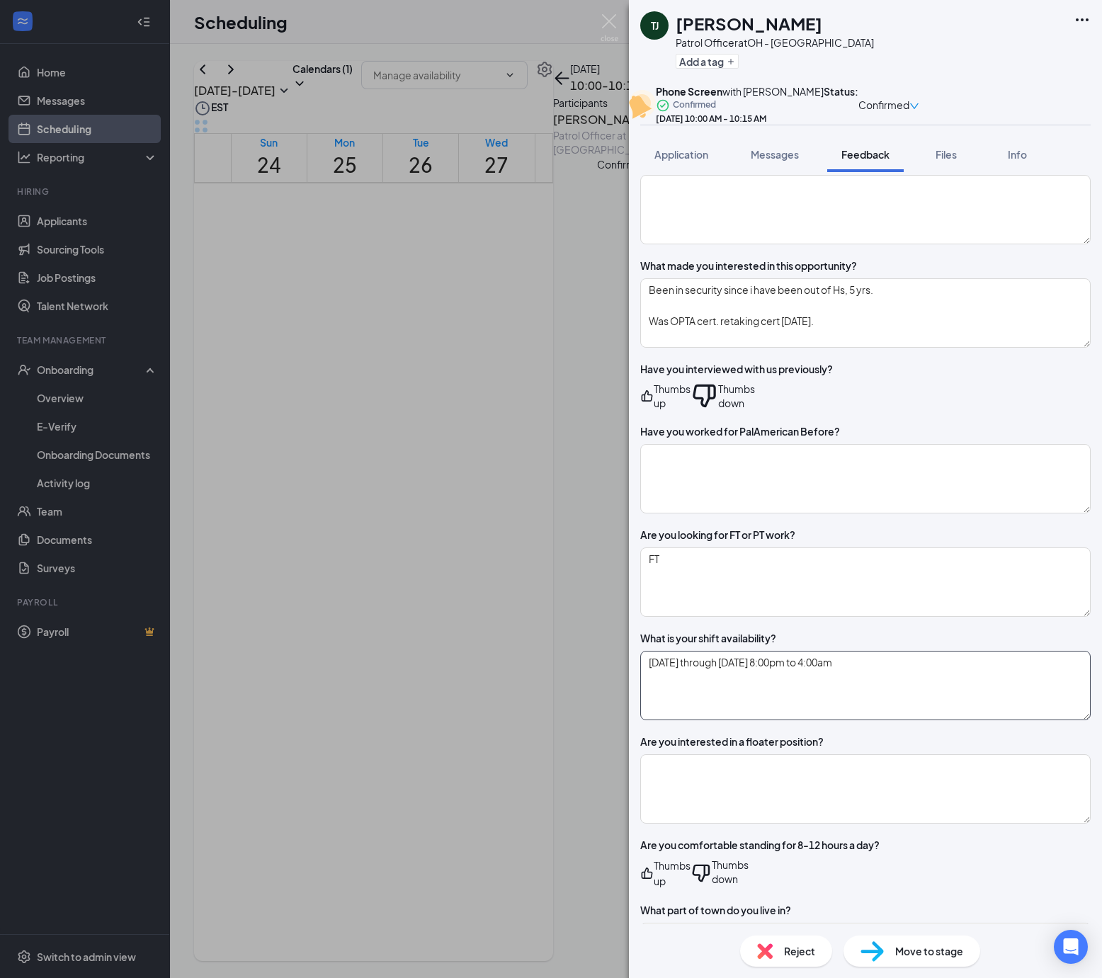
scroll to position [0, 0]
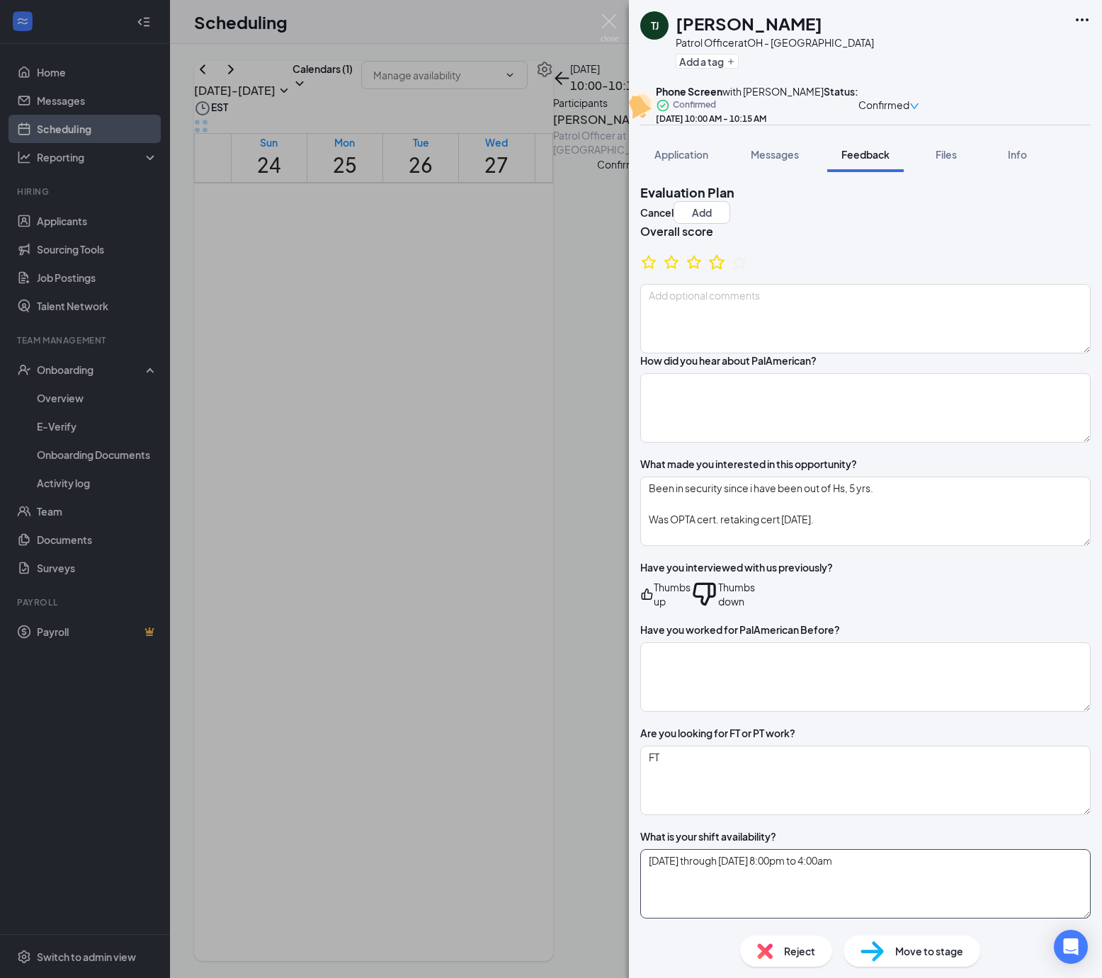
type textarea "[DATE] through [DATE] 8:00pm to 4:00am"
click at [726, 271] on icon "StarBorder" at bounding box center [717, 262] width 18 height 18
drag, startPoint x: 1063, startPoint y: 235, endPoint x: 1049, endPoint y: 251, distance: 20.6
click at [1054, 224] on div "Evaluation Plan Cancel Add" at bounding box center [865, 203] width 451 height 40
click at [730, 224] on button "Add" at bounding box center [702, 212] width 57 height 23
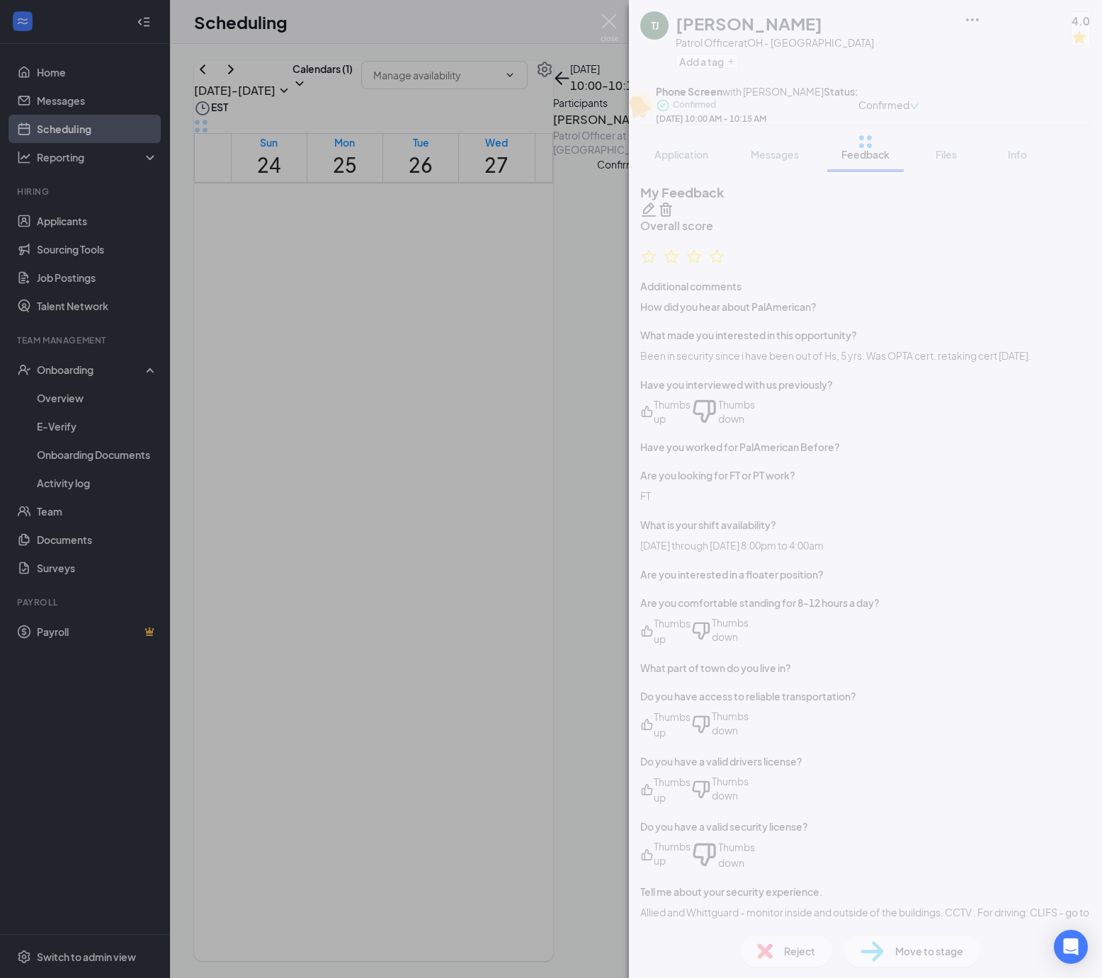
click at [877, 952] on div "[PERSON_NAME] Patrol Officer at OH - Cleveland Add a tag 4.0 Phone Screen with …" at bounding box center [865, 489] width 473 height 978
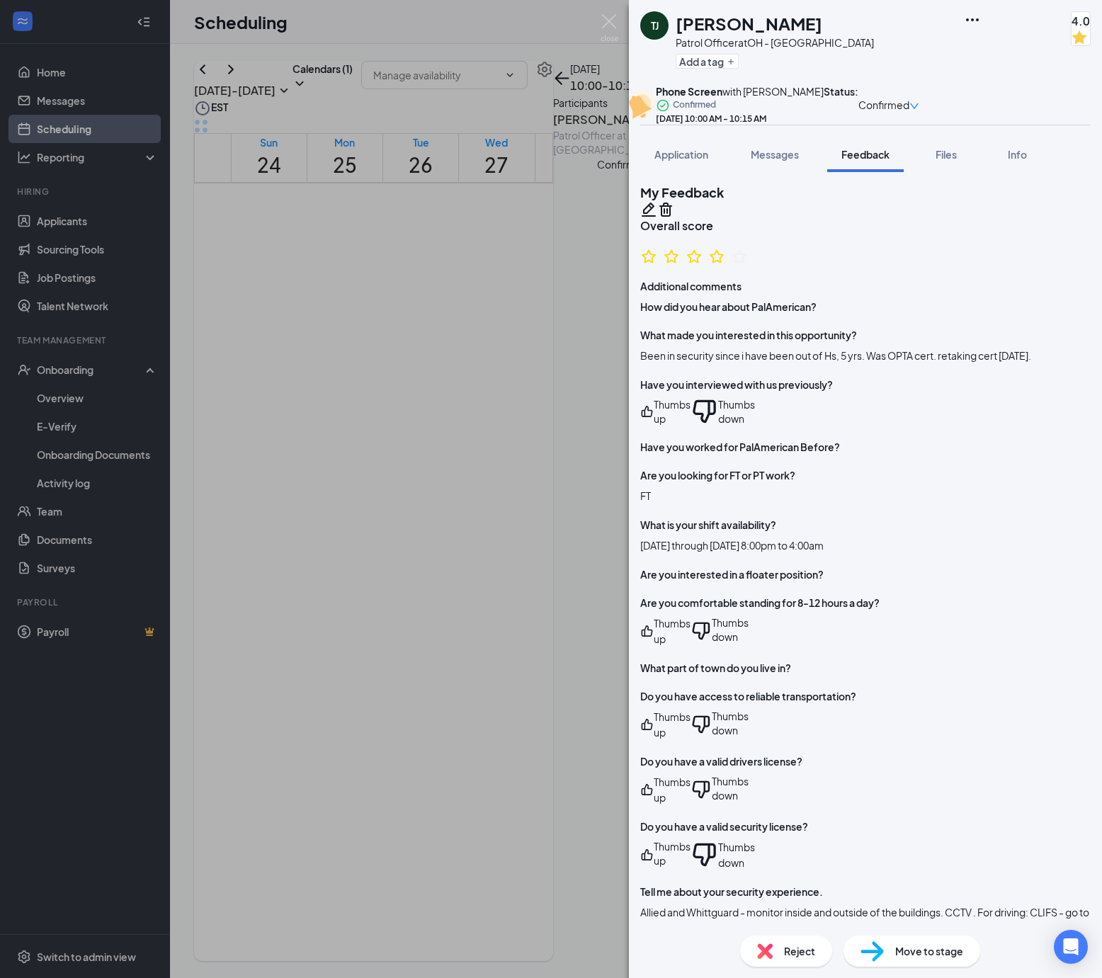
click at [877, 952] on img at bounding box center [872, 951] width 23 height 21
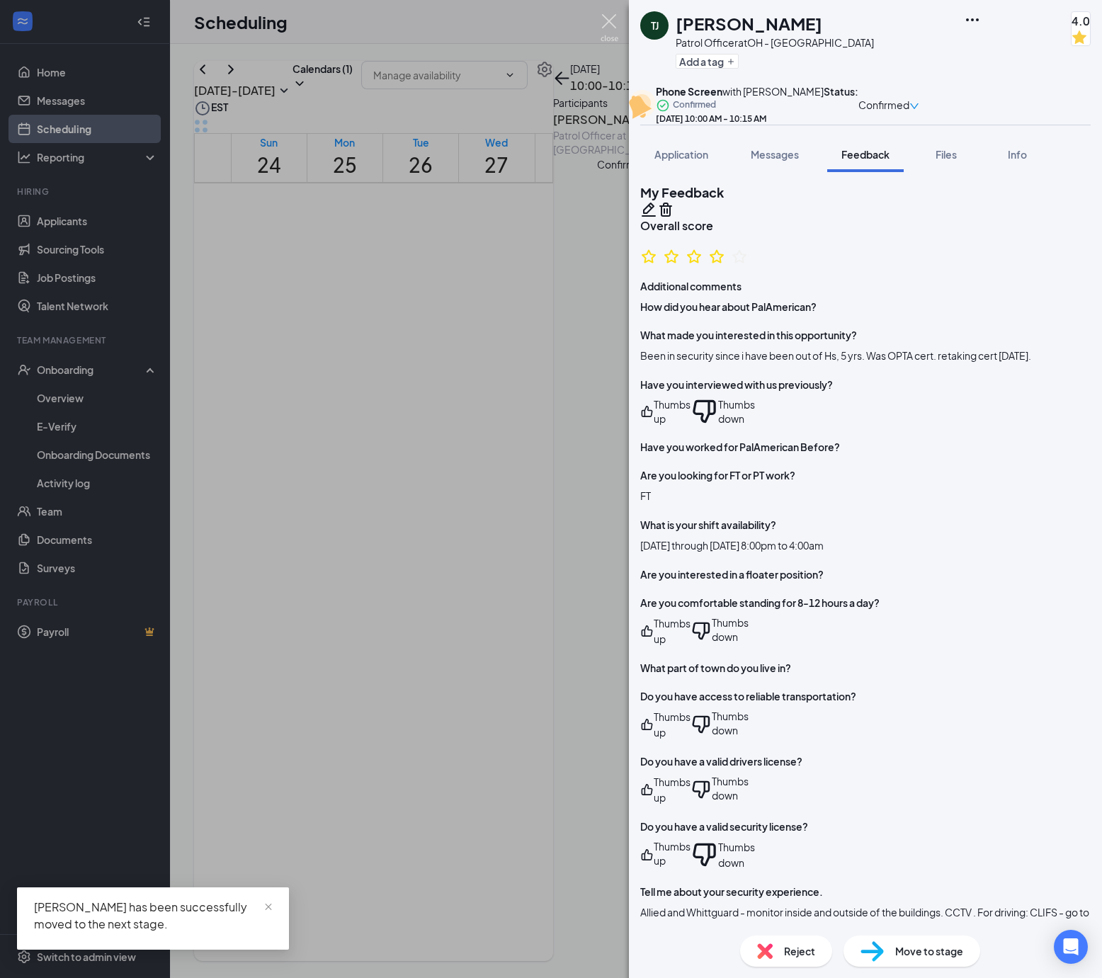
click at [609, 26] on img at bounding box center [610, 28] width 18 height 28
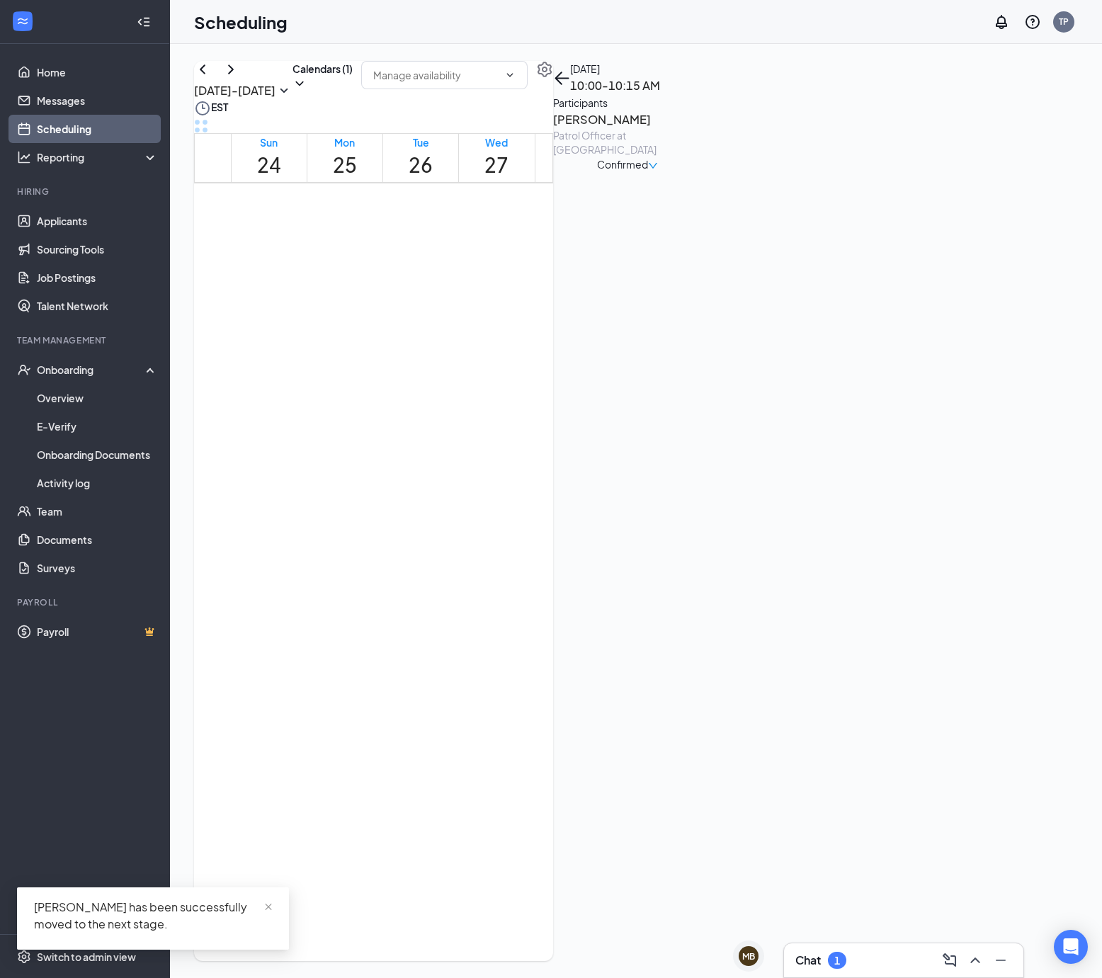
click at [72, 955] on div "[PERSON_NAME] has been successfully moved to the next stage." at bounding box center [153, 925] width 272 height 74
click at [1071, 28] on div "TP" at bounding box center [1063, 21] width 21 height 21
click at [998, 79] on link "My profile" at bounding box center [957, 71] width 81 height 14
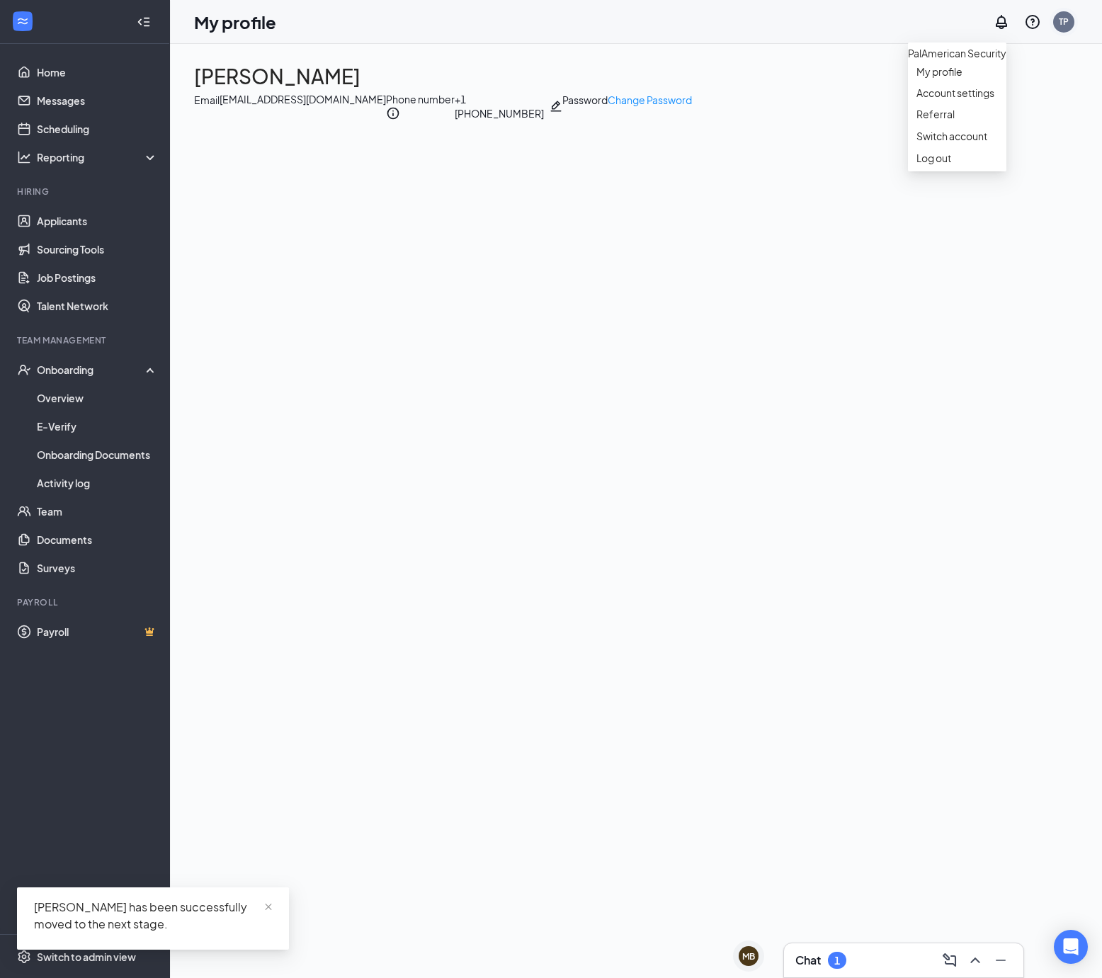
click at [1070, 24] on div "TP" at bounding box center [1063, 21] width 21 height 21
click at [985, 100] on link "Account settings" at bounding box center [957, 93] width 81 height 14
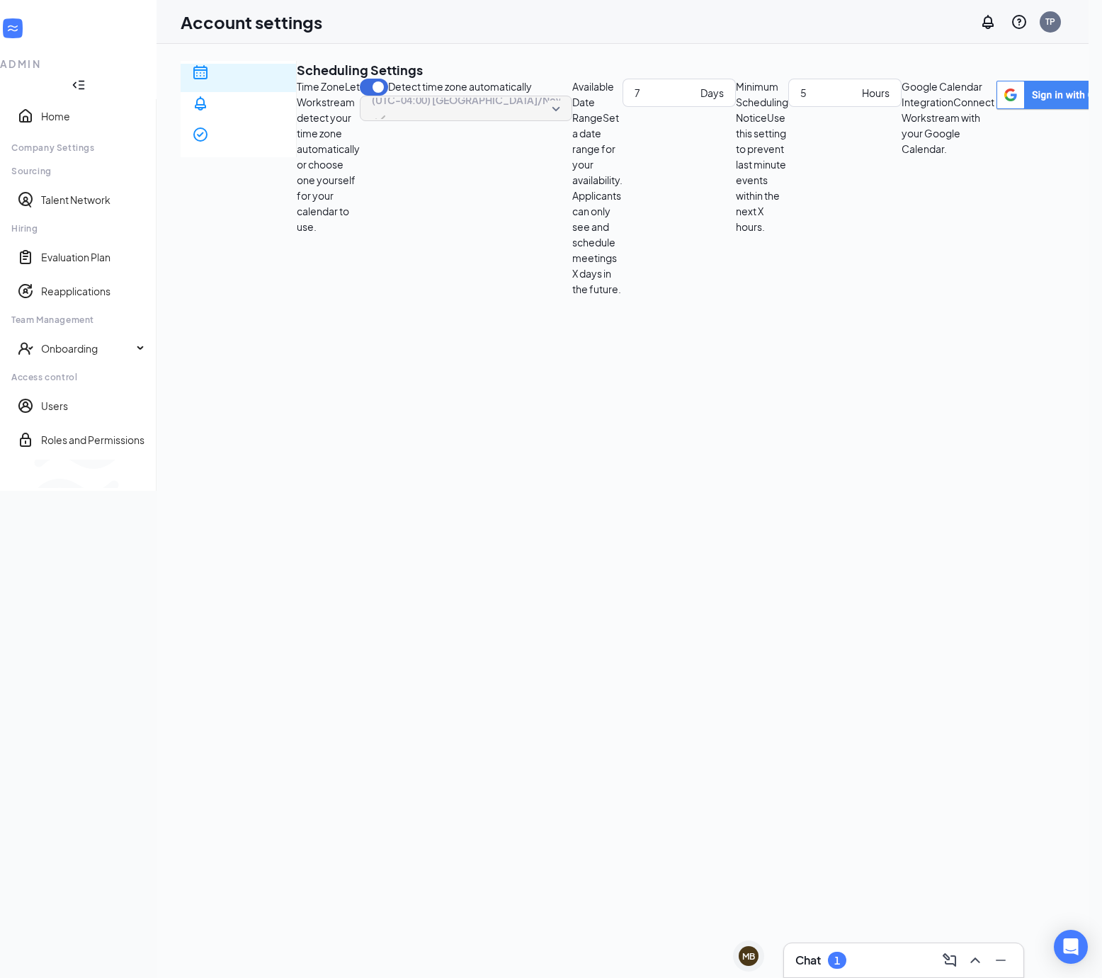
click at [1021, 267] on div "Scheduling Notification settings E-verify quiz Scheduling Settings Time Zone Le…" at bounding box center [702, 179] width 1042 height 236
drag, startPoint x: 919, startPoint y: 327, endPoint x: 657, endPoint y: 380, distance: 267.4
click at [921, 297] on div "Scheduling Notification settings E-verify quiz Scheduling Settings Time Zone Le…" at bounding box center [702, 179] width 1042 height 236
click at [237, 481] on span "Switch to team view" at bounding box center [237, 474] width 0 height 14
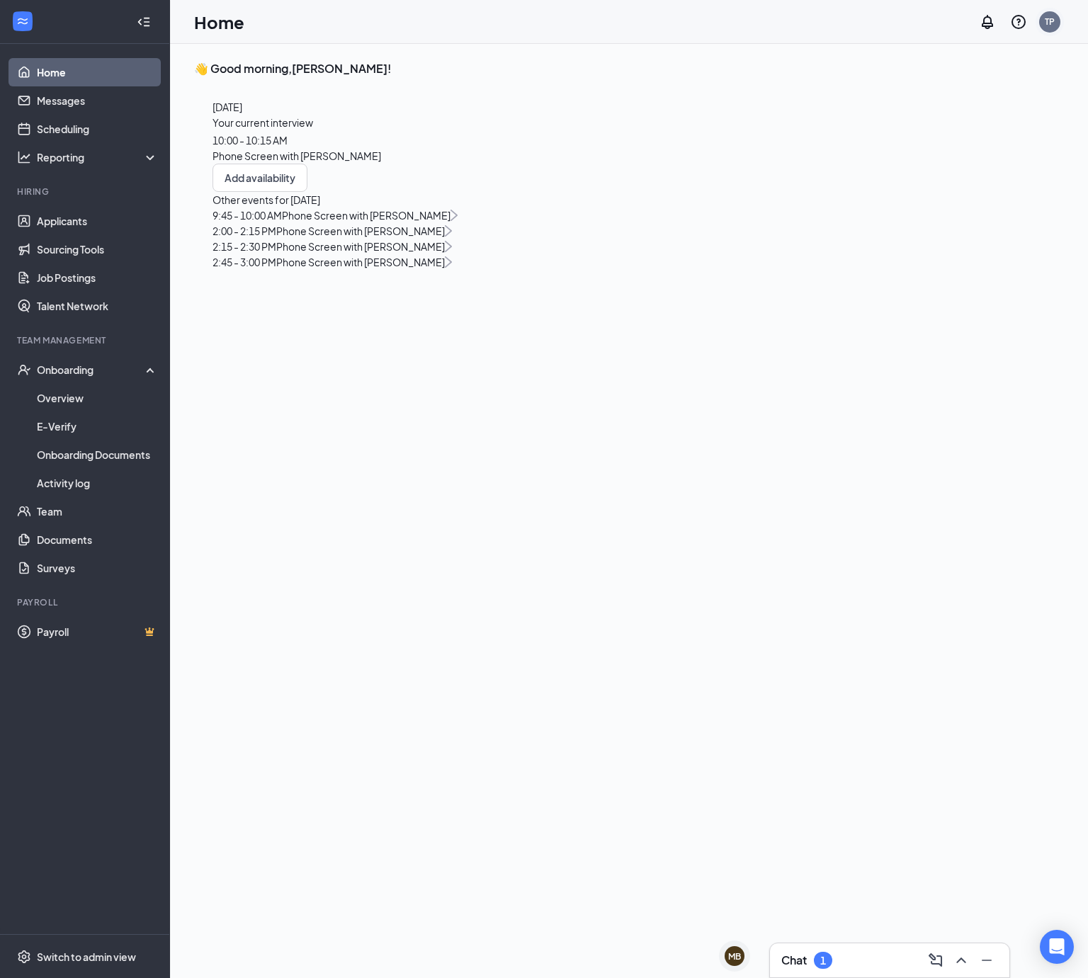
click at [1052, 29] on div "TP" at bounding box center [1049, 21] width 21 height 21
click at [965, 100] on link "Account settings" at bounding box center [942, 93] width 81 height 14
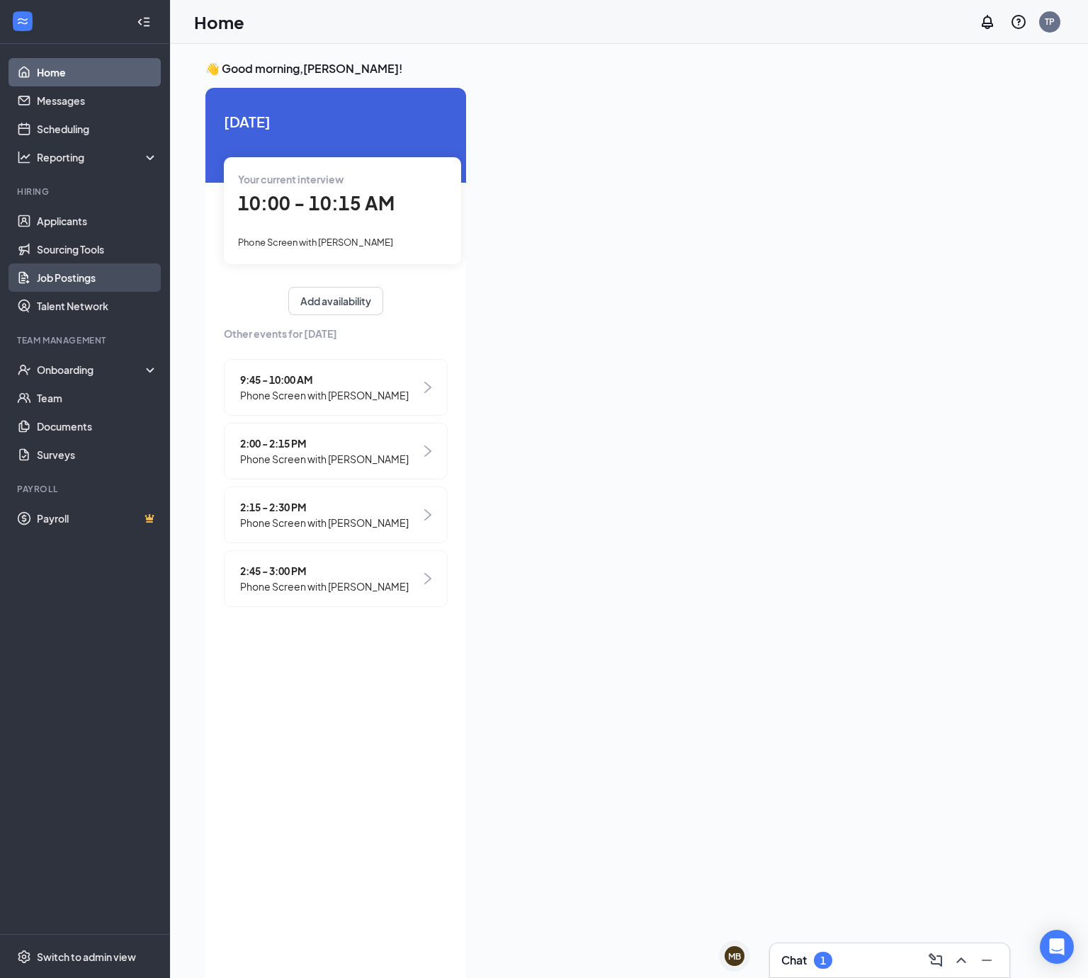
click at [57, 275] on link "Job Postings" at bounding box center [97, 278] width 121 height 28
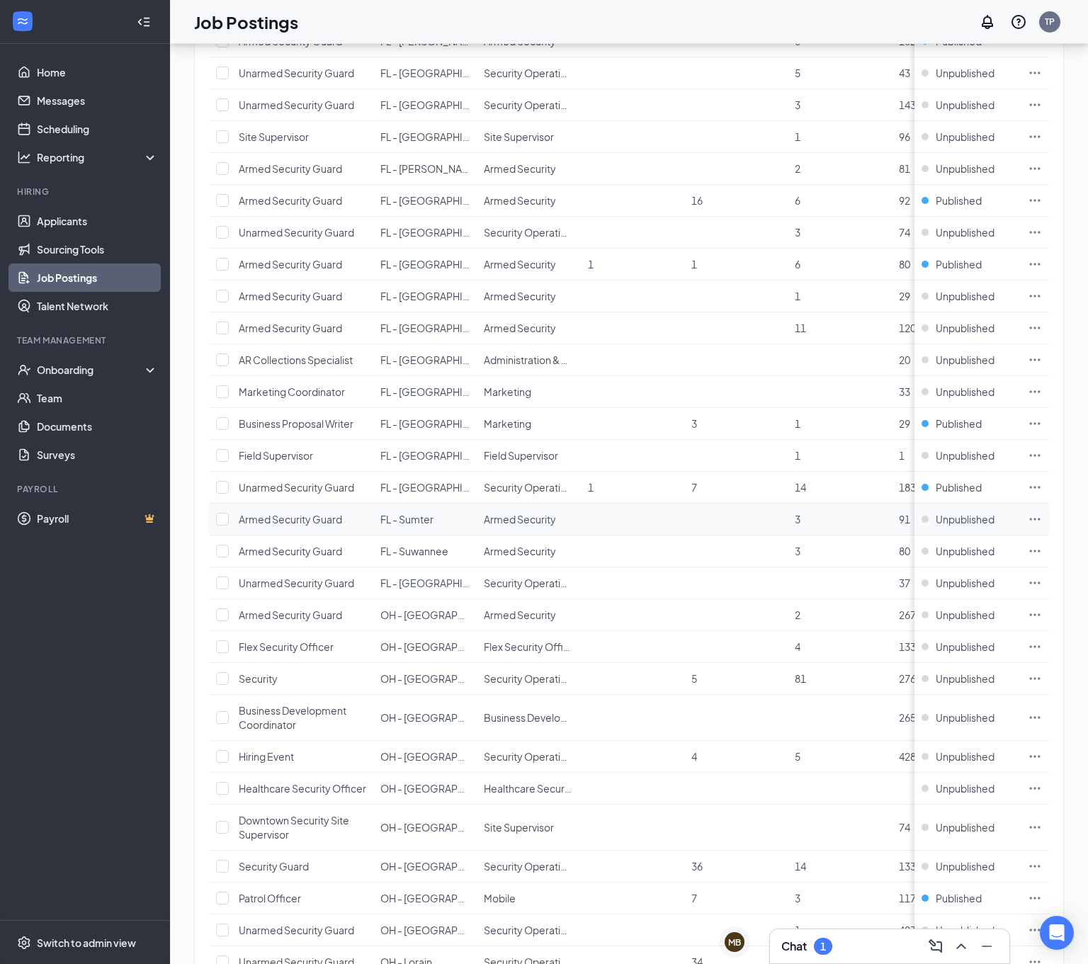
scroll to position [985, 0]
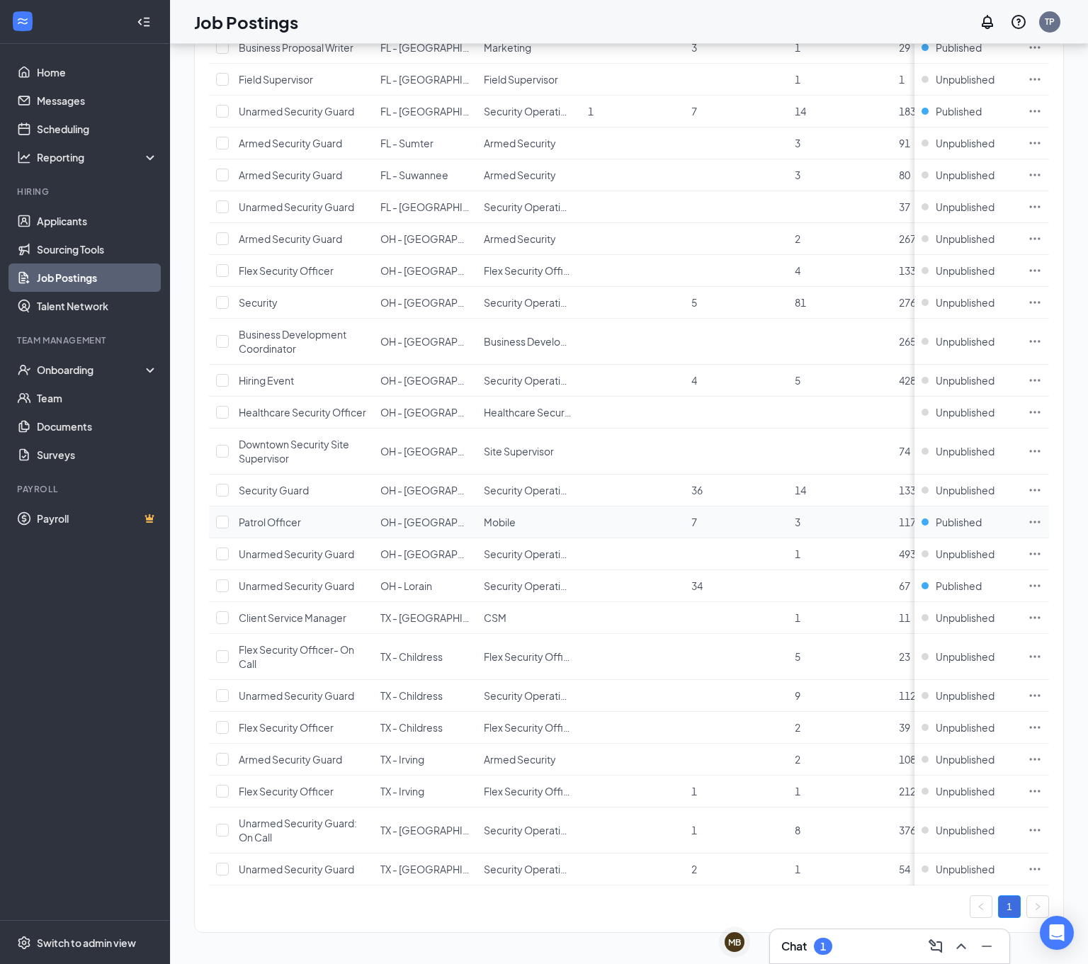
click at [256, 516] on span "Patrol Officer" at bounding box center [270, 522] width 62 height 13
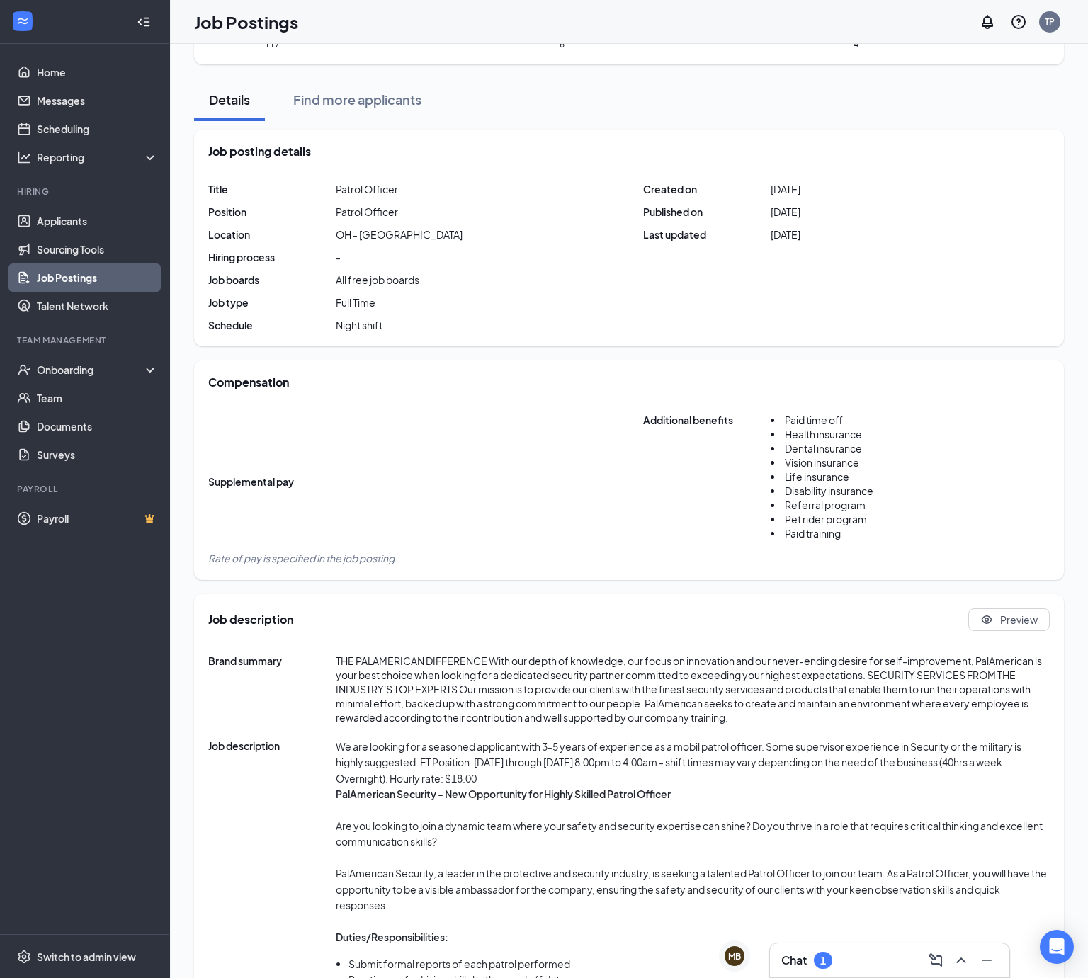
scroll to position [472, 0]
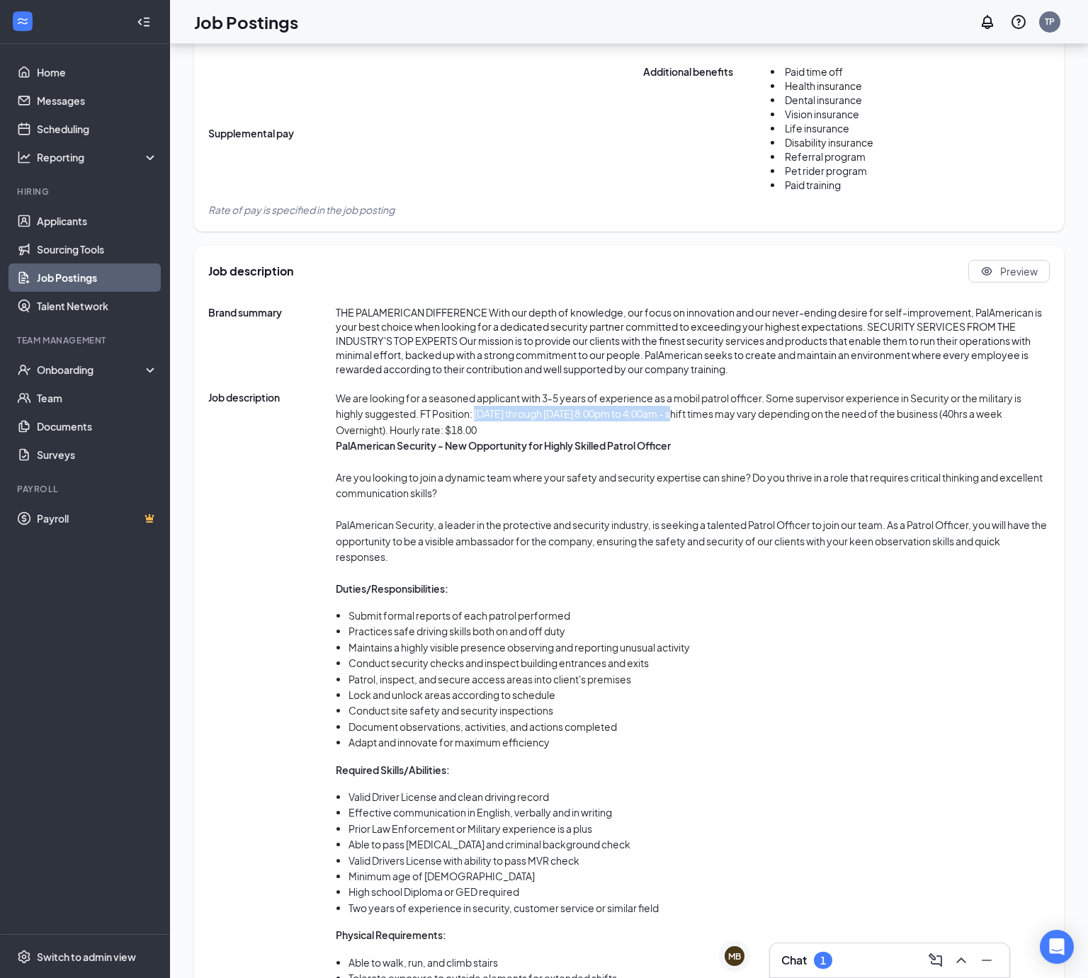
drag, startPoint x: 480, startPoint y: 414, endPoint x: 698, endPoint y: 417, distance: 218.9
click at [698, 417] on div "We are looking for a seasoned applicant with 3-5 years of experience as a mobil…" at bounding box center [693, 741] width 714 height 703
copy div "Wednesday through Sunday 8:00pm to 4:00am"
